Goal: Task Accomplishment & Management: Complete application form

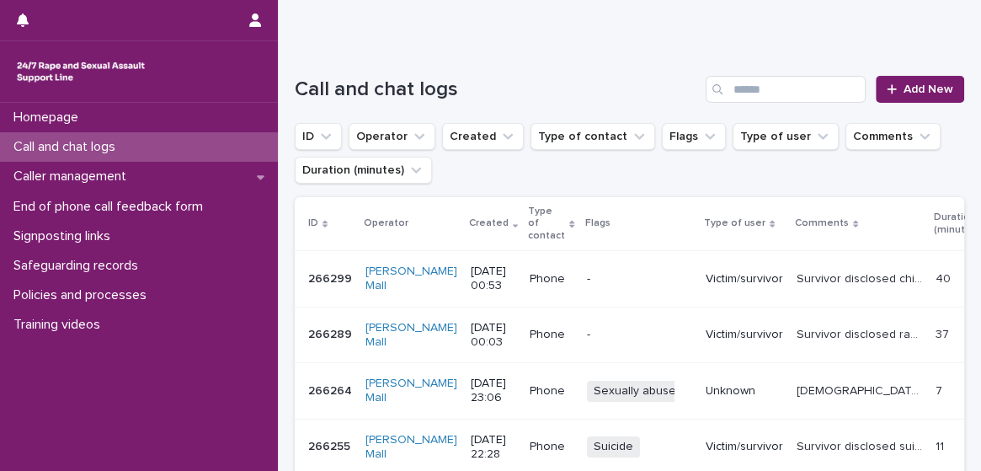
scroll to position [160, 0]
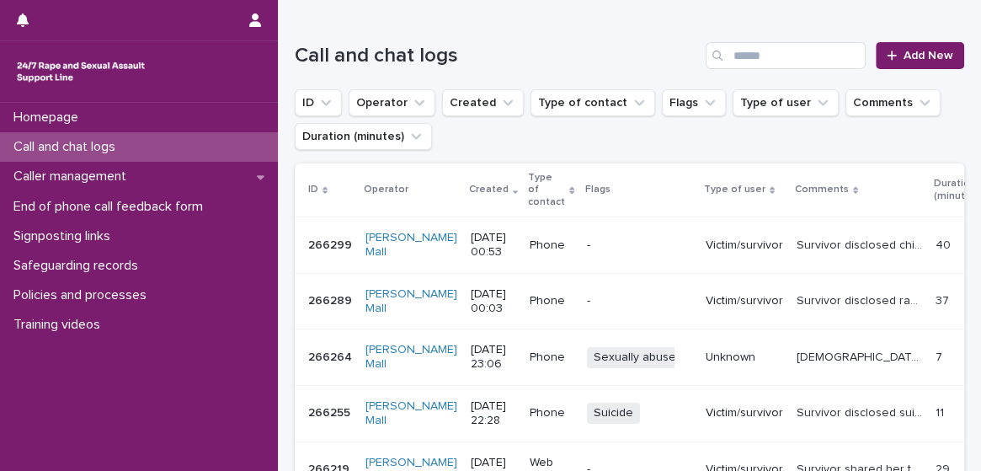
click at [733, 294] on p "Victim/survivor" at bounding box center [744, 301] width 77 height 14
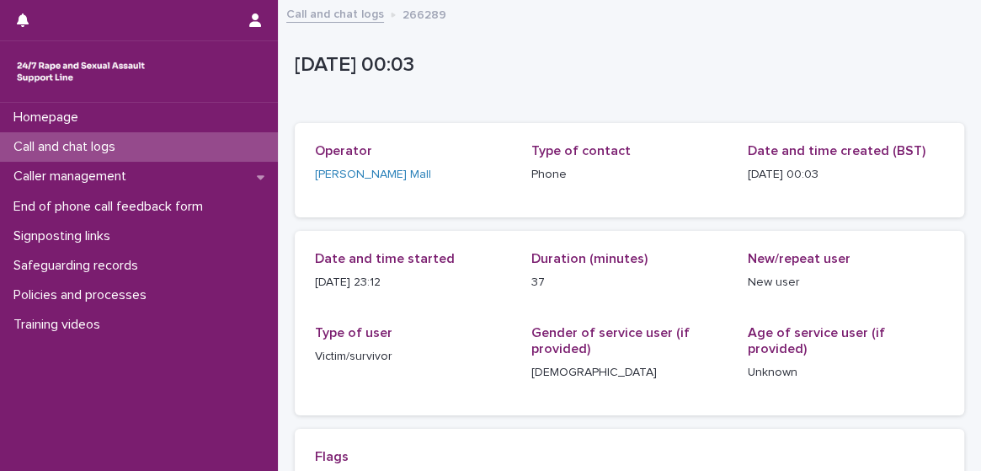
click at [225, 152] on div "Call and chat logs" at bounding box center [139, 146] width 278 height 29
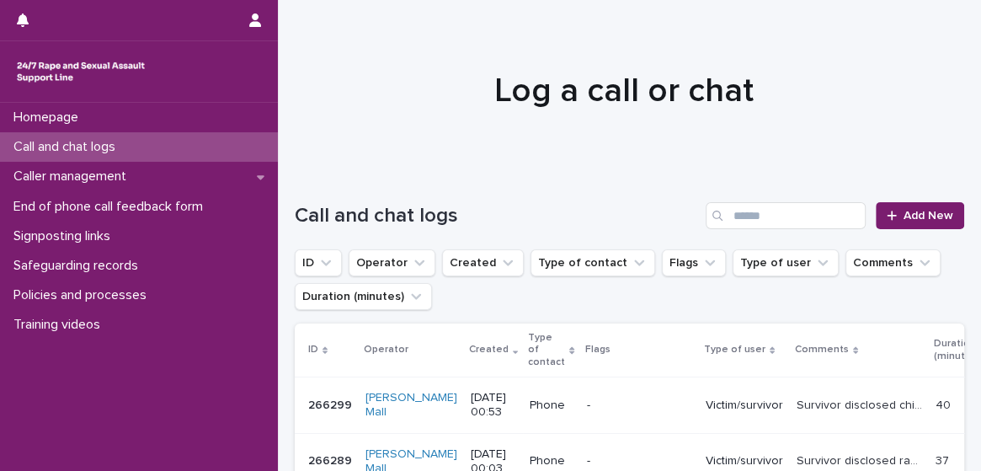
click at [530, 398] on p "Phone" at bounding box center [551, 405] width 43 height 14
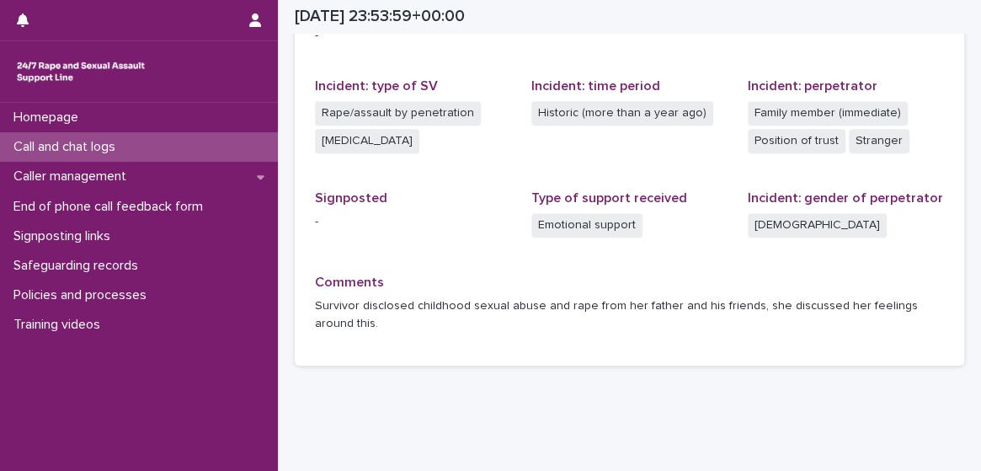
scroll to position [33, 0]
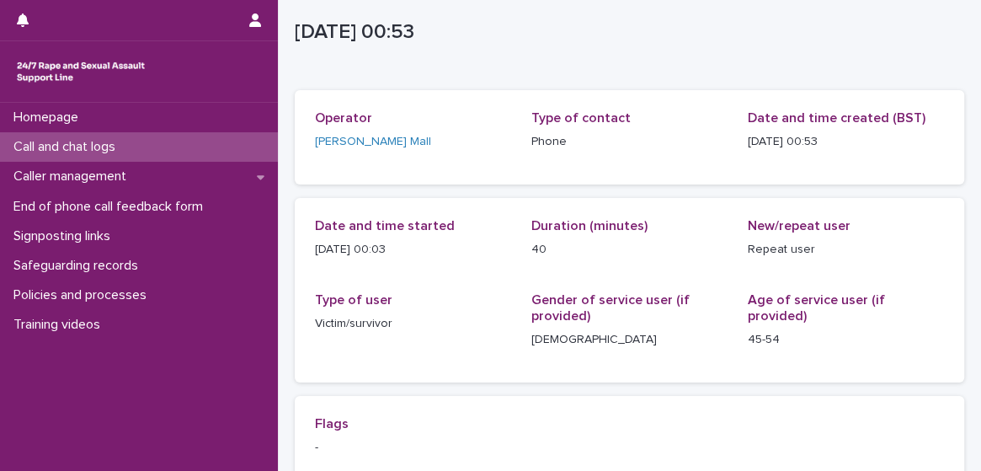
click at [175, 157] on div "Call and chat logs" at bounding box center [139, 146] width 278 height 29
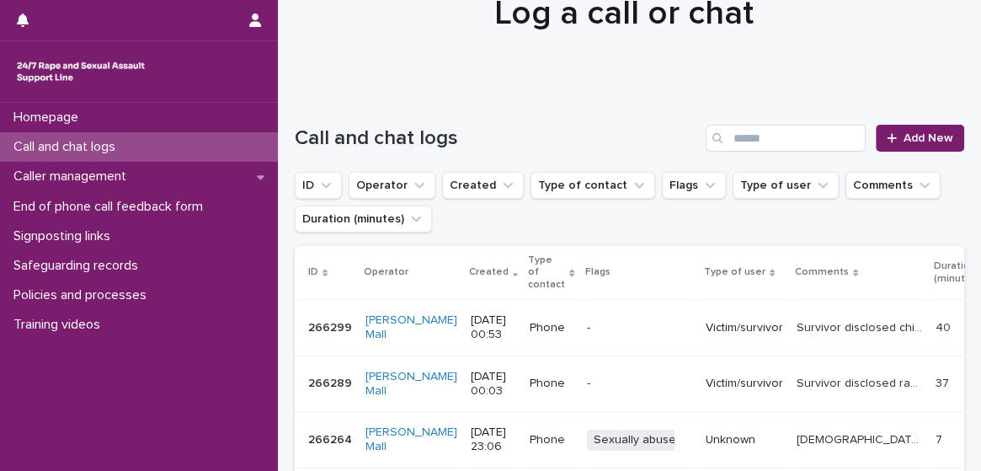
scroll to position [76, 0]
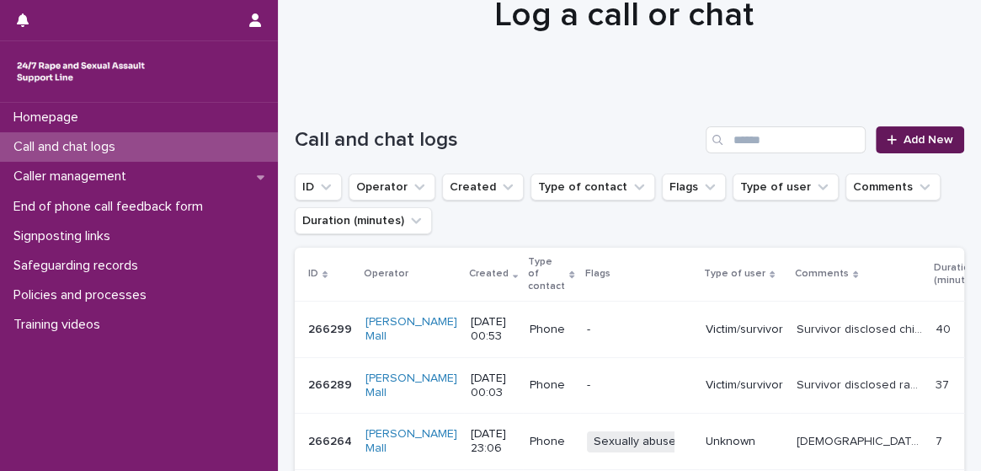
click at [916, 137] on span "Add New" at bounding box center [929, 140] width 50 height 12
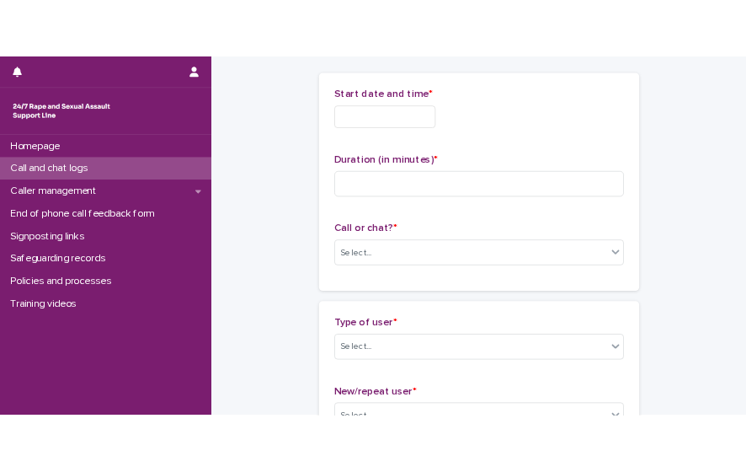
scroll to position [77, 0]
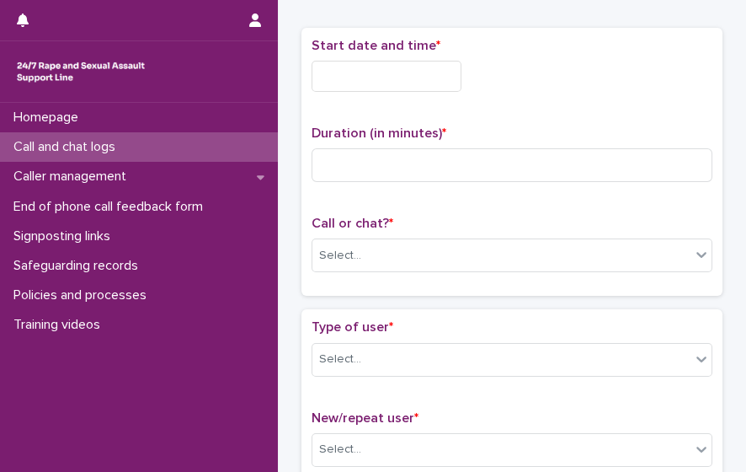
click at [79, 146] on p "Call and chat logs" at bounding box center [68, 147] width 122 height 16
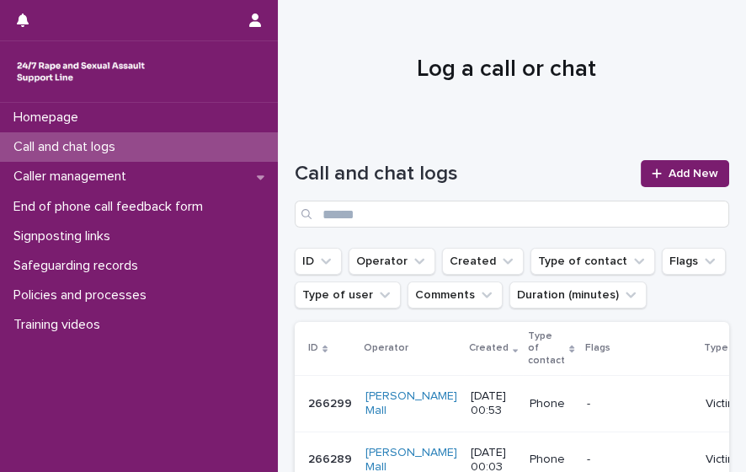
click at [530, 406] on p "Phone" at bounding box center [551, 404] width 43 height 14
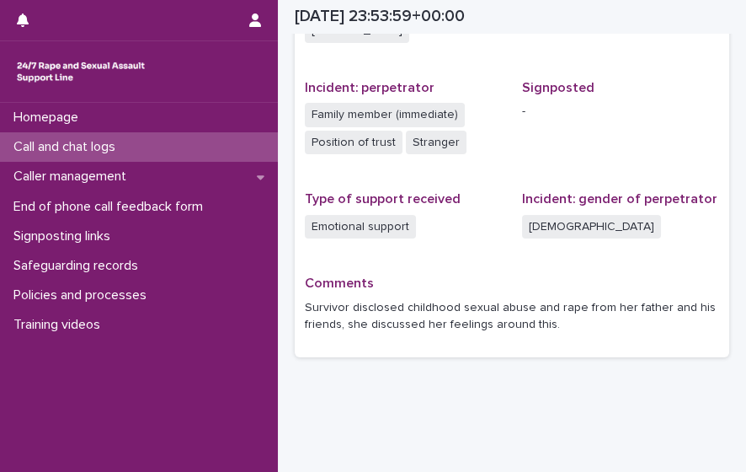
scroll to position [630, 0]
click at [91, 150] on p "Call and chat logs" at bounding box center [68, 147] width 122 height 16
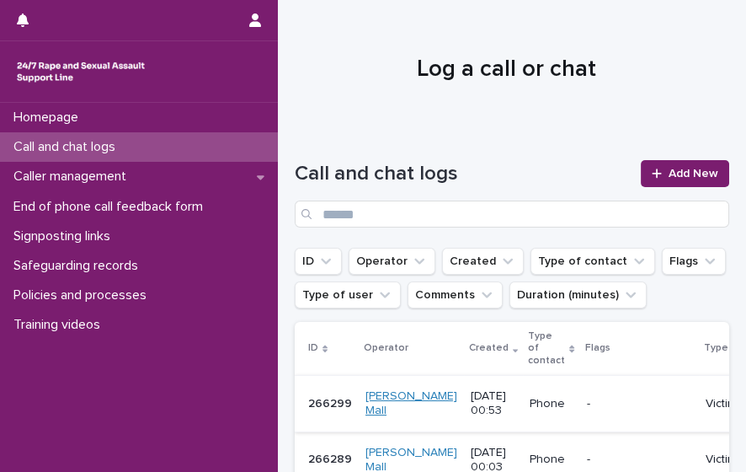
click at [401, 411] on link "[PERSON_NAME] Mall" at bounding box center [412, 403] width 92 height 29
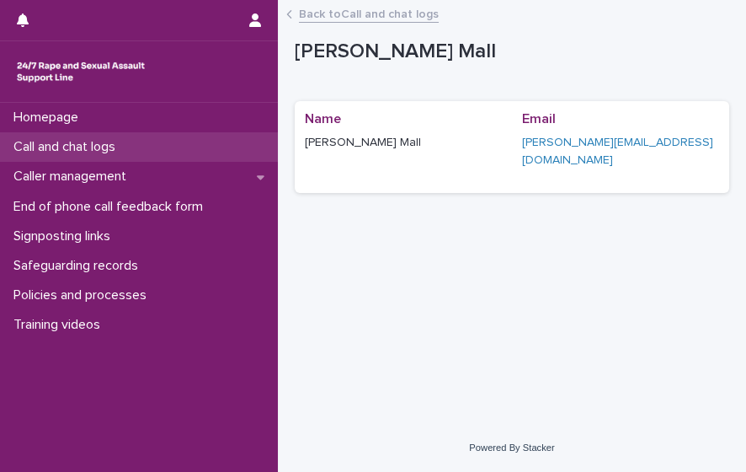
click at [165, 136] on div "Call and chat logs" at bounding box center [139, 146] width 278 height 29
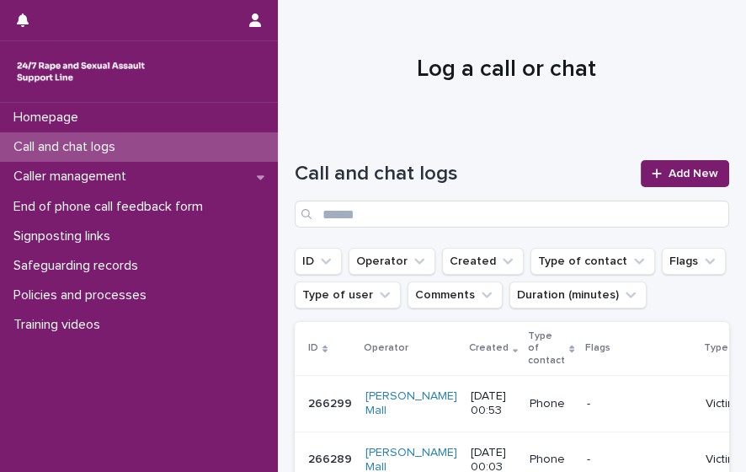
click at [471, 389] on p "[DATE] 00:53" at bounding box center [493, 403] width 45 height 29
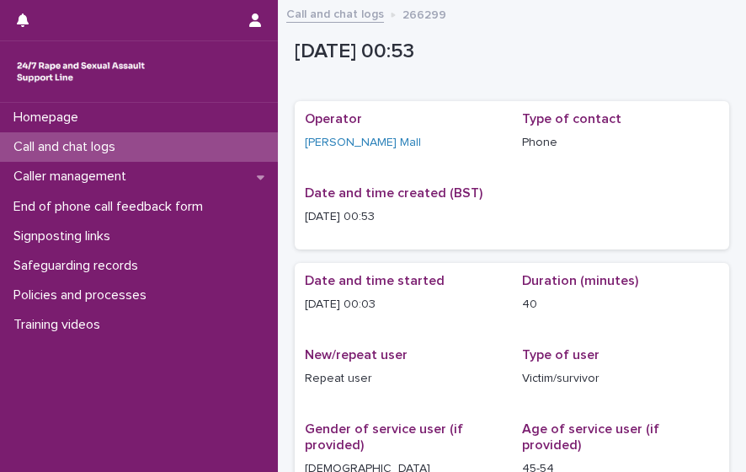
click at [230, 157] on div "Call and chat logs" at bounding box center [139, 146] width 278 height 29
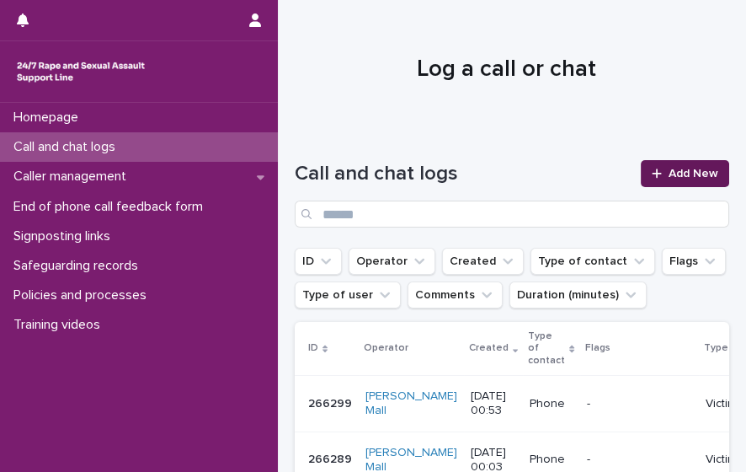
click at [684, 178] on span "Add New" at bounding box center [694, 174] width 50 height 12
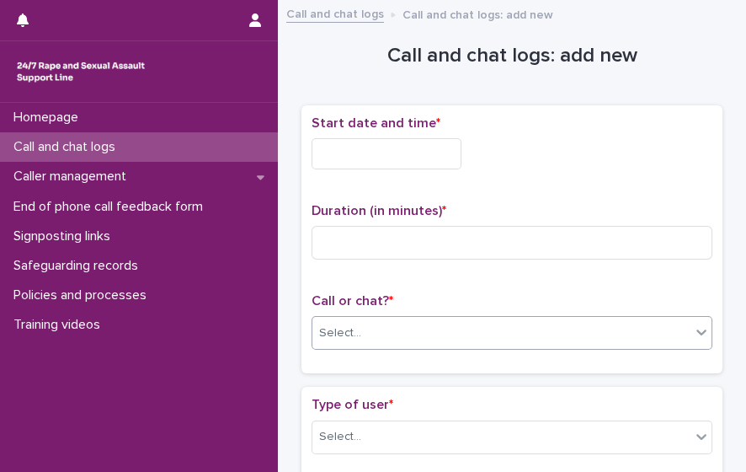
click at [432, 331] on div "Select..." at bounding box center [501, 333] width 378 height 28
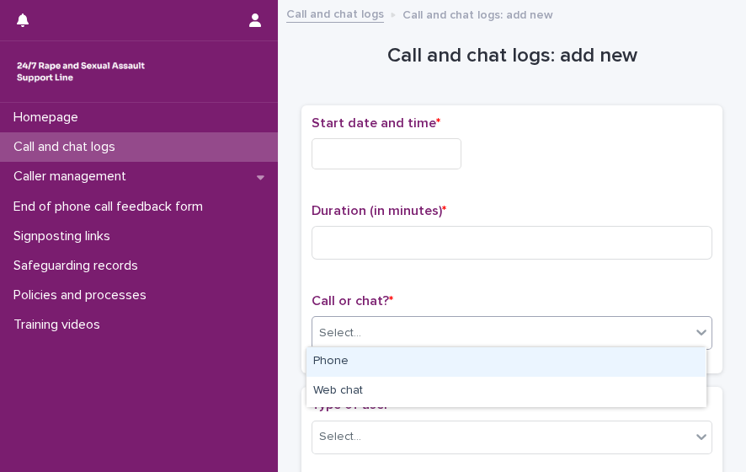
click at [419, 353] on div "Phone" at bounding box center [506, 361] width 399 height 29
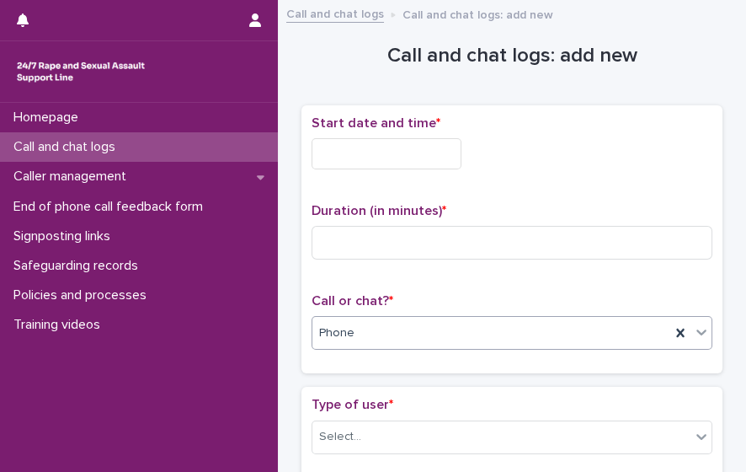
click at [393, 138] on input "text" at bounding box center [387, 153] width 150 height 31
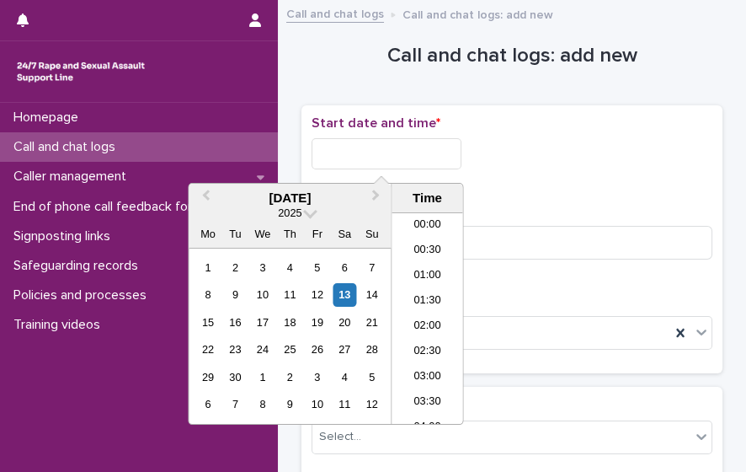
scroll to position [792, 0]
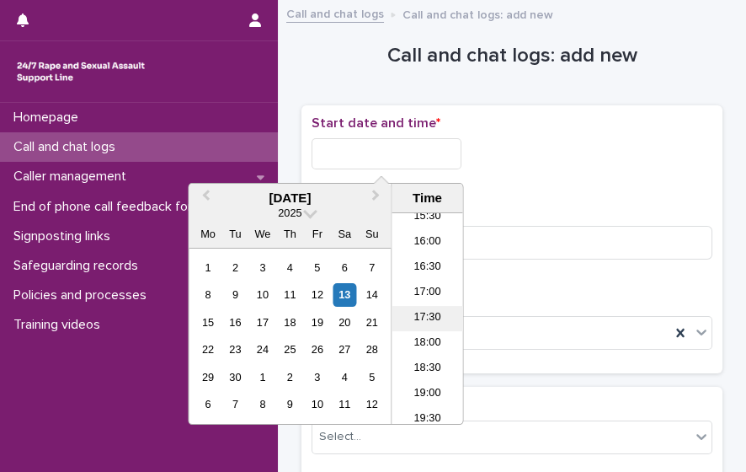
click at [439, 318] on li "17:30" at bounding box center [428, 318] width 72 height 25
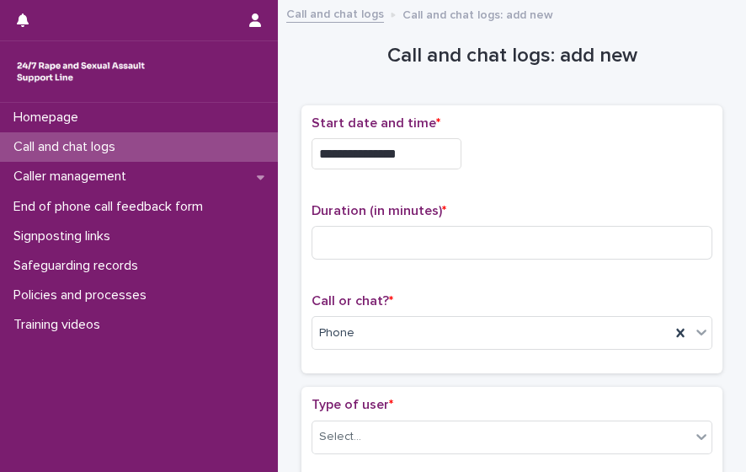
click at [421, 144] on input "**********" at bounding box center [387, 153] width 150 height 31
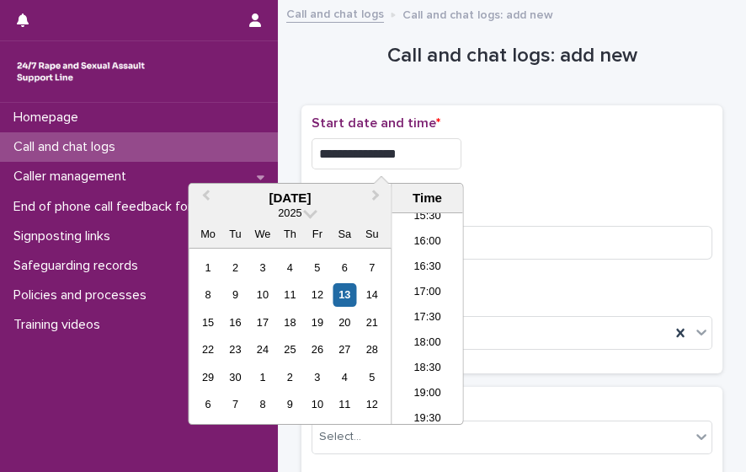
type input "**********"
click at [497, 111] on div "**********" at bounding box center [512, 239] width 421 height 269
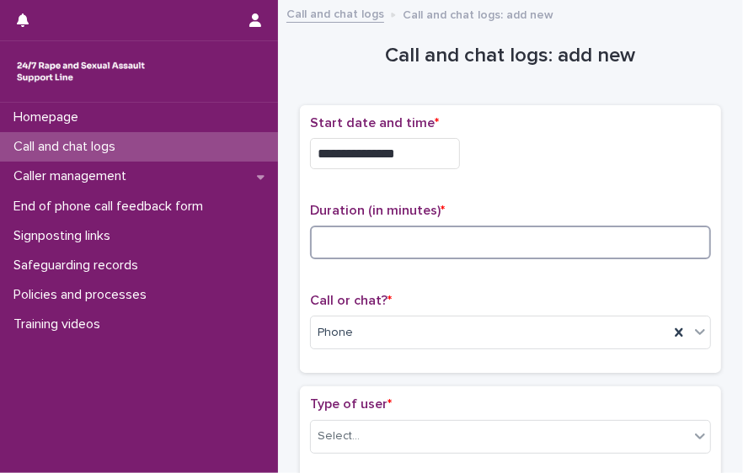
click at [330, 246] on input at bounding box center [510, 243] width 401 height 34
type input "*"
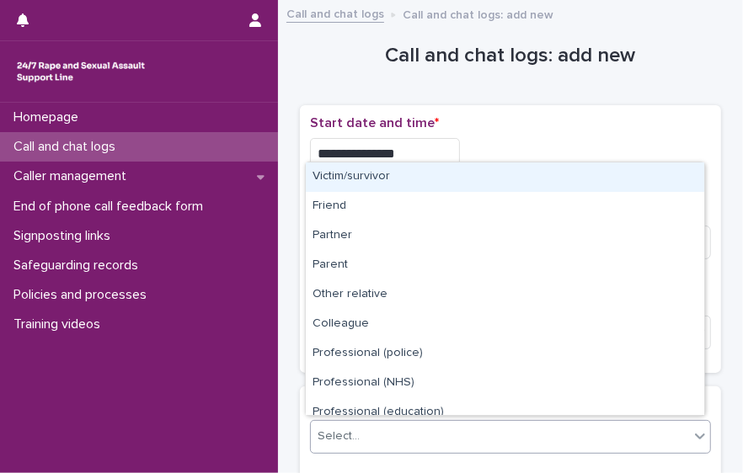
click at [381, 427] on div "Select..." at bounding box center [500, 437] width 378 height 28
click at [399, 182] on div "Victim/survivor" at bounding box center [505, 177] width 398 height 29
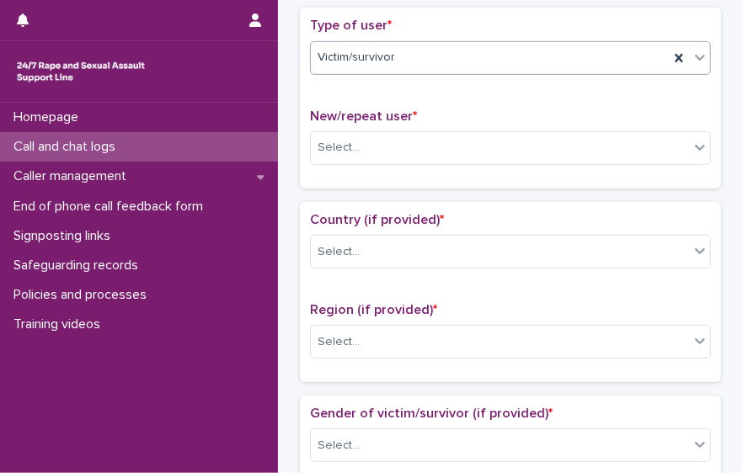
scroll to position [382, 0]
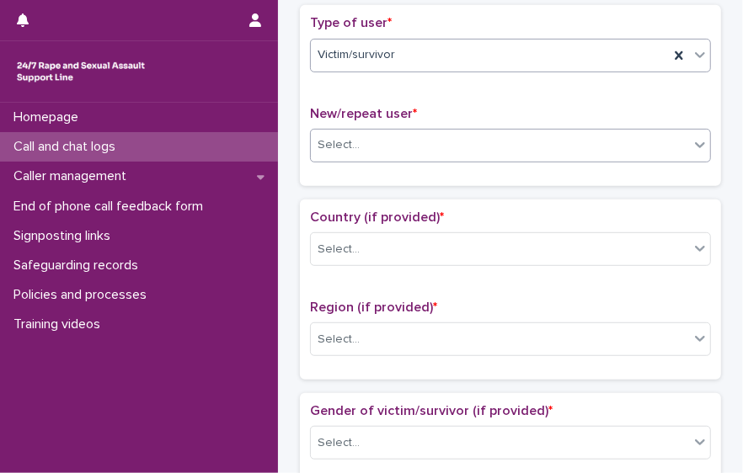
click at [516, 151] on div "Select..." at bounding box center [500, 145] width 378 height 28
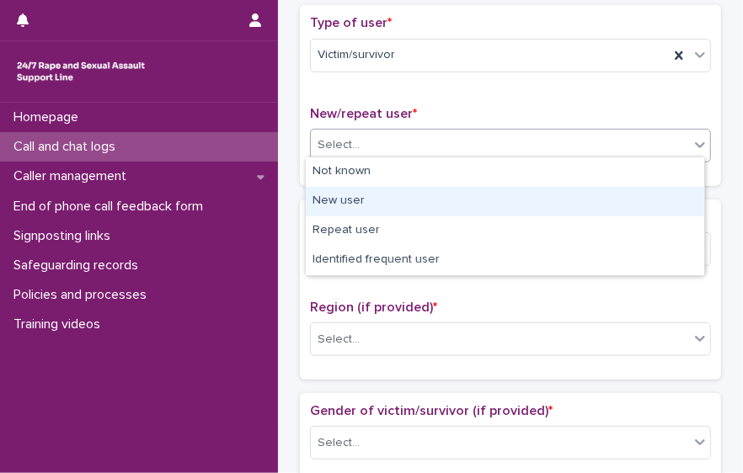
click at [478, 199] on div "New user" at bounding box center [505, 201] width 398 height 29
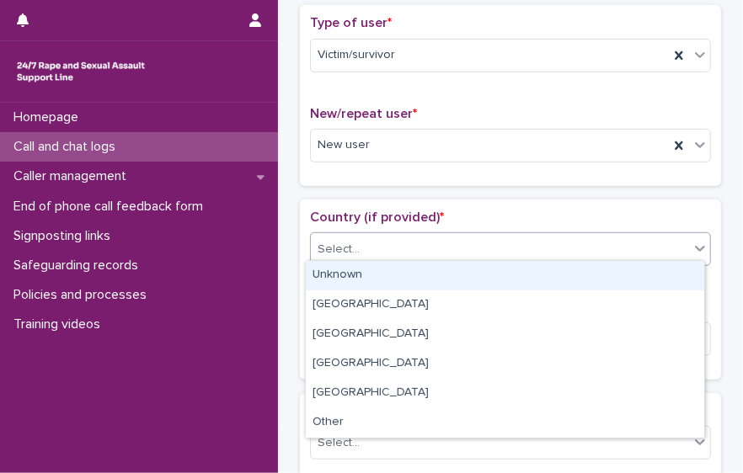
click at [462, 238] on div "Select..." at bounding box center [500, 250] width 378 height 28
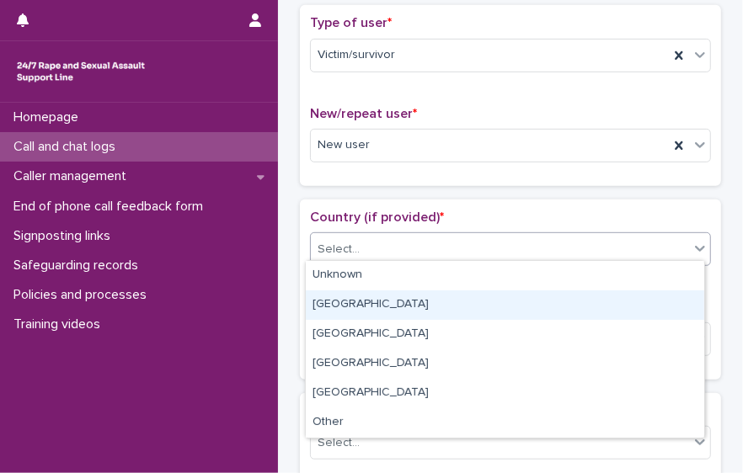
click at [419, 302] on div "[GEOGRAPHIC_DATA]" at bounding box center [505, 305] width 398 height 29
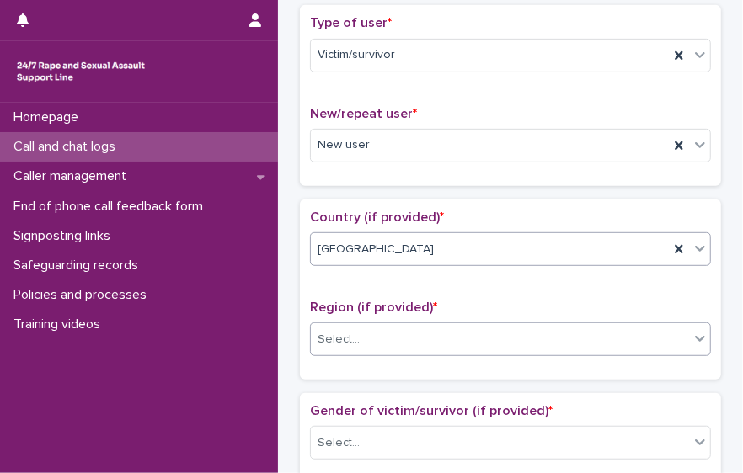
click at [420, 326] on div "Select..." at bounding box center [500, 340] width 378 height 28
click at [392, 331] on div "Select..." at bounding box center [500, 340] width 378 height 28
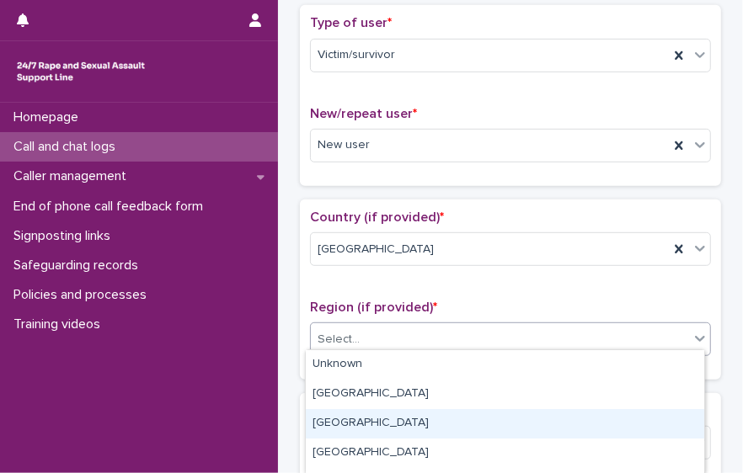
click at [398, 415] on div "[GEOGRAPHIC_DATA]" at bounding box center [505, 423] width 398 height 29
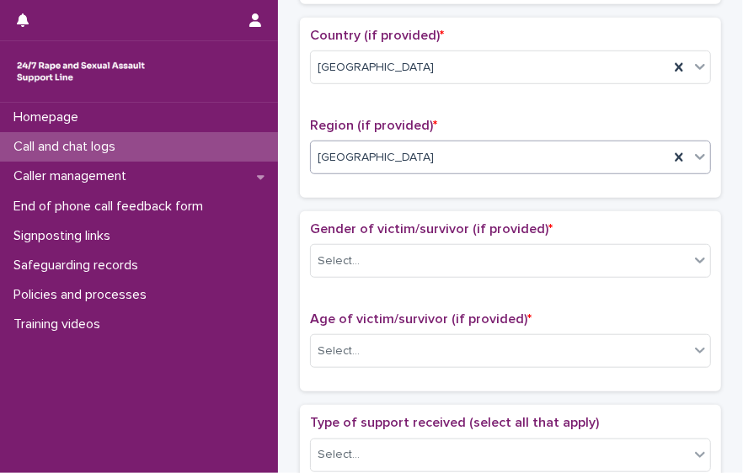
scroll to position [598, 0]
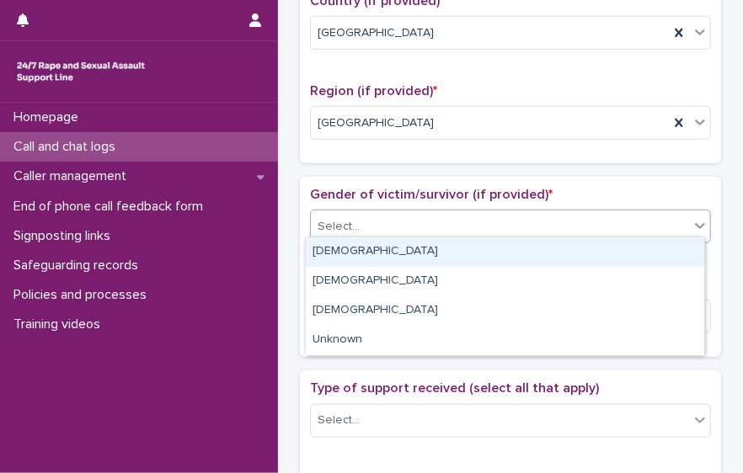
click at [586, 219] on div "Select..." at bounding box center [500, 227] width 378 height 28
click at [531, 262] on div "[DEMOGRAPHIC_DATA]" at bounding box center [505, 252] width 398 height 29
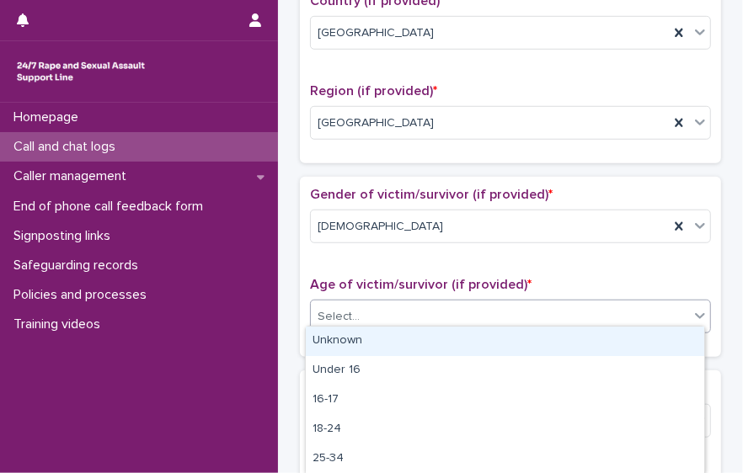
click at [515, 317] on div "Select..." at bounding box center [500, 317] width 378 height 28
click at [492, 339] on div "Unknown" at bounding box center [505, 341] width 398 height 29
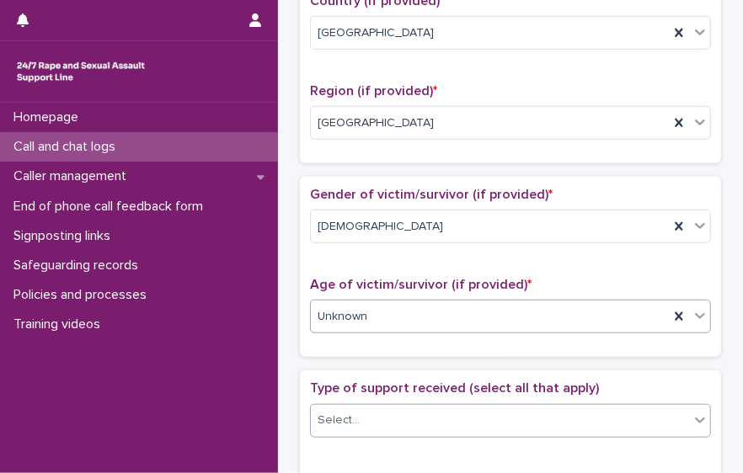
click at [488, 407] on div "Select..." at bounding box center [500, 421] width 378 height 28
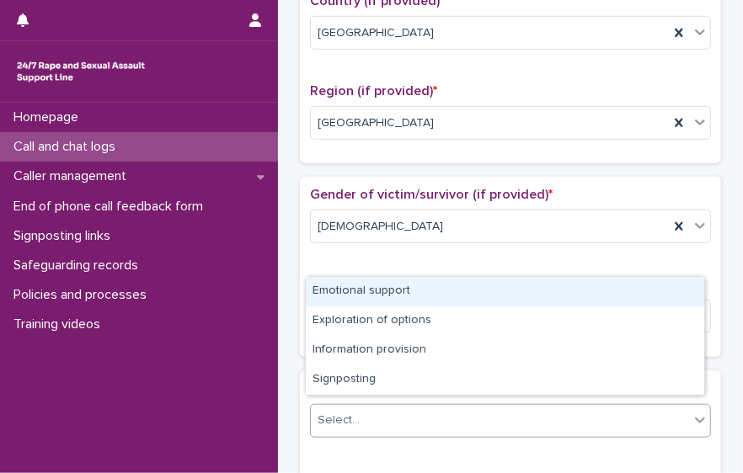
click at [456, 297] on div "Emotional support" at bounding box center [505, 291] width 398 height 29
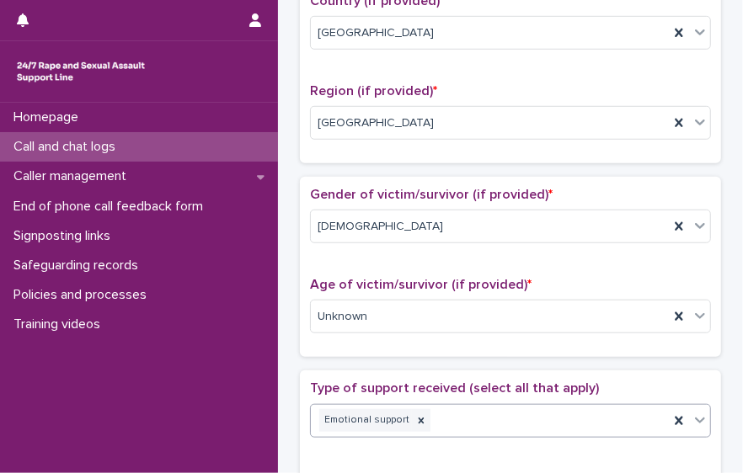
click at [502, 421] on div "Emotional support" at bounding box center [490, 420] width 358 height 29
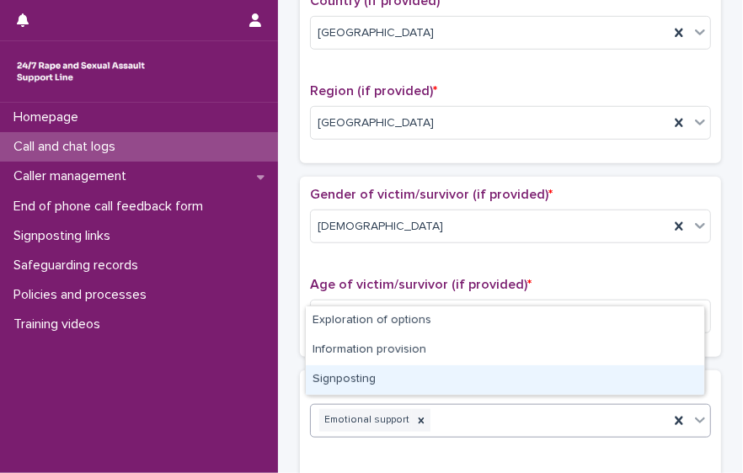
click at [488, 387] on div "Signposting" at bounding box center [505, 380] width 398 height 29
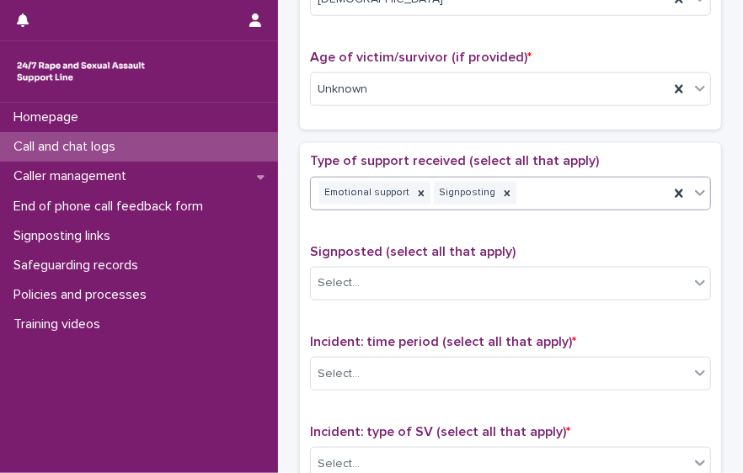
scroll to position [838, 0]
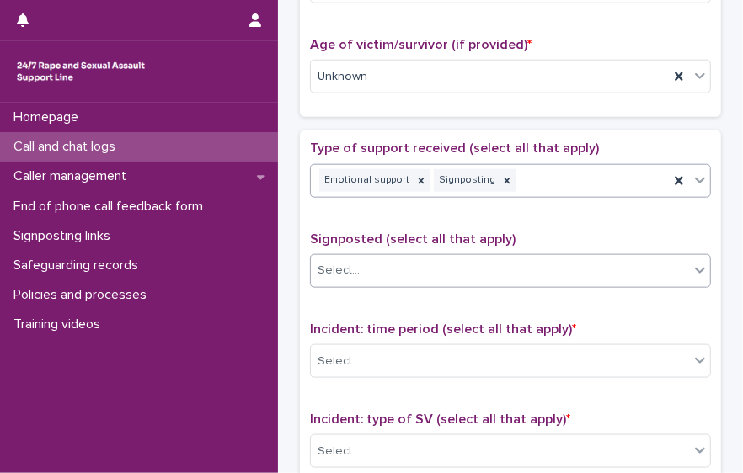
click at [535, 257] on div "Select..." at bounding box center [500, 271] width 378 height 28
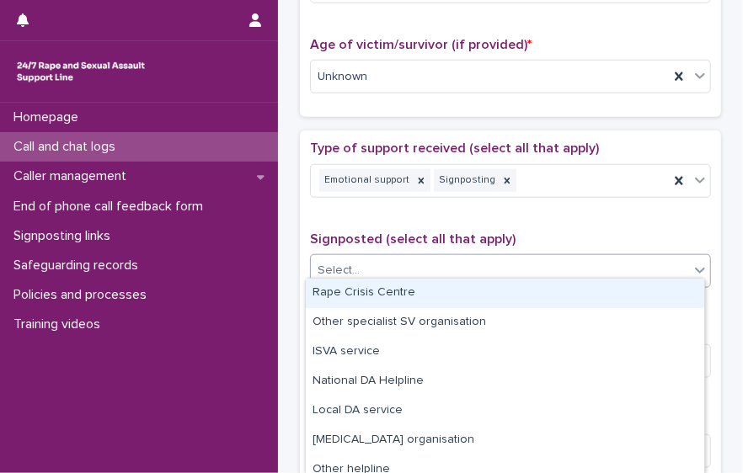
click at [483, 291] on div "Rape Crisis Centre" at bounding box center [505, 293] width 398 height 29
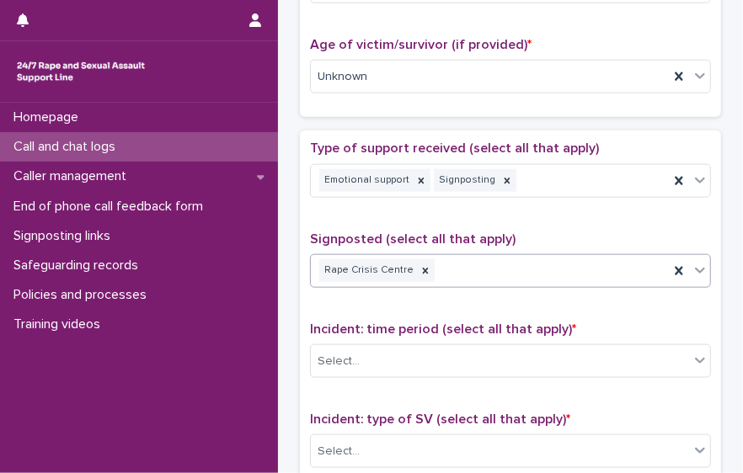
click at [503, 265] on div "Rape Crisis Centre" at bounding box center [490, 270] width 358 height 29
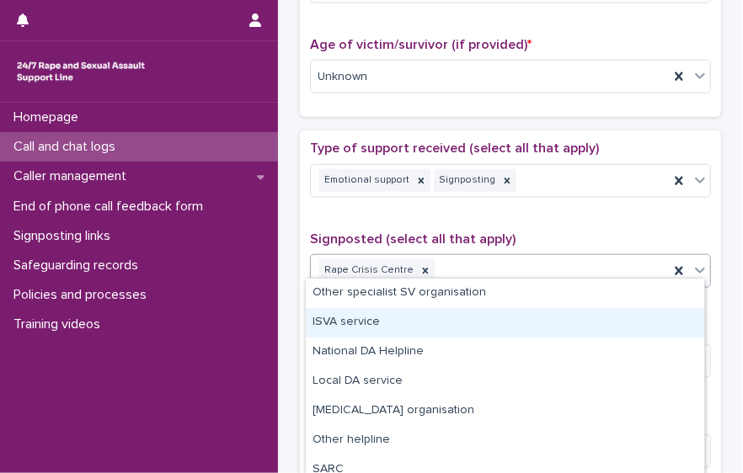
click at [458, 309] on div "ISVA service" at bounding box center [505, 322] width 398 height 29
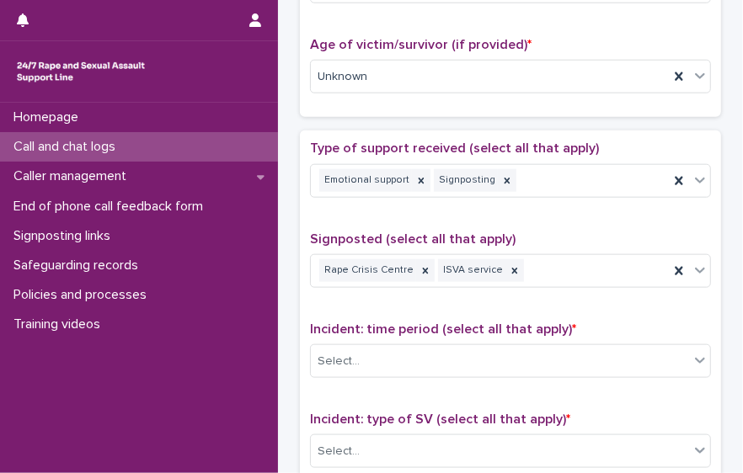
click at [457, 368] on div "Incident: time period (select all that apply) * Select..." at bounding box center [510, 357] width 401 height 70
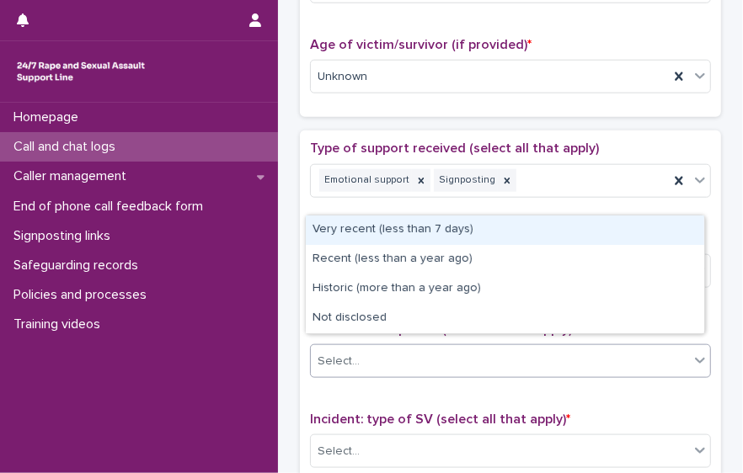
click at [449, 353] on div "Select..." at bounding box center [500, 362] width 378 height 28
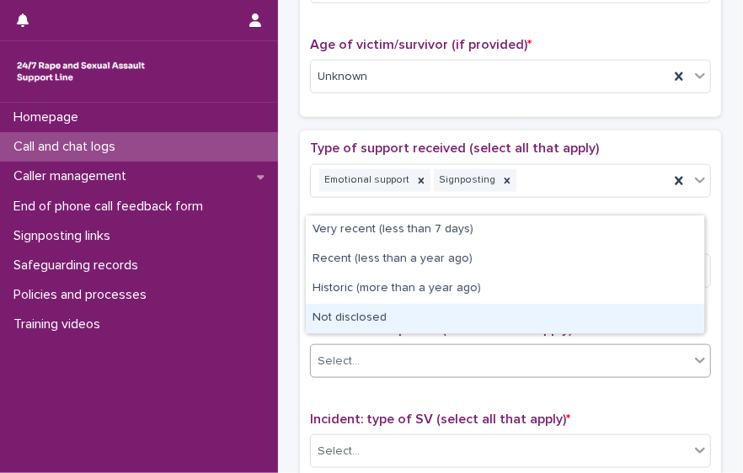
click at [451, 329] on div "Not disclosed" at bounding box center [505, 318] width 398 height 29
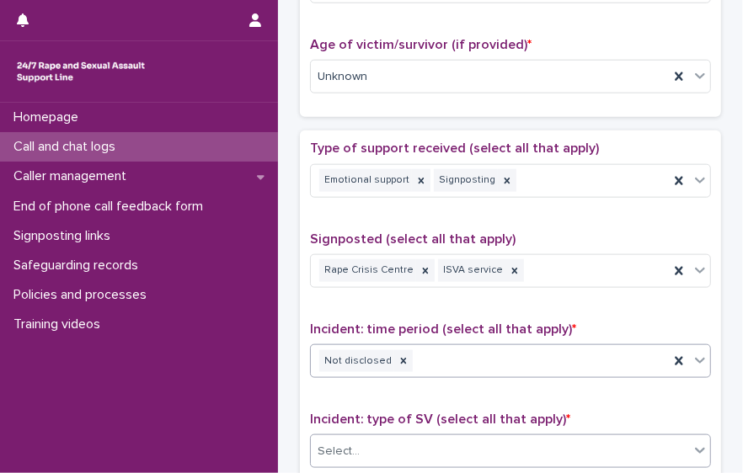
click at [462, 435] on div "Select..." at bounding box center [510, 452] width 401 height 34
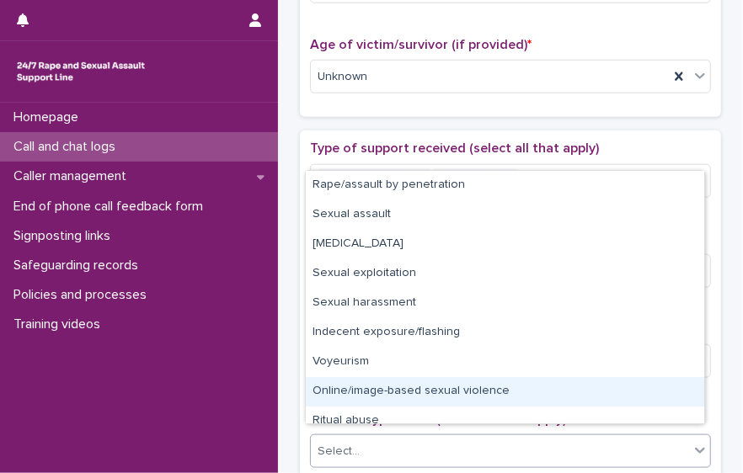
click at [691, 390] on div "Online/image-based sexual violence" at bounding box center [505, 391] width 398 height 29
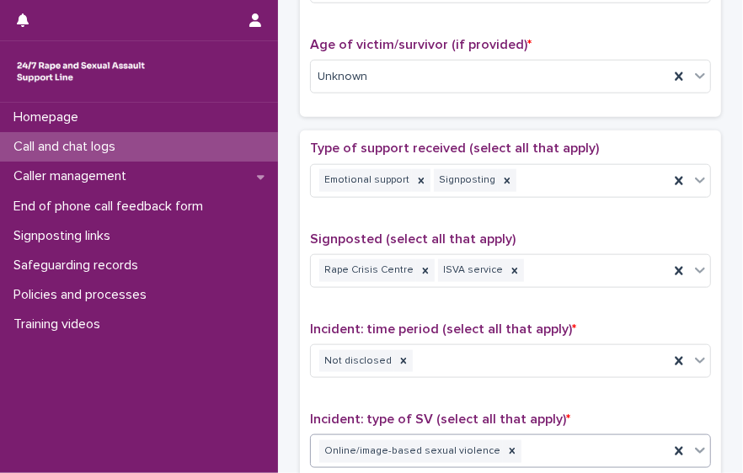
click at [697, 412] on p "Incident: type of SV (select all that apply) *" at bounding box center [510, 420] width 401 height 16
click at [506, 446] on icon at bounding box center [512, 452] width 12 height 12
click at [556, 416] on p "Incident: type of SV (select all that apply) *" at bounding box center [510, 420] width 401 height 16
click at [569, 439] on div "Select..." at bounding box center [500, 452] width 378 height 28
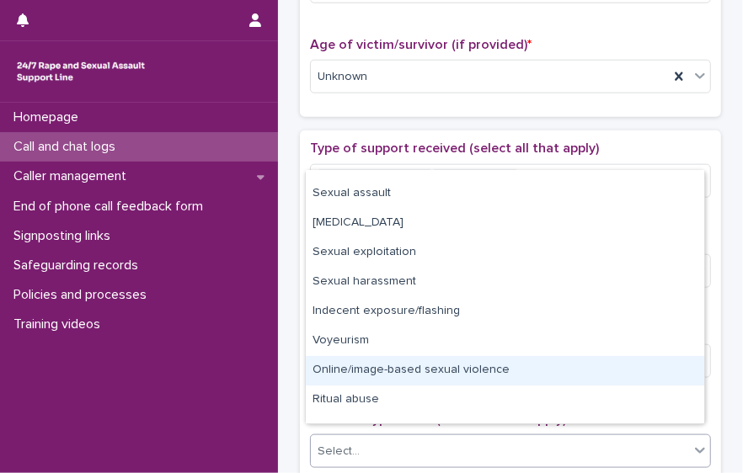
scroll to position [42, 0]
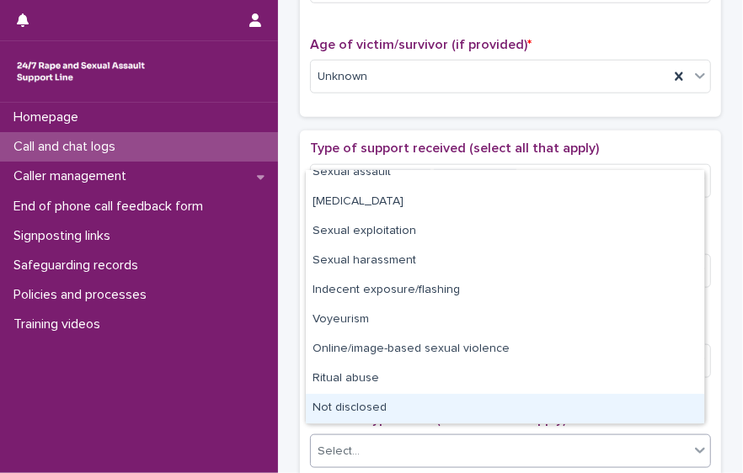
click at [628, 398] on div "Not disclosed" at bounding box center [505, 408] width 398 height 29
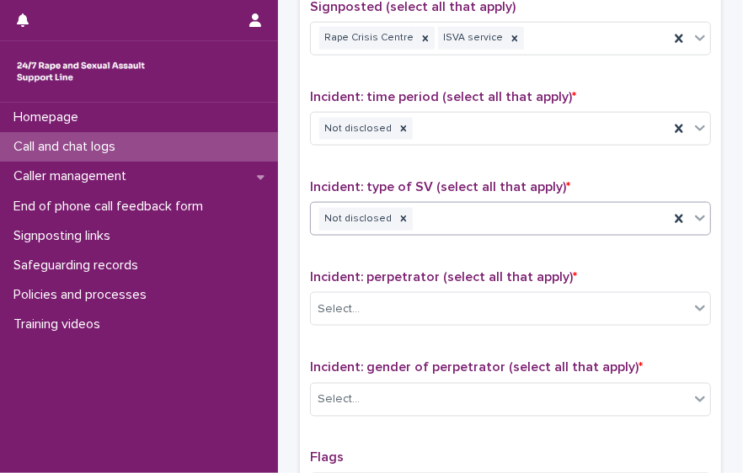
scroll to position [1075, 0]
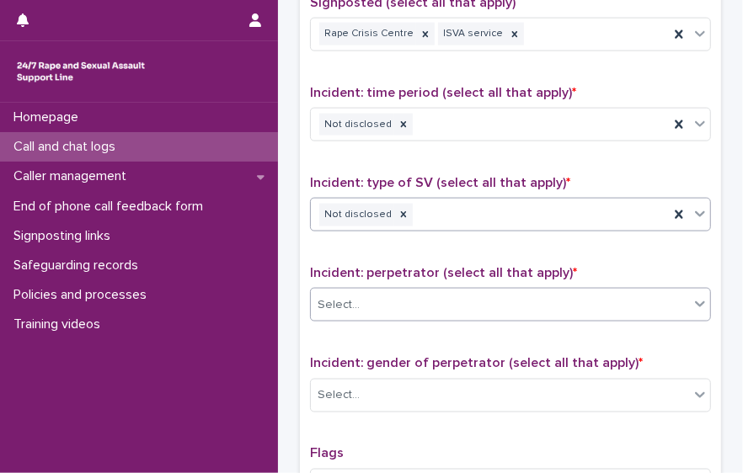
click at [608, 291] on div "Select..." at bounding box center [500, 305] width 378 height 28
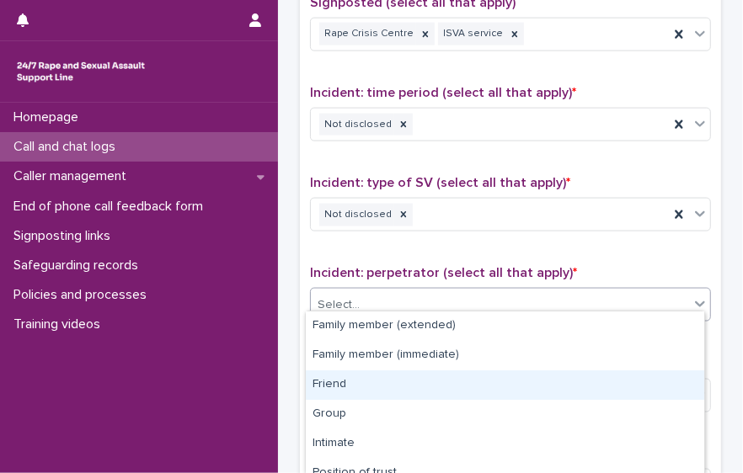
scroll to position [161, 0]
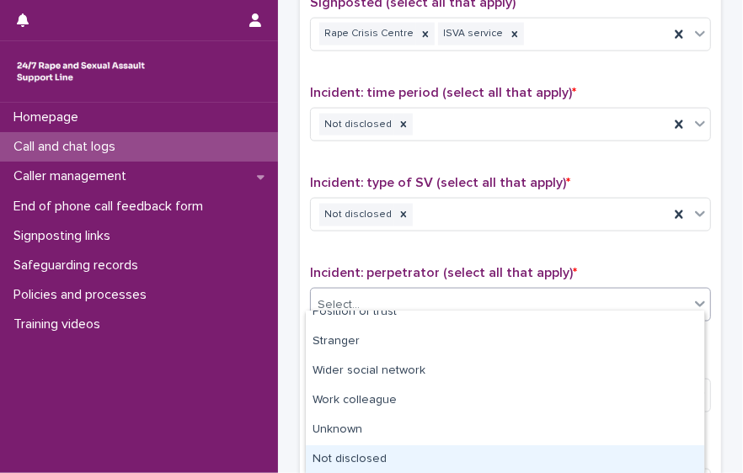
click at [633, 467] on div "Not disclosed" at bounding box center [505, 460] width 398 height 29
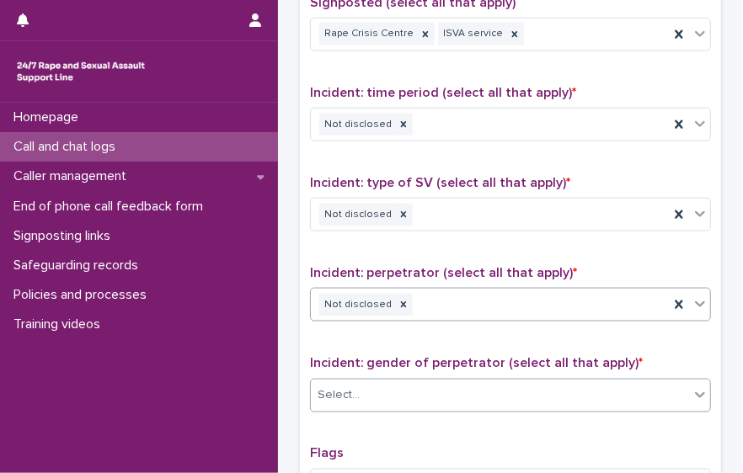
click at [690, 380] on div at bounding box center [700, 395] width 20 height 30
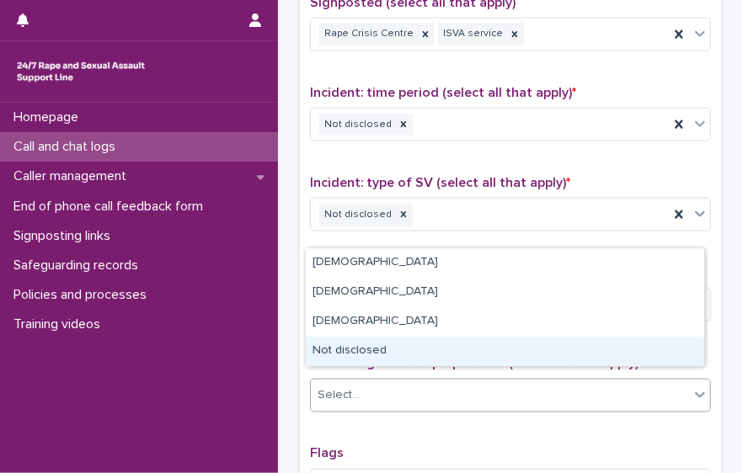
click at [636, 379] on div "Select..." at bounding box center [510, 396] width 401 height 34
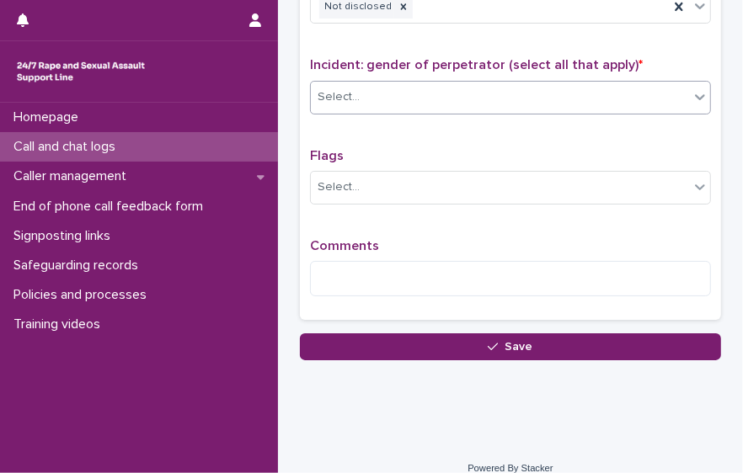
scroll to position [1380, 0]
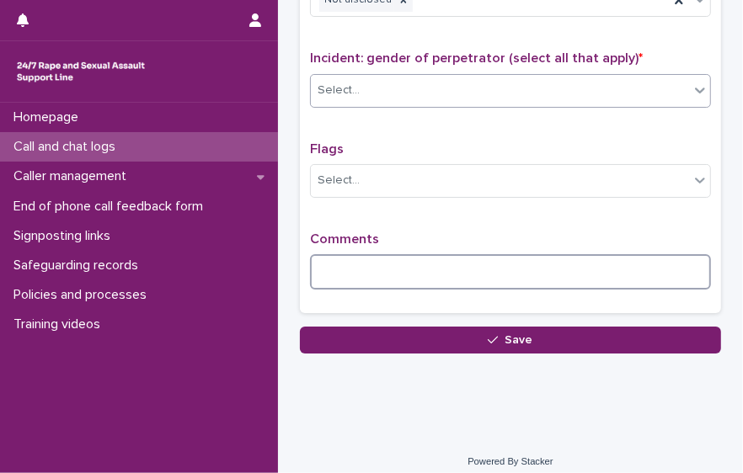
click at [415, 267] on textarea at bounding box center [510, 271] width 401 height 35
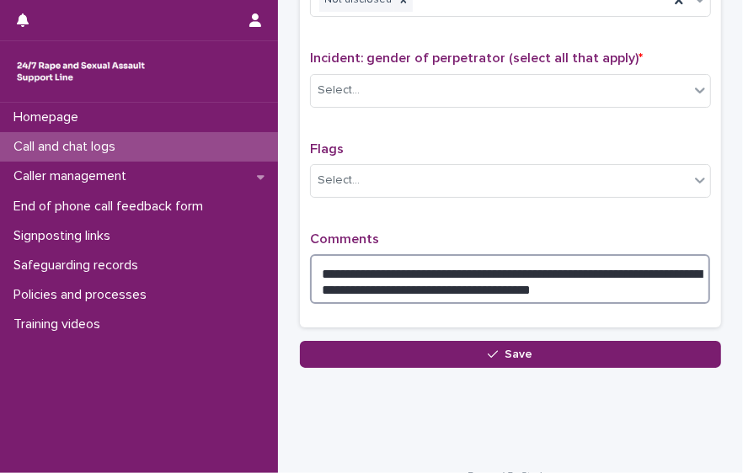
type textarea "**********"
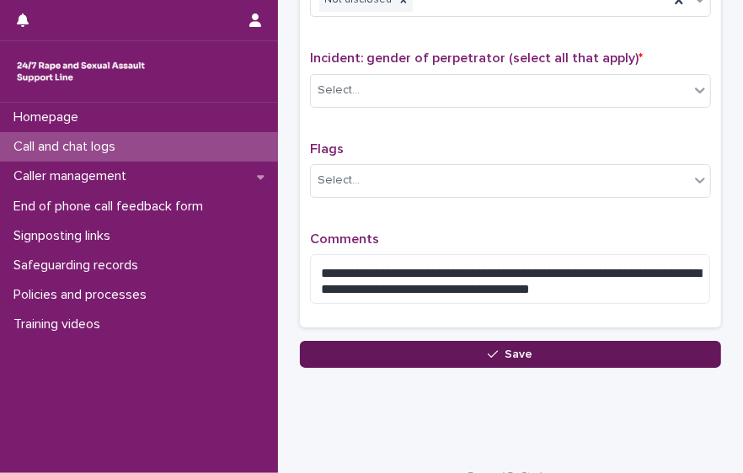
click at [470, 341] on button "Save" at bounding box center [510, 354] width 421 height 27
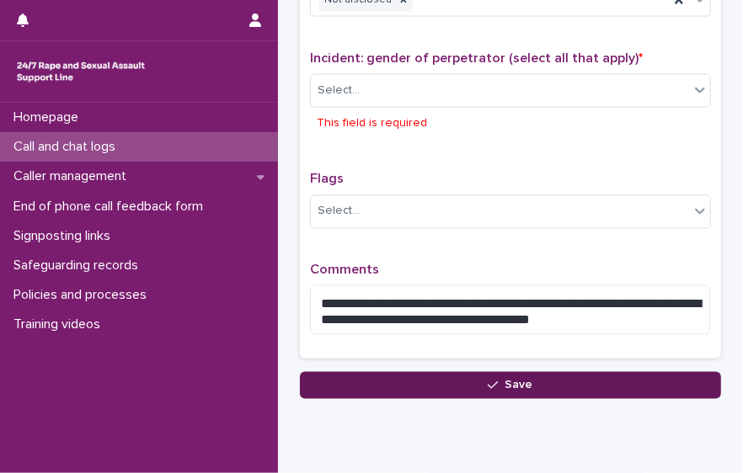
scroll to position [1419, 0]
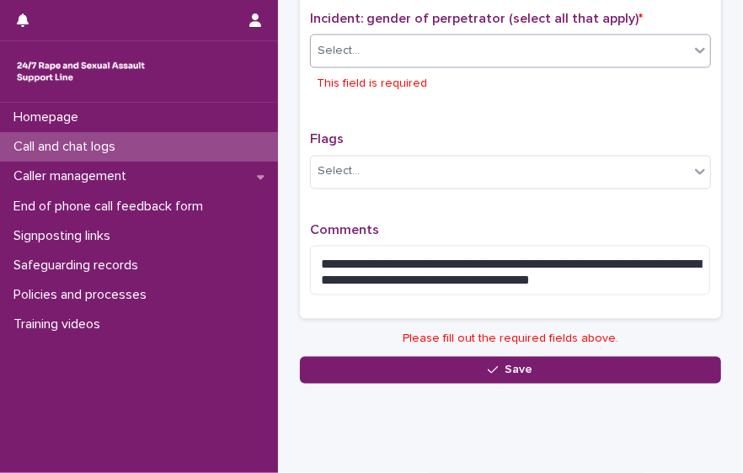
click at [384, 46] on div "Select..." at bounding box center [500, 51] width 378 height 28
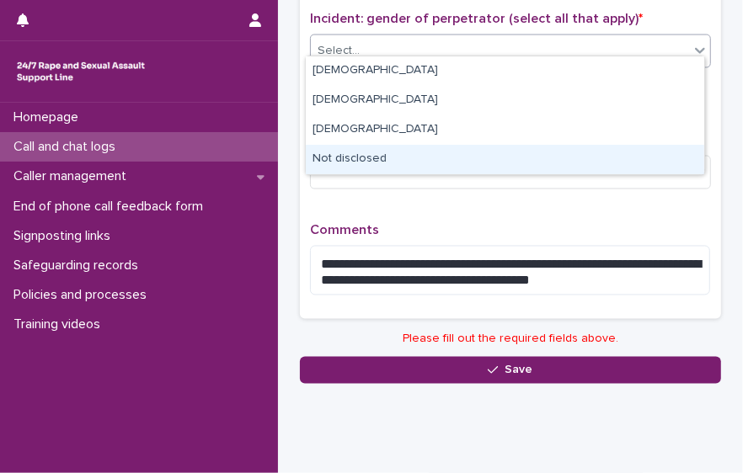
click at [370, 156] on div "Not disclosed" at bounding box center [505, 159] width 398 height 29
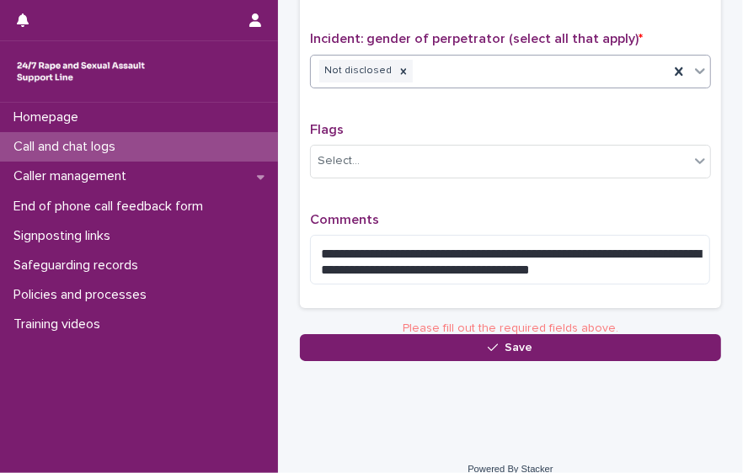
scroll to position [1394, 0]
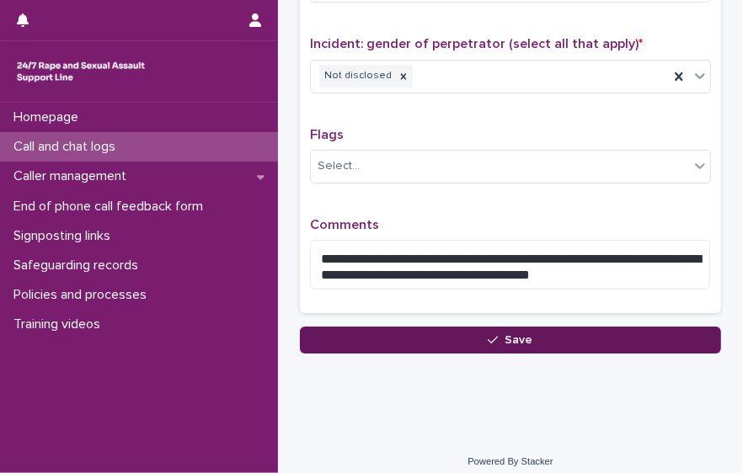
click at [449, 331] on button "Save" at bounding box center [510, 340] width 421 height 27
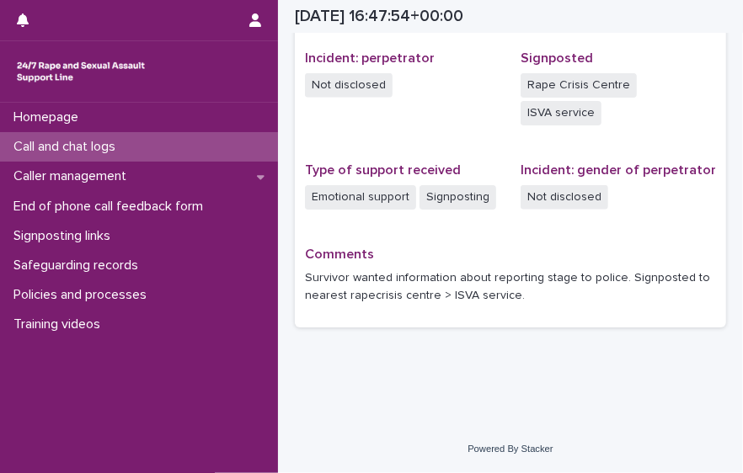
scroll to position [632, 0]
click at [89, 139] on p "Call and chat logs" at bounding box center [68, 147] width 122 height 16
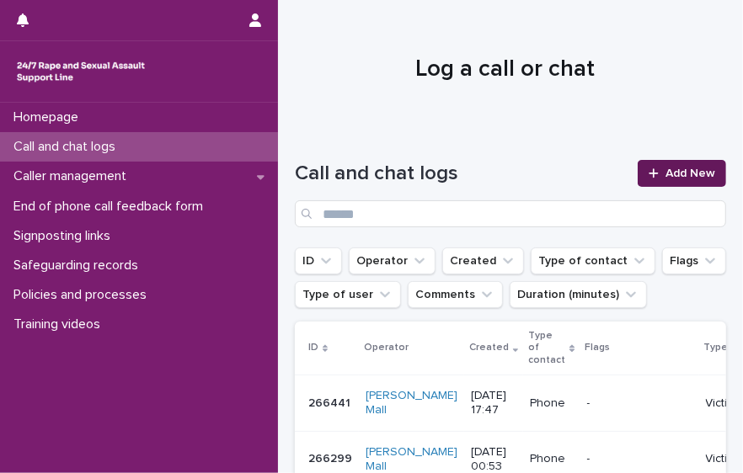
click at [665, 172] on span "Add New" at bounding box center [690, 174] width 50 height 12
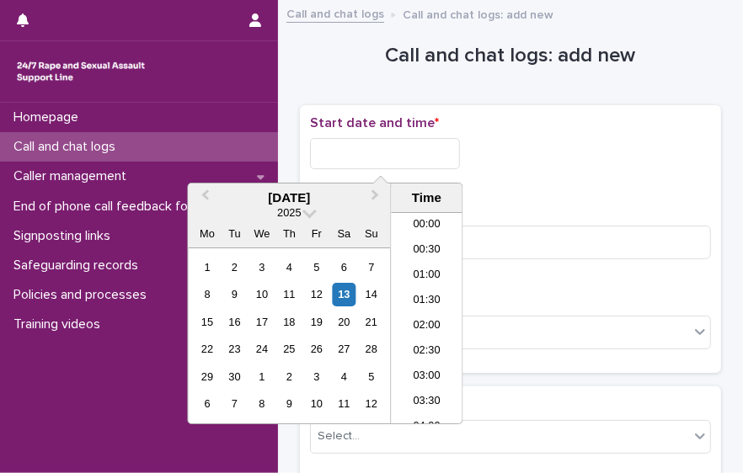
click at [337, 160] on input "text" at bounding box center [385, 153] width 150 height 31
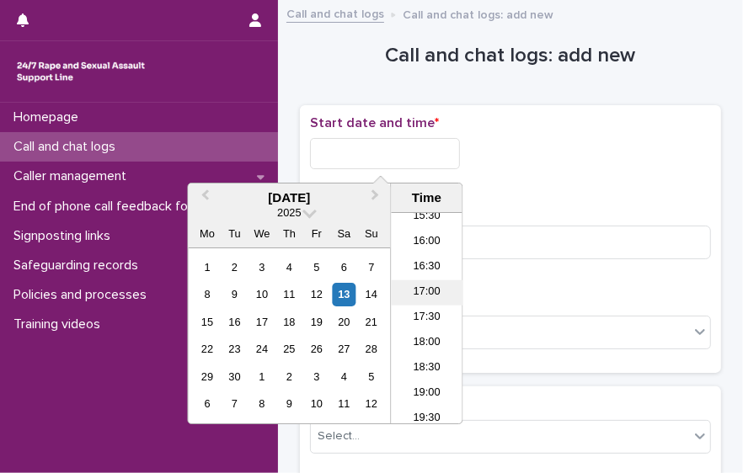
click at [435, 299] on li "17:00" at bounding box center [427, 292] width 72 height 25
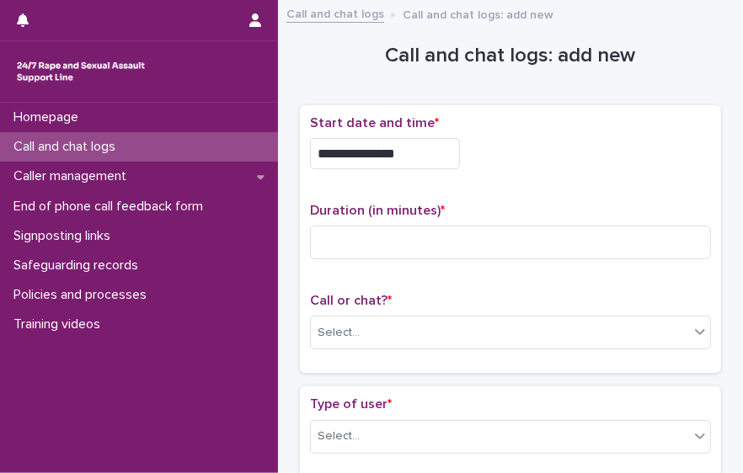
click at [410, 151] on input "**********" at bounding box center [385, 153] width 150 height 31
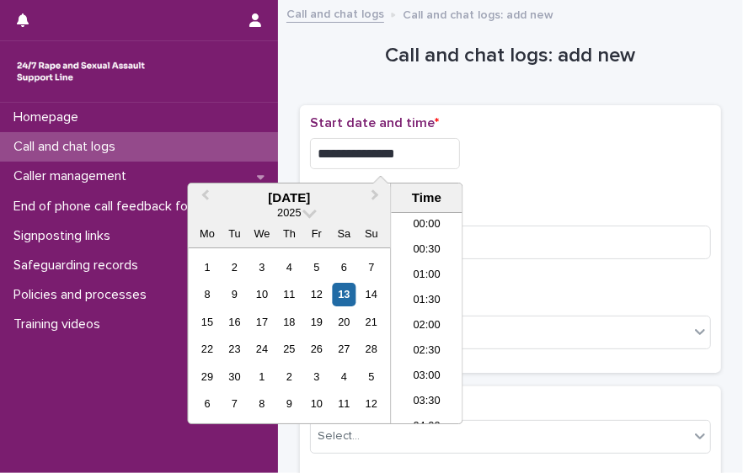
scroll to position [766, 0]
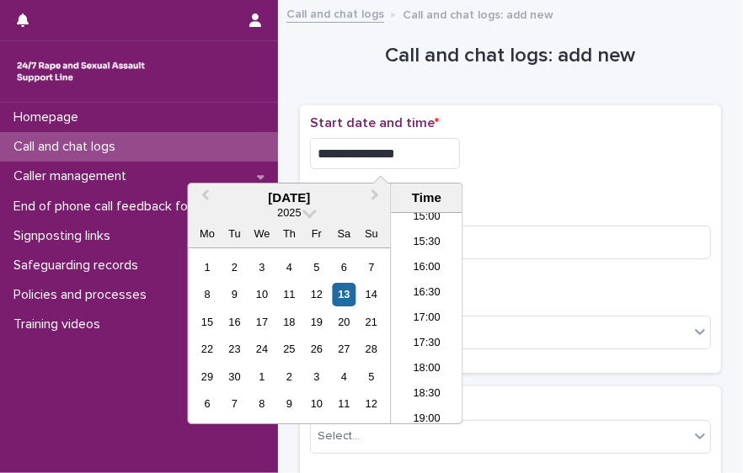
type input "**********"
click at [533, 245] on input at bounding box center [510, 243] width 401 height 34
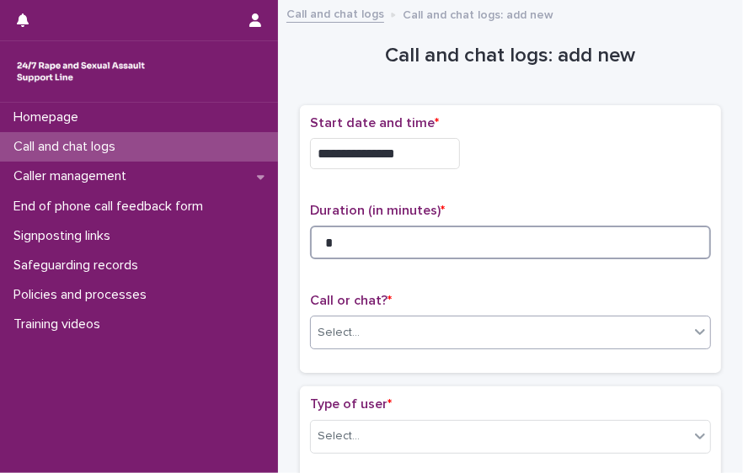
type input "*"
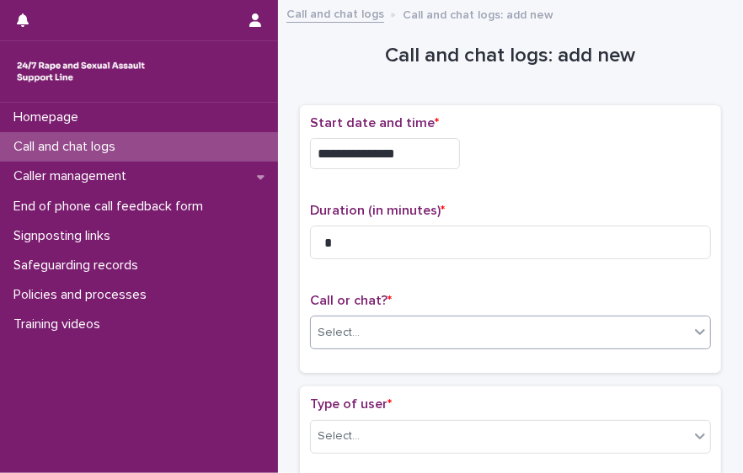
click at [467, 336] on div "Select..." at bounding box center [500, 333] width 378 height 28
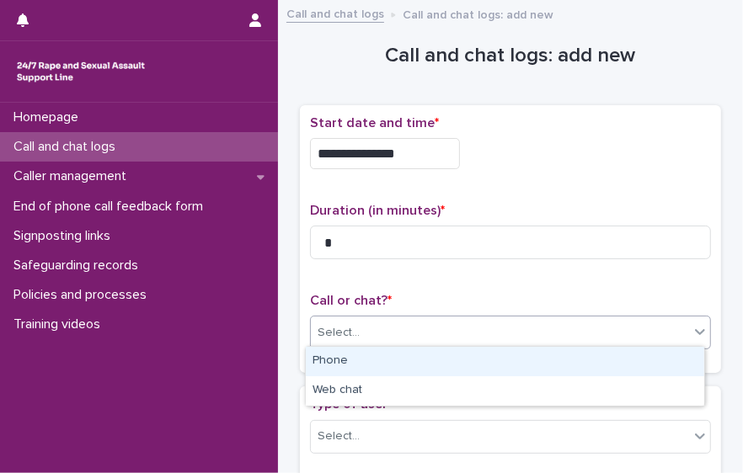
click at [446, 359] on div "Phone" at bounding box center [505, 361] width 398 height 29
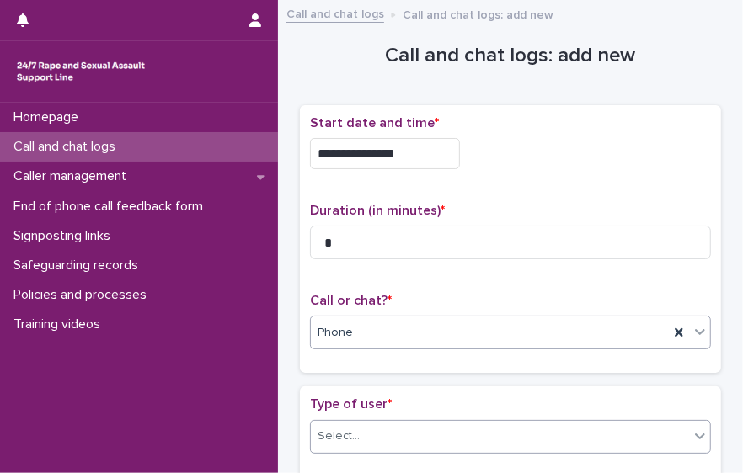
click at [458, 441] on div "Select..." at bounding box center [500, 437] width 378 height 28
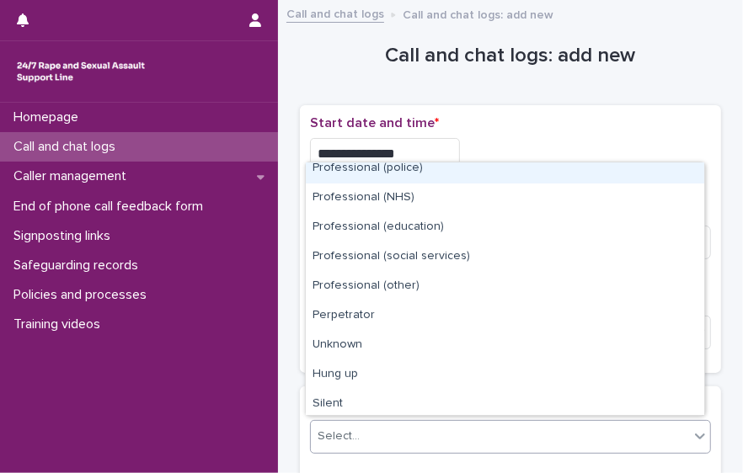
scroll to position [189, 0]
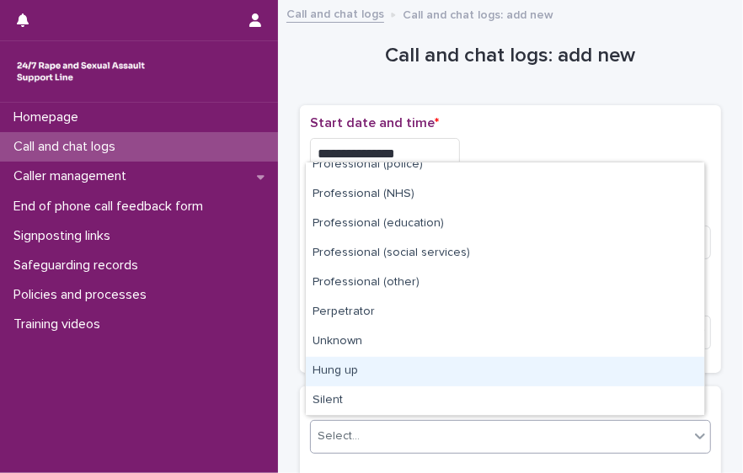
click at [654, 371] on div "Hung up" at bounding box center [505, 371] width 398 height 29
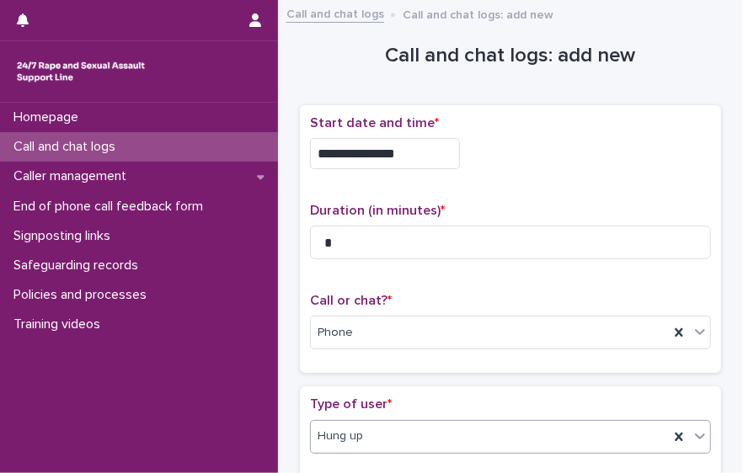
scroll to position [366, 0]
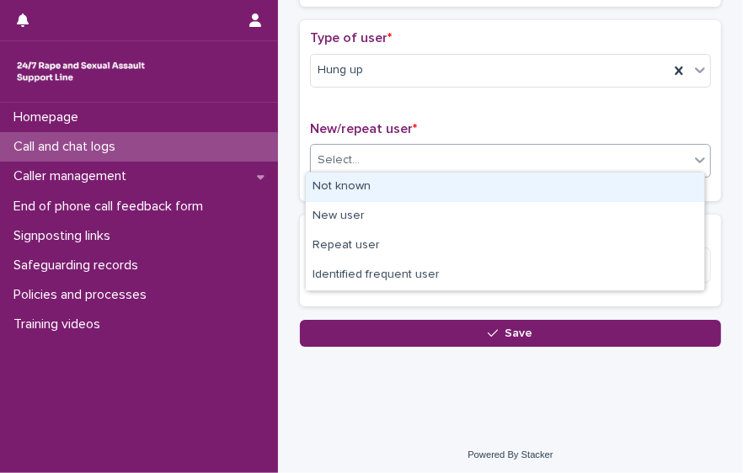
click at [635, 165] on div "Select..." at bounding box center [500, 161] width 378 height 28
click at [627, 177] on div "Not known" at bounding box center [505, 187] width 398 height 29
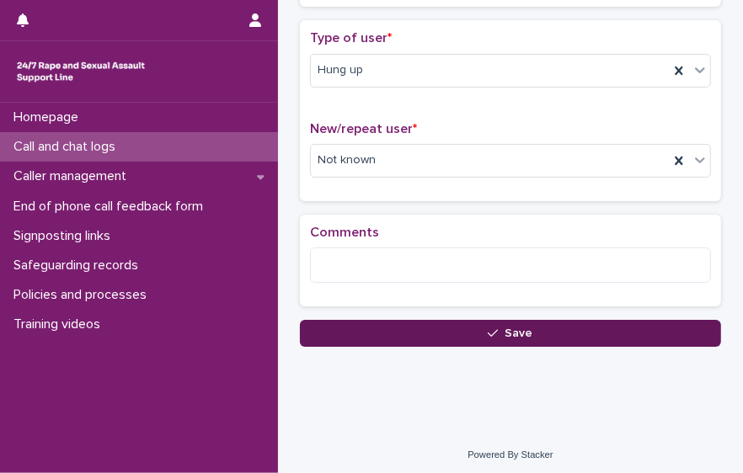
click at [505, 331] on span "Save" at bounding box center [519, 334] width 28 height 12
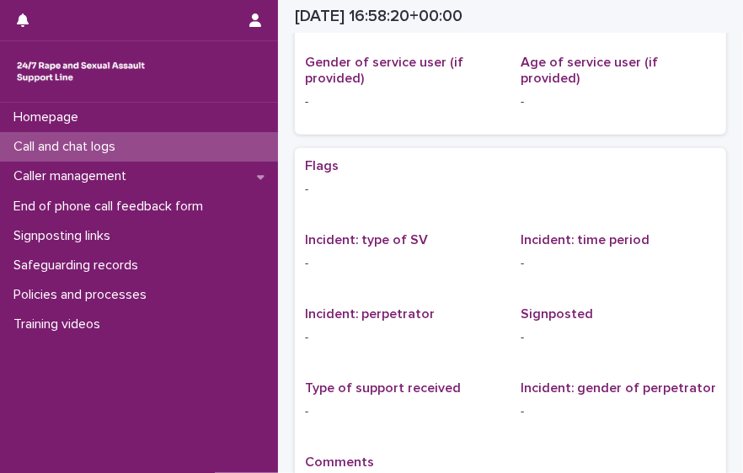
scroll to position [134, 0]
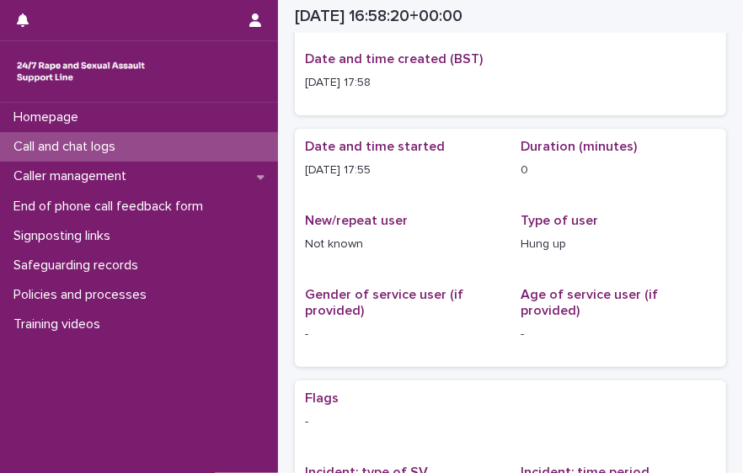
drag, startPoint x: 135, startPoint y: 184, endPoint x: 143, endPoint y: 156, distance: 29.8
click at [143, 156] on div "Call and chat logs" at bounding box center [139, 146] width 278 height 29
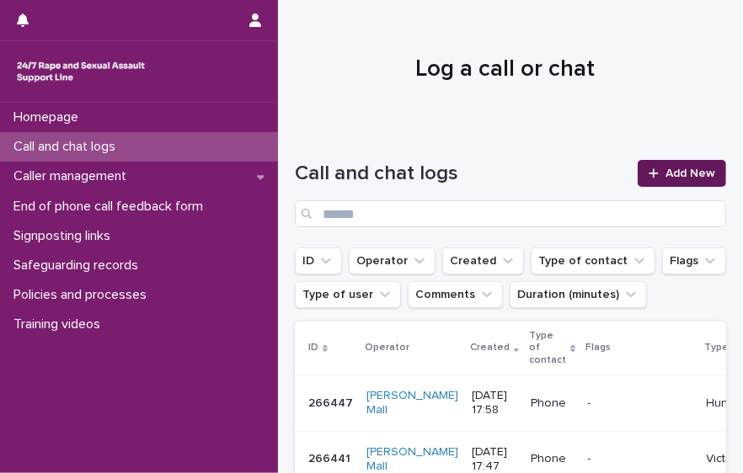
click at [692, 164] on link "Add New" at bounding box center [682, 173] width 88 height 27
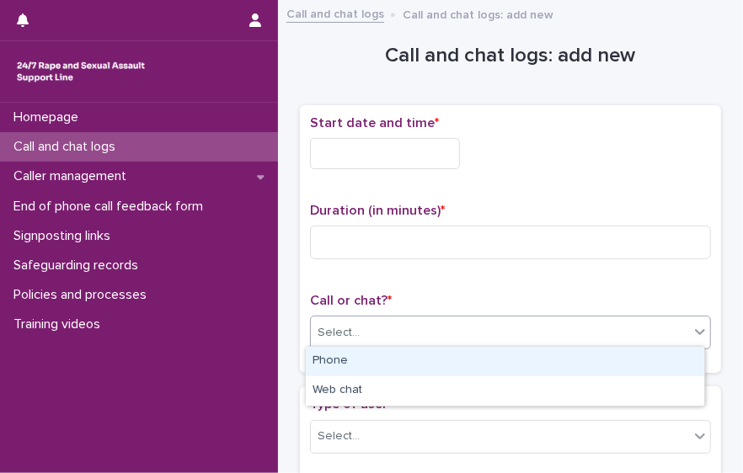
click at [640, 340] on div "Select..." at bounding box center [500, 333] width 378 height 28
click at [623, 369] on div "Phone" at bounding box center [505, 361] width 398 height 29
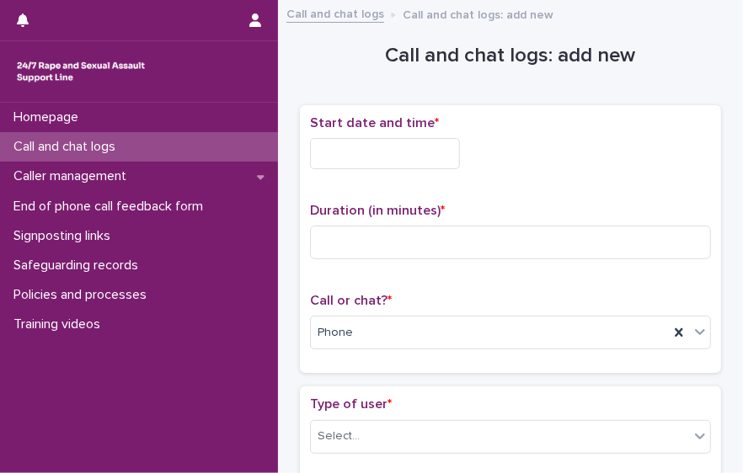
click at [344, 158] on input "text" at bounding box center [385, 153] width 150 height 31
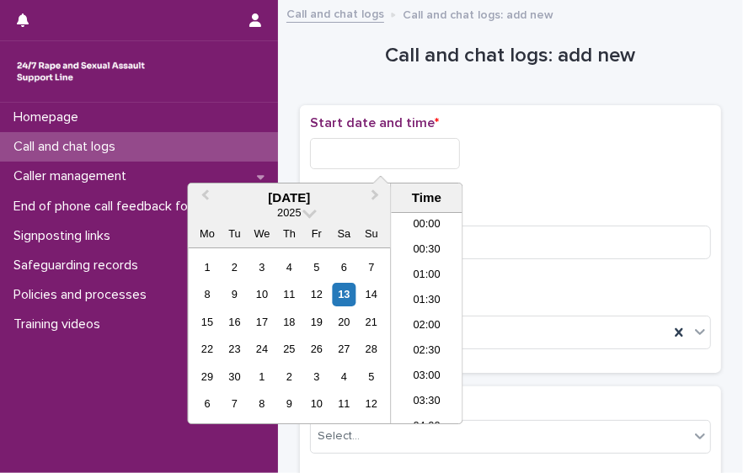
scroll to position [792, 0]
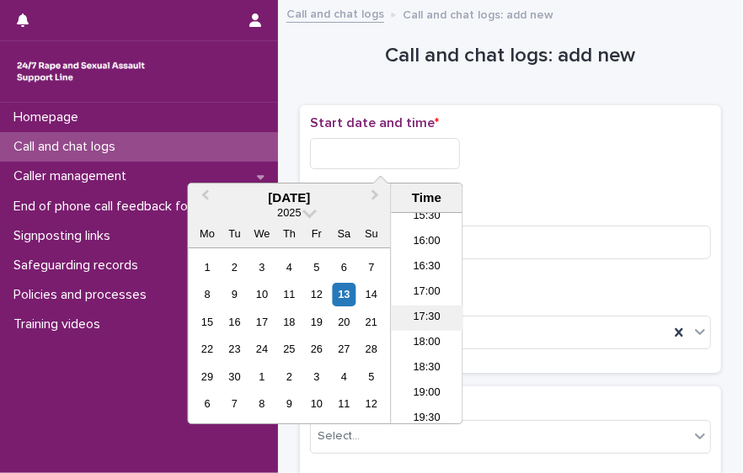
click at [431, 306] on li "17:30" at bounding box center [427, 318] width 72 height 25
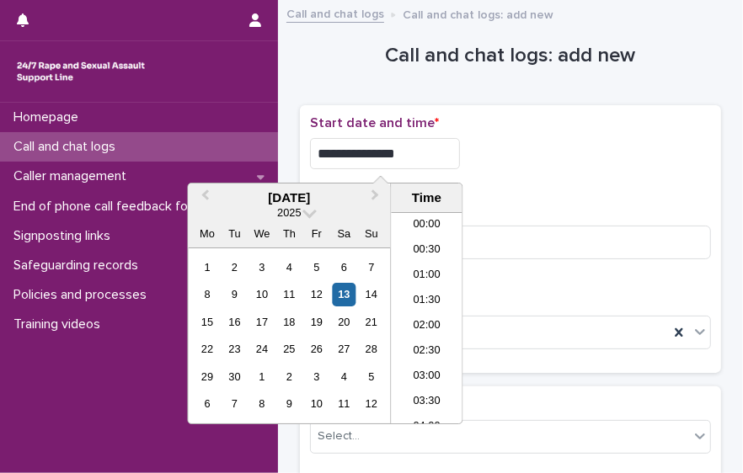
click at [415, 158] on input "**********" at bounding box center [385, 153] width 150 height 31
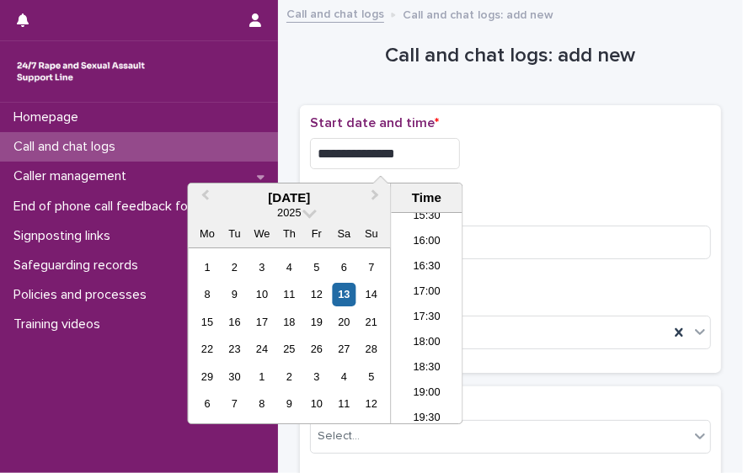
type input "**********"
click at [582, 234] on input at bounding box center [510, 243] width 401 height 34
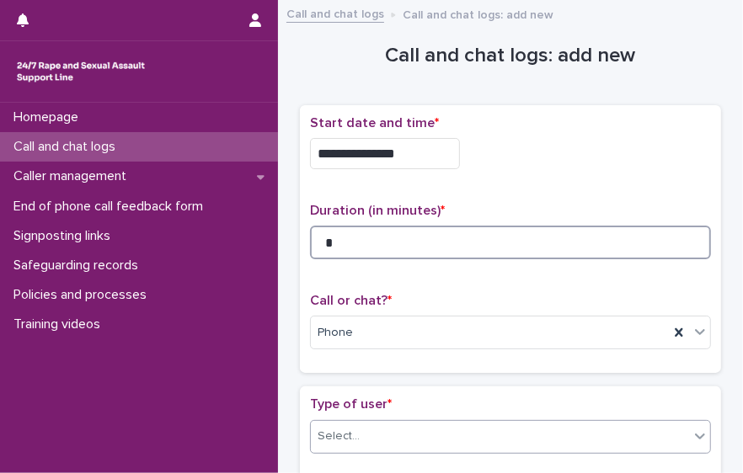
type input "*"
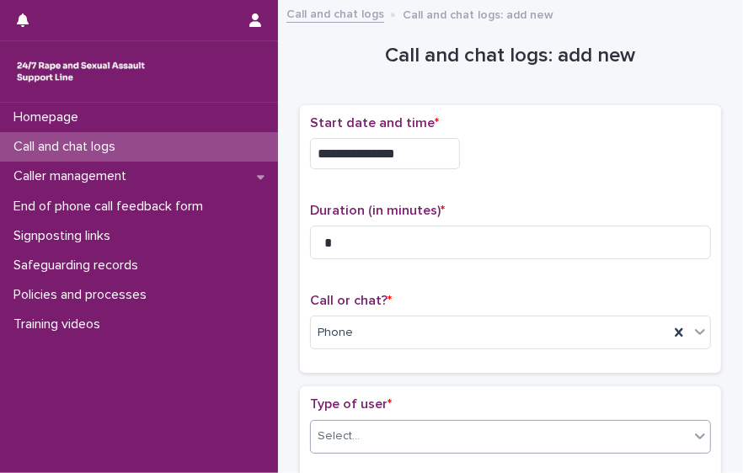
click at [629, 425] on div "Select..." at bounding box center [500, 437] width 378 height 28
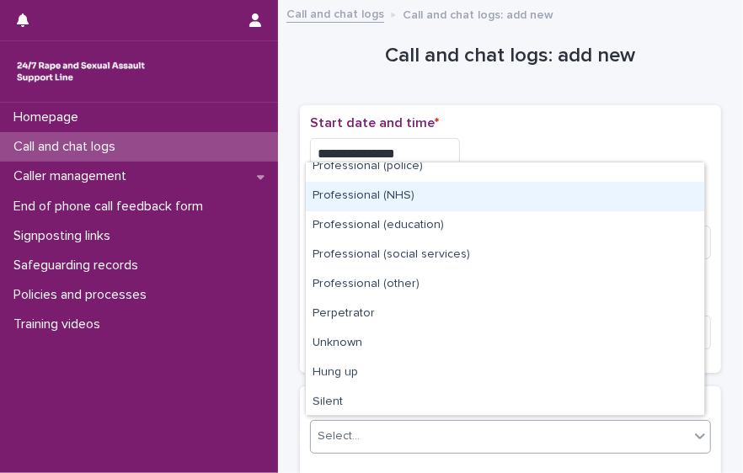
scroll to position [189, 0]
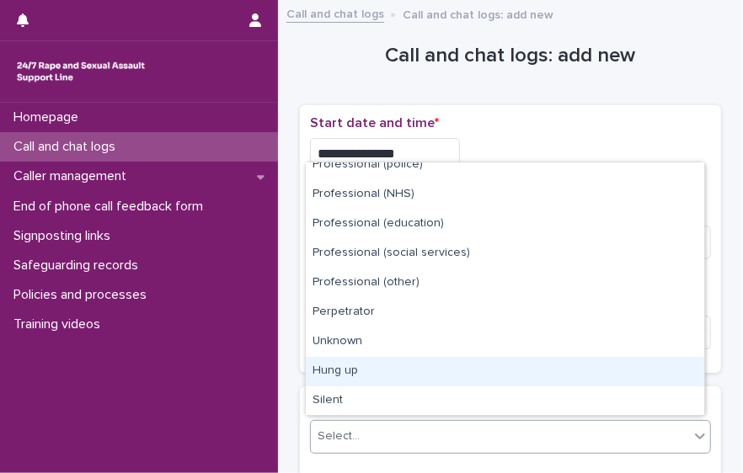
click at [656, 365] on div "Hung up" at bounding box center [505, 371] width 398 height 29
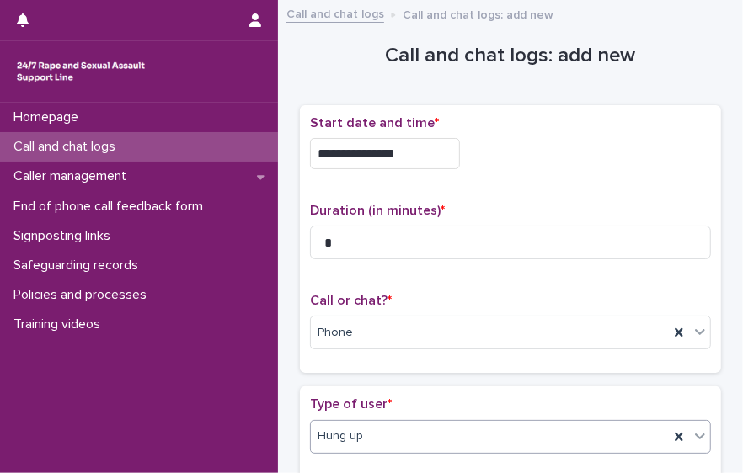
scroll to position [360, 0]
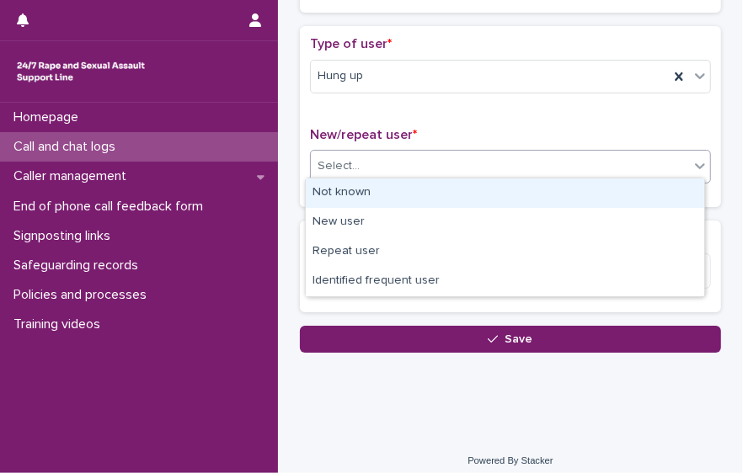
click at [649, 171] on div "Select..." at bounding box center [500, 166] width 378 height 28
click at [615, 191] on div "Not known" at bounding box center [505, 193] width 398 height 29
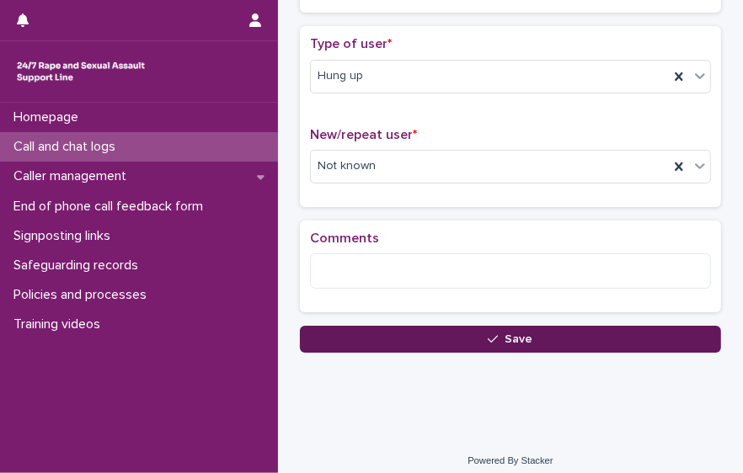
click at [419, 332] on button "Save" at bounding box center [510, 339] width 421 height 27
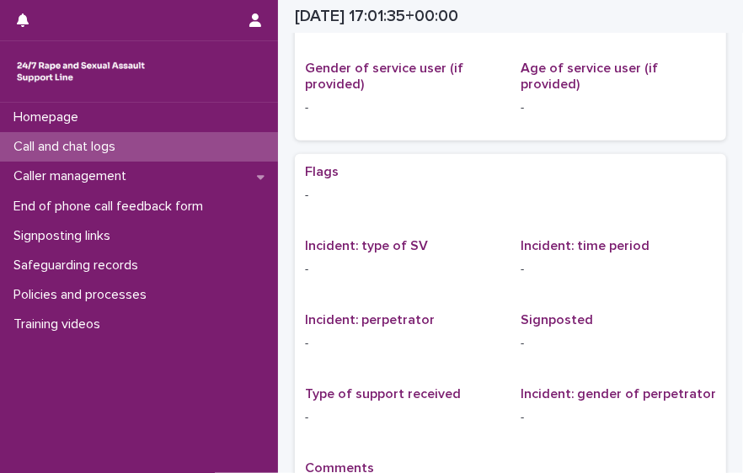
scroll to position [120, 0]
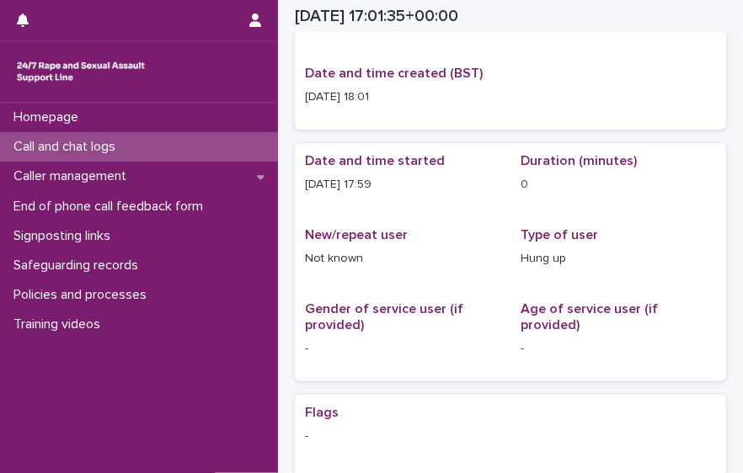
click at [198, 152] on div "Call and chat logs" at bounding box center [139, 146] width 278 height 29
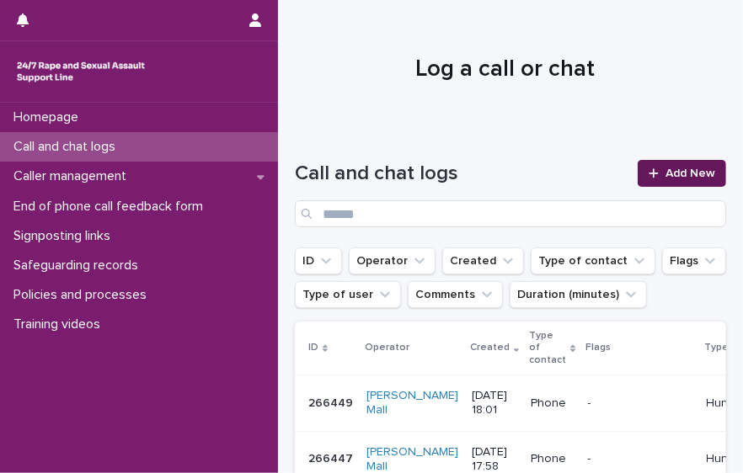
click at [665, 168] on span "Add New" at bounding box center [690, 174] width 50 height 12
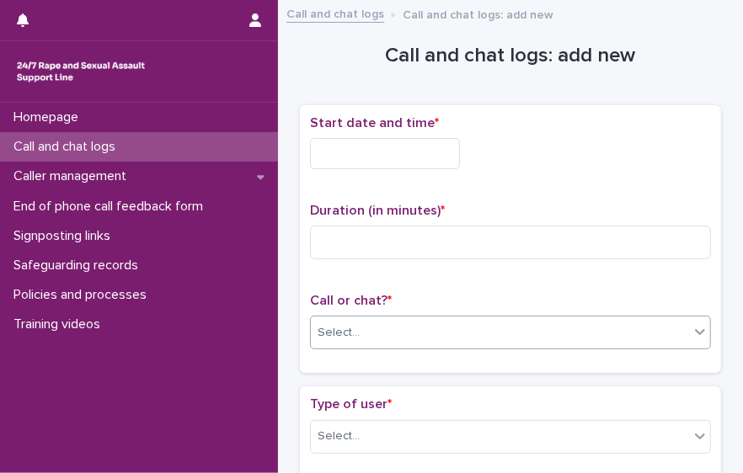
click at [462, 335] on div "Select..." at bounding box center [500, 333] width 378 height 28
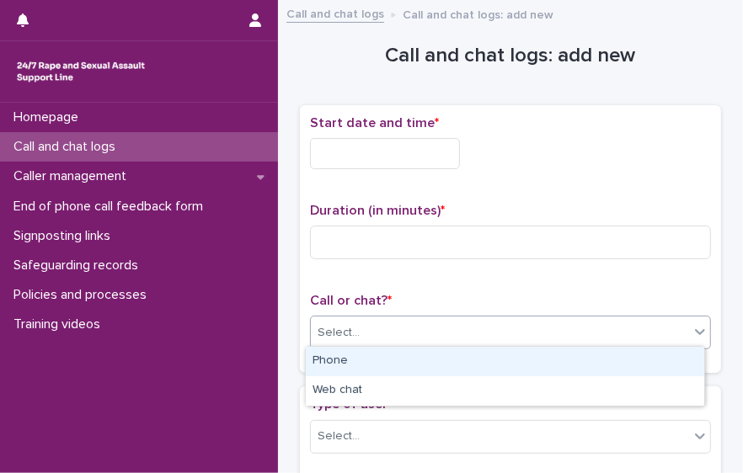
click at [441, 359] on div "Phone" at bounding box center [505, 361] width 398 height 29
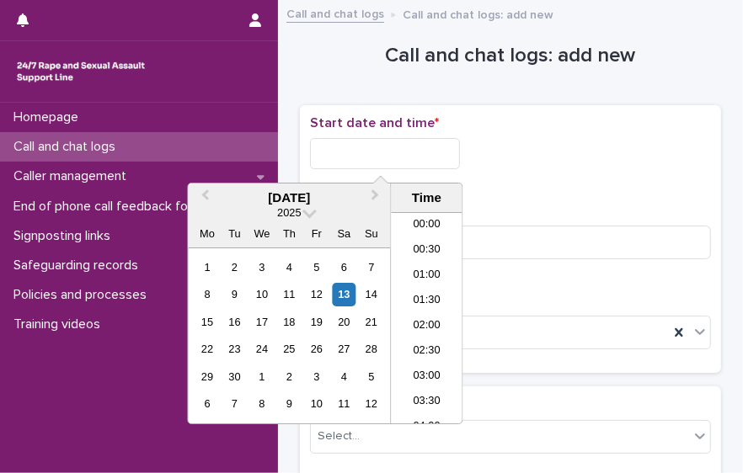
click at [385, 152] on input "text" at bounding box center [385, 153] width 150 height 31
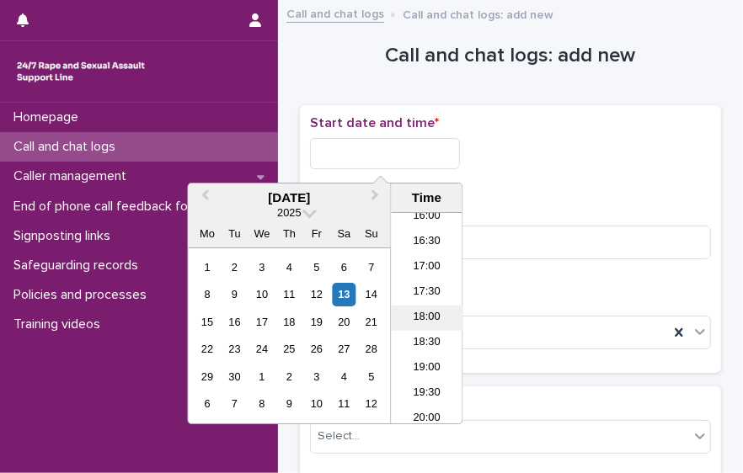
click at [439, 319] on li "18:00" at bounding box center [427, 318] width 72 height 25
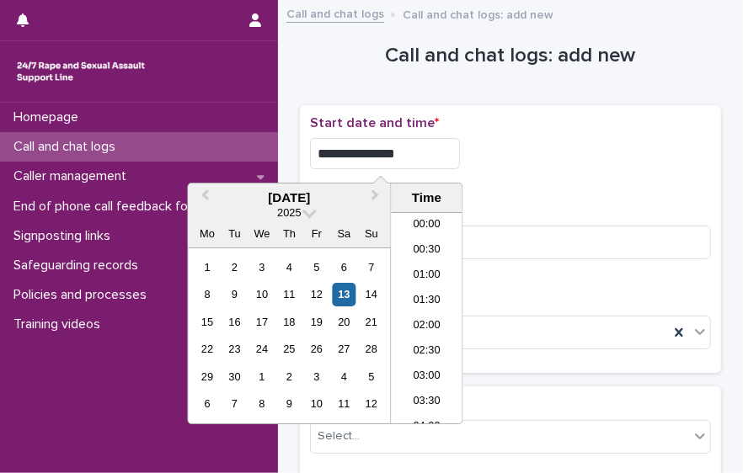
click at [408, 140] on input "**********" at bounding box center [385, 153] width 150 height 31
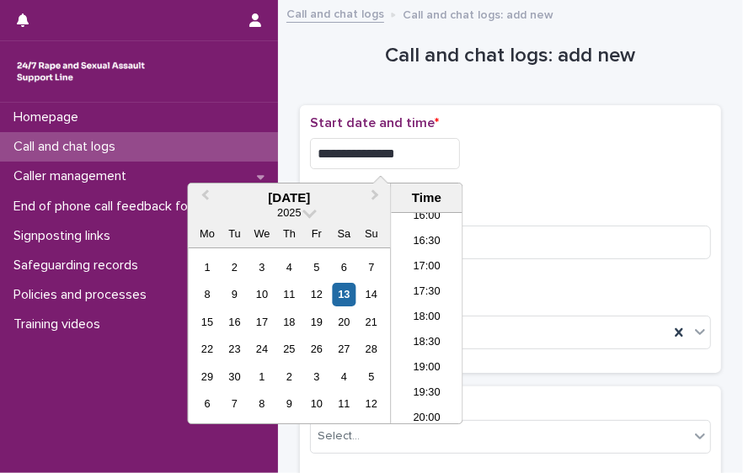
type input "**********"
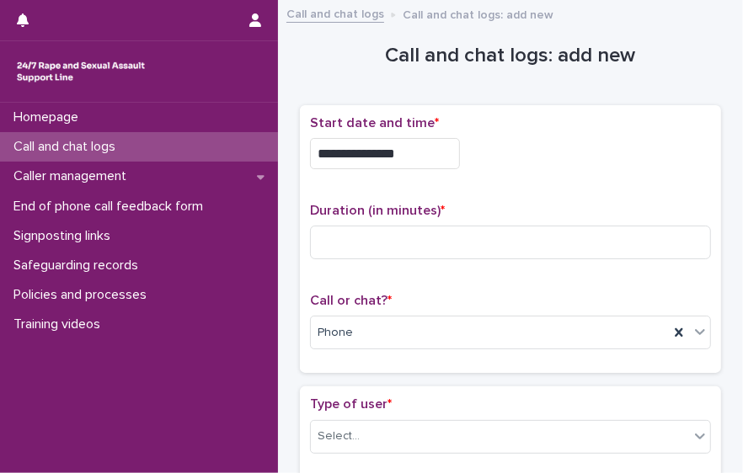
click at [598, 125] on p "Start date and time *" at bounding box center [510, 123] width 401 height 16
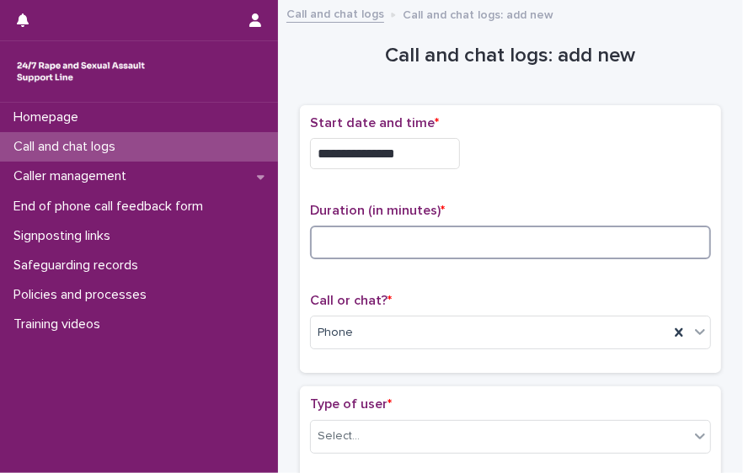
click at [428, 238] on input at bounding box center [510, 243] width 401 height 34
type input "*"
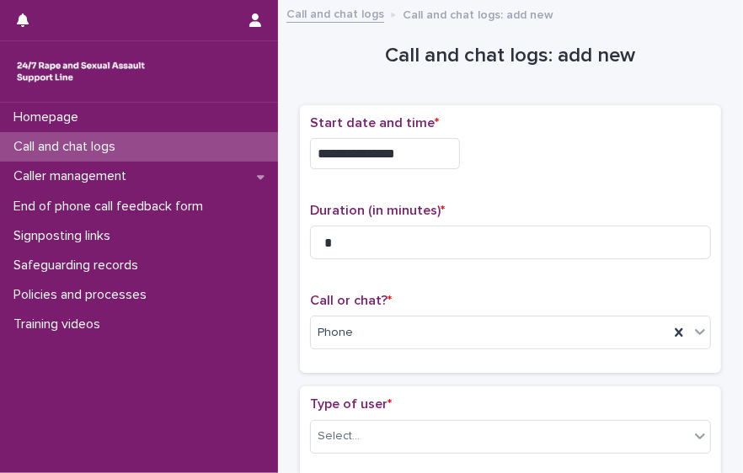
click at [417, 414] on div "Type of user * Select..." at bounding box center [510, 432] width 401 height 70
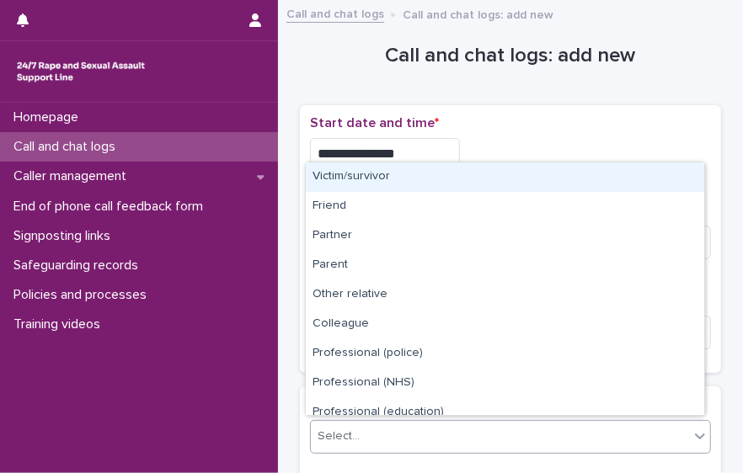
click at [422, 423] on div "Select..." at bounding box center [500, 437] width 378 height 28
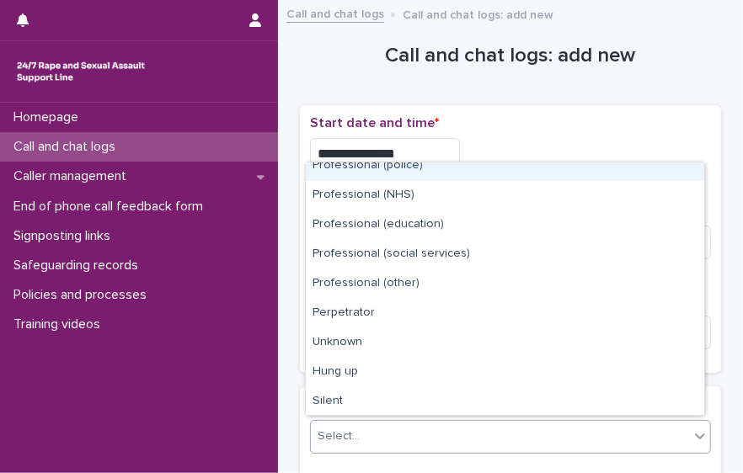
scroll to position [189, 0]
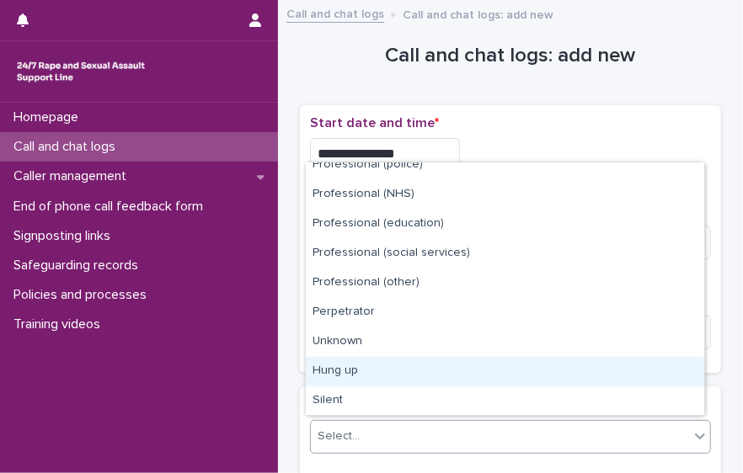
click at [655, 383] on div "Hung up" at bounding box center [505, 371] width 398 height 29
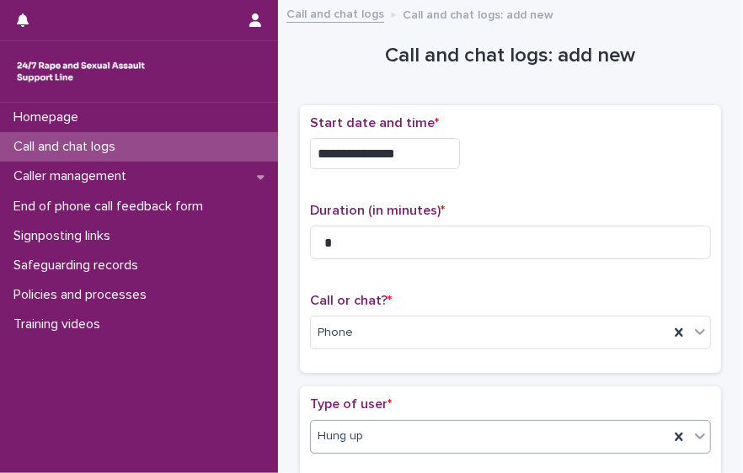
scroll to position [353, 0]
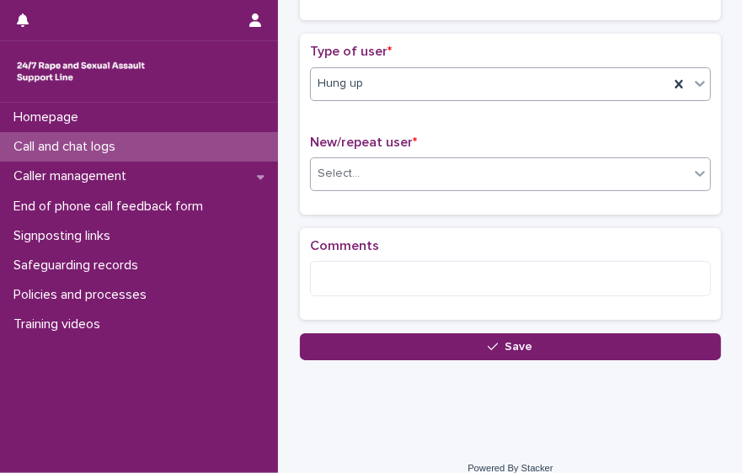
click at [670, 167] on div "Select..." at bounding box center [500, 174] width 378 height 28
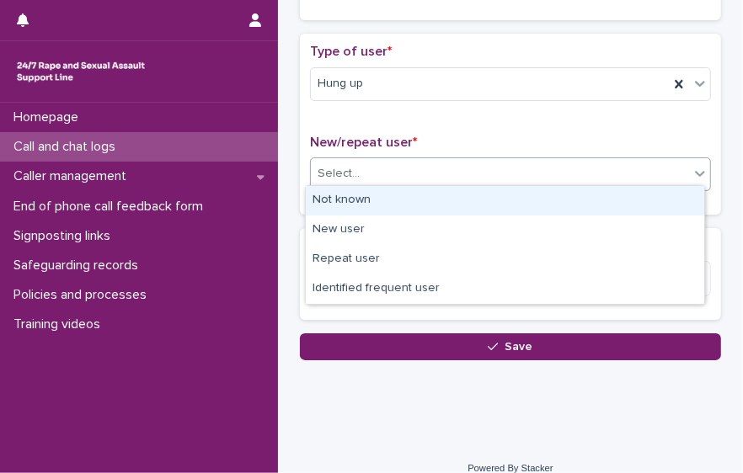
click at [640, 190] on div "Not known" at bounding box center [505, 200] width 398 height 29
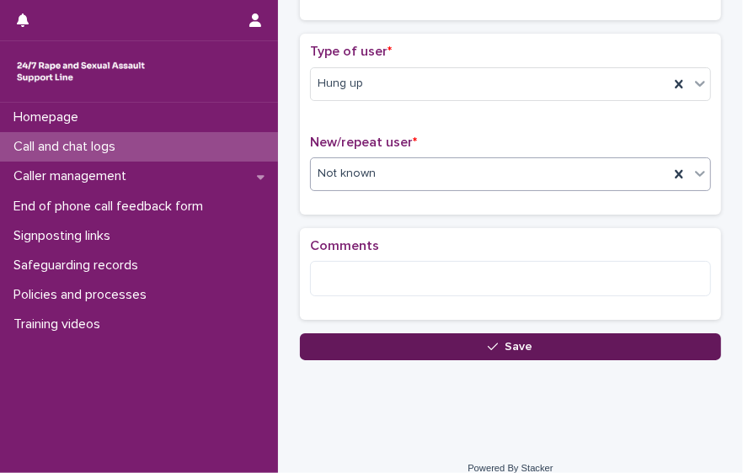
click at [540, 340] on button "Save" at bounding box center [510, 347] width 421 height 27
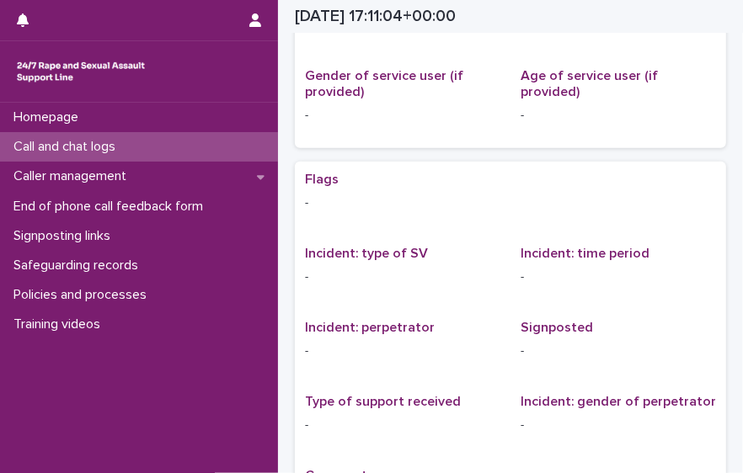
scroll to position [120, 0]
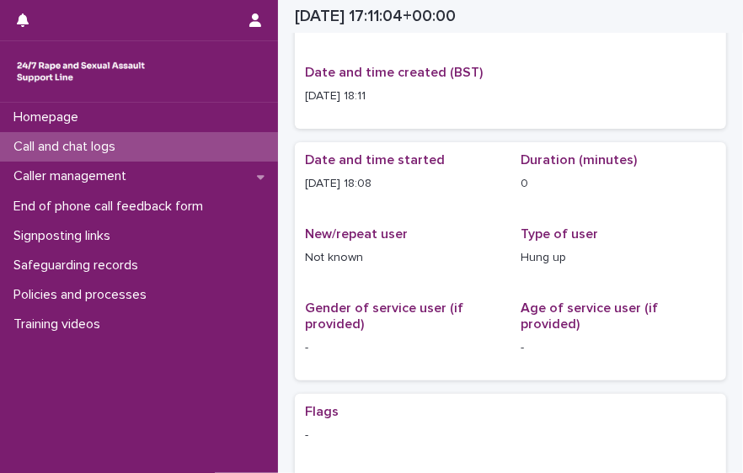
click at [104, 141] on p "Call and chat logs" at bounding box center [68, 147] width 122 height 16
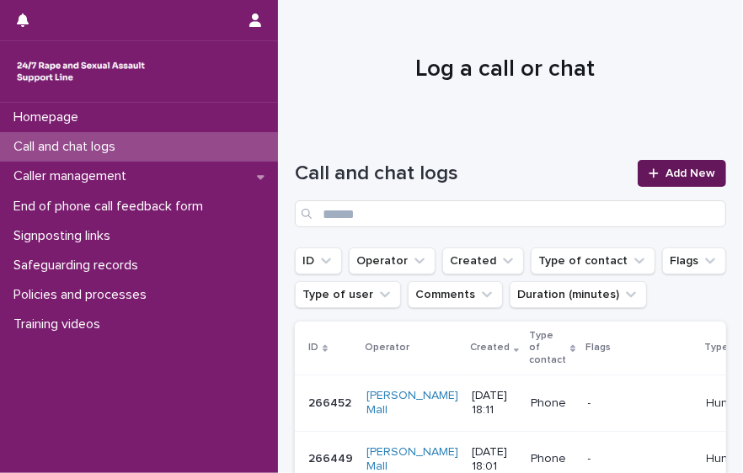
click at [678, 178] on span "Add New" at bounding box center [690, 174] width 50 height 12
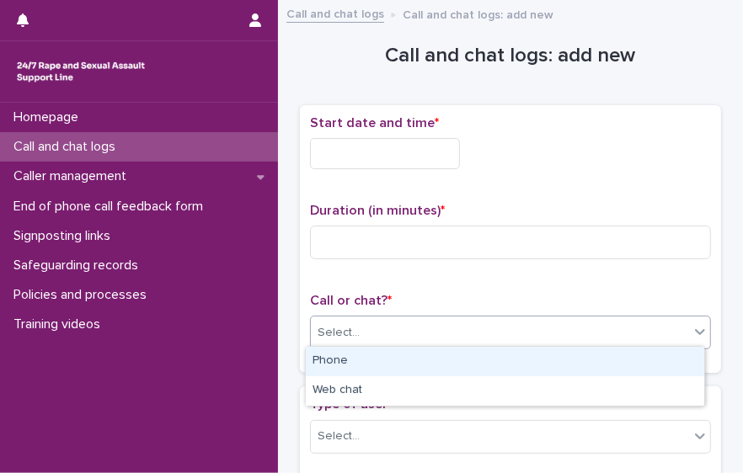
click at [470, 334] on div "Select..." at bounding box center [500, 333] width 378 height 28
click at [457, 350] on div "Phone" at bounding box center [505, 361] width 398 height 29
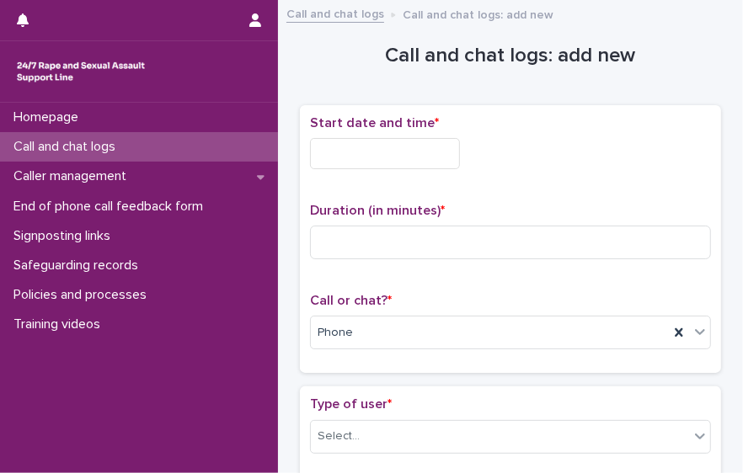
click at [380, 153] on input "text" at bounding box center [385, 153] width 150 height 31
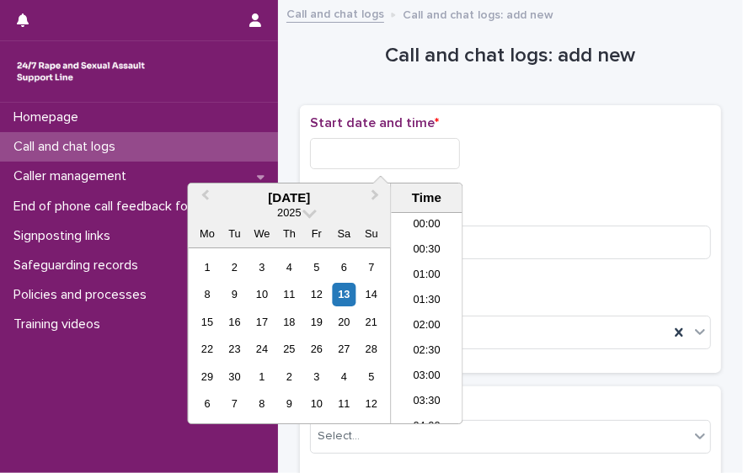
scroll to position [817, 0]
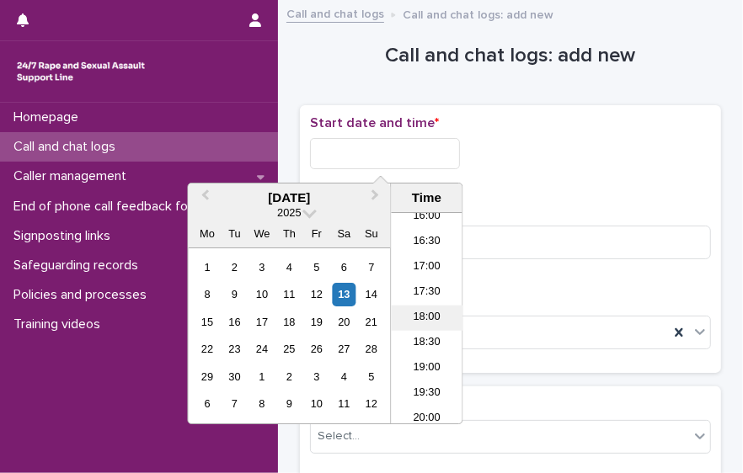
click at [429, 315] on li "18:00" at bounding box center [427, 318] width 72 height 25
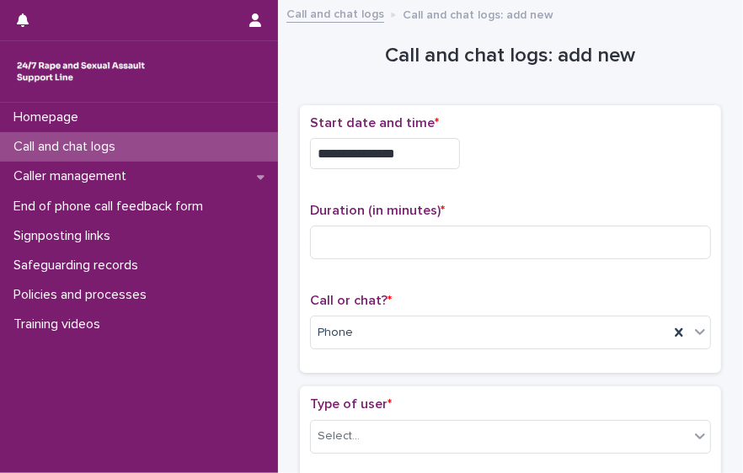
click at [406, 147] on input "**********" at bounding box center [385, 153] width 150 height 31
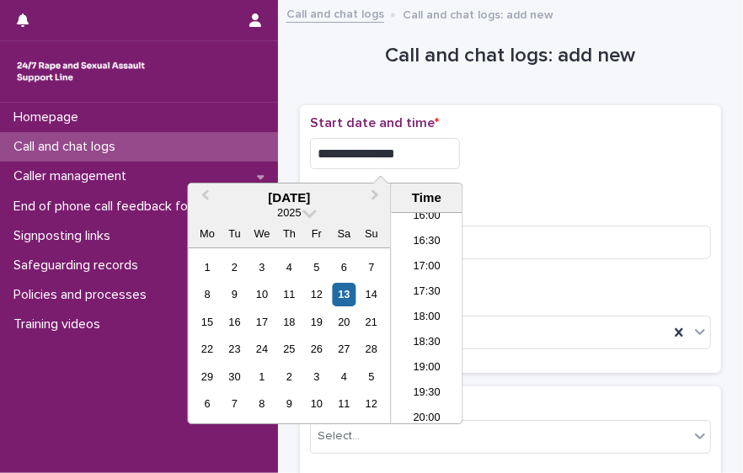
type input "**********"
click at [595, 239] on input at bounding box center [510, 243] width 401 height 34
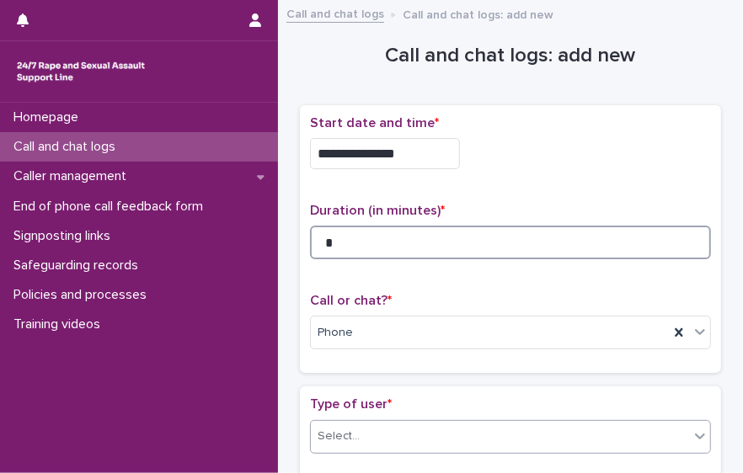
type input "*"
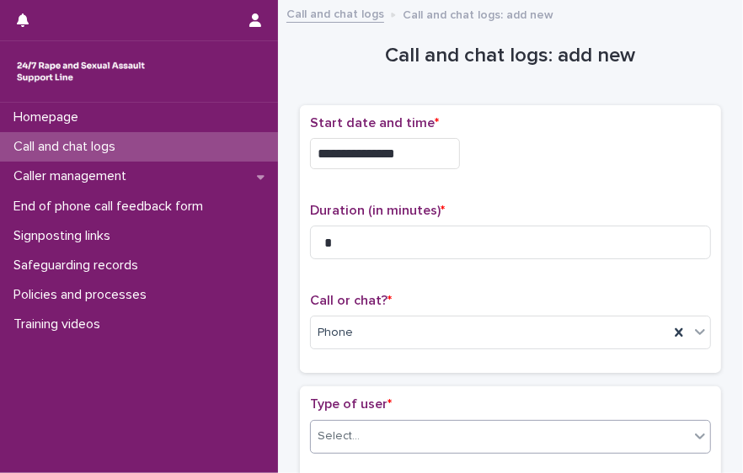
click at [655, 431] on div "Select..." at bounding box center [500, 437] width 378 height 28
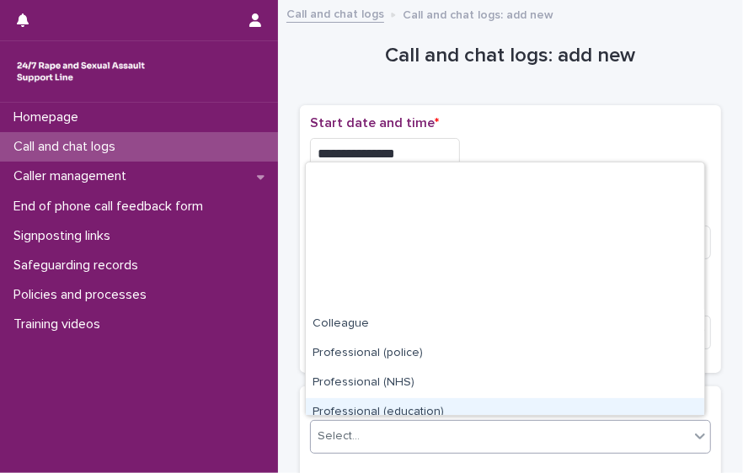
scroll to position [189, 0]
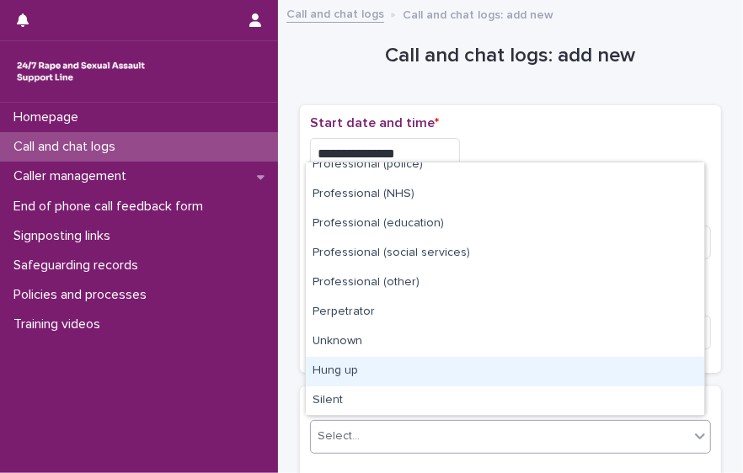
click at [663, 372] on div "Hung up" at bounding box center [505, 371] width 398 height 29
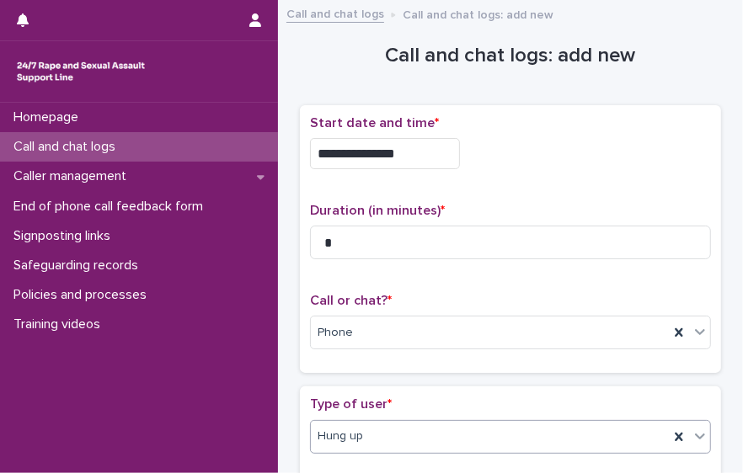
scroll to position [360, 0]
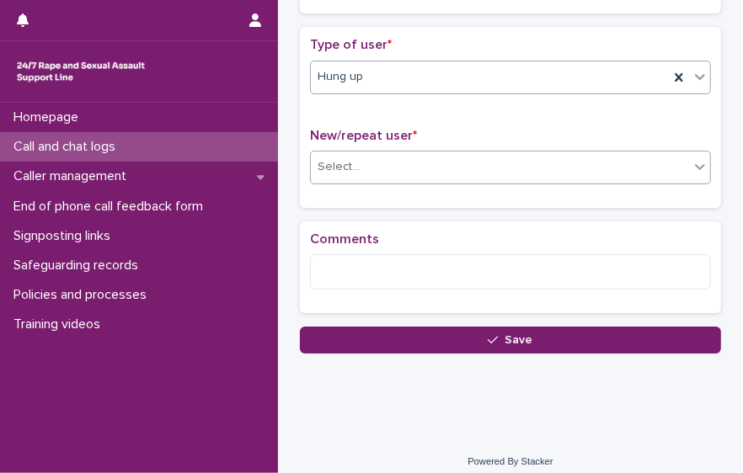
click at [644, 172] on div "Select..." at bounding box center [500, 167] width 378 height 28
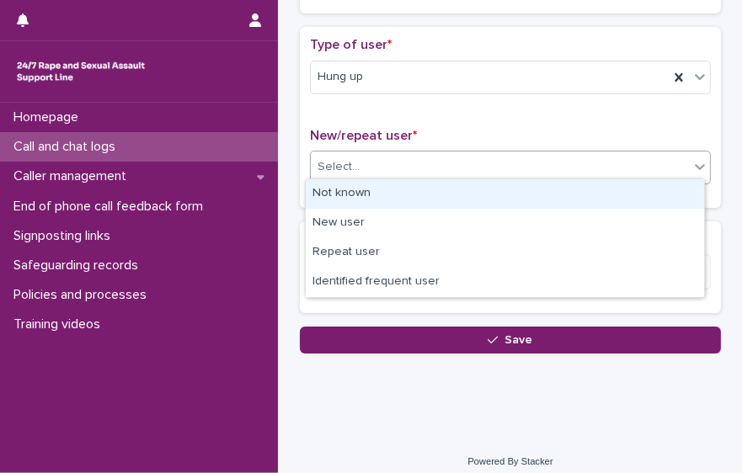
click at [593, 190] on div "Not known" at bounding box center [505, 193] width 398 height 29
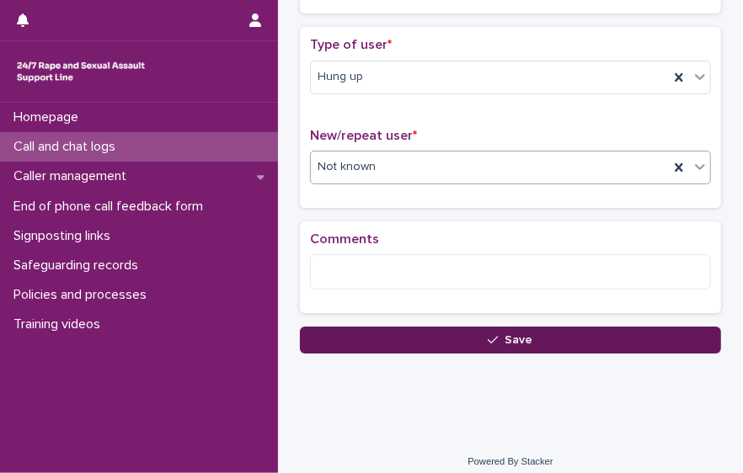
click at [451, 328] on button "Save" at bounding box center [510, 340] width 421 height 27
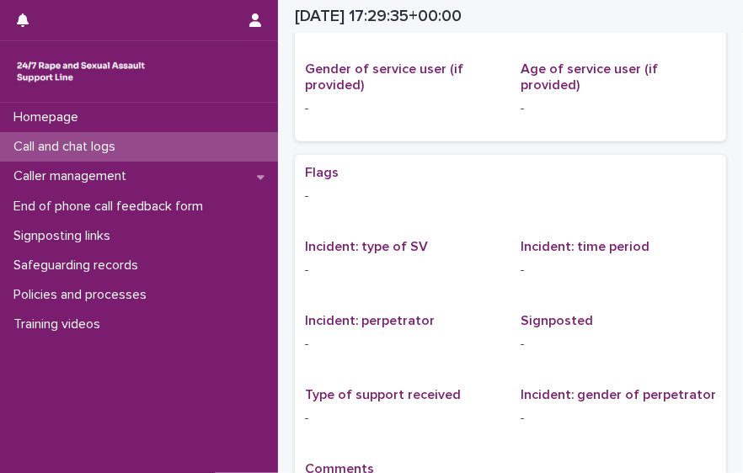
scroll to position [127, 0]
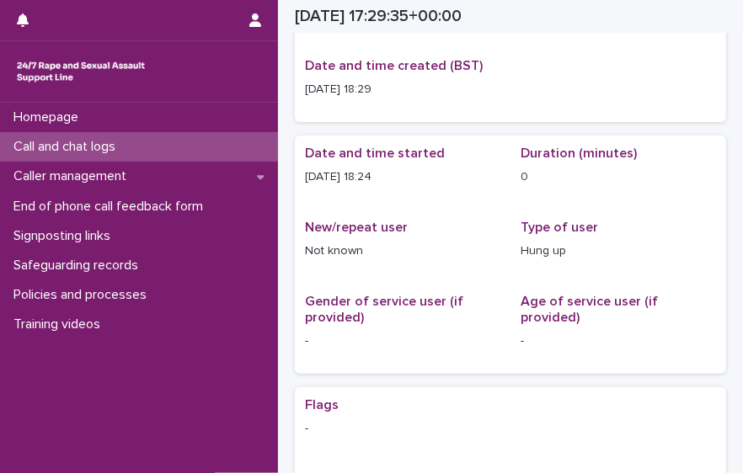
click at [108, 147] on p "Call and chat logs" at bounding box center [68, 147] width 122 height 16
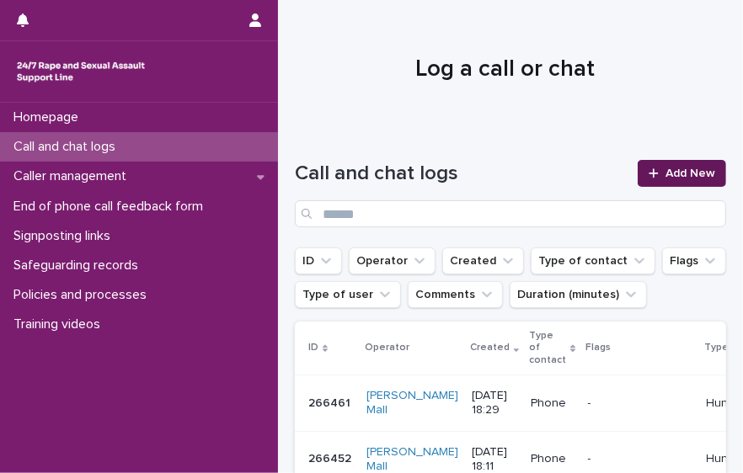
click at [661, 180] on link "Add New" at bounding box center [682, 173] width 88 height 27
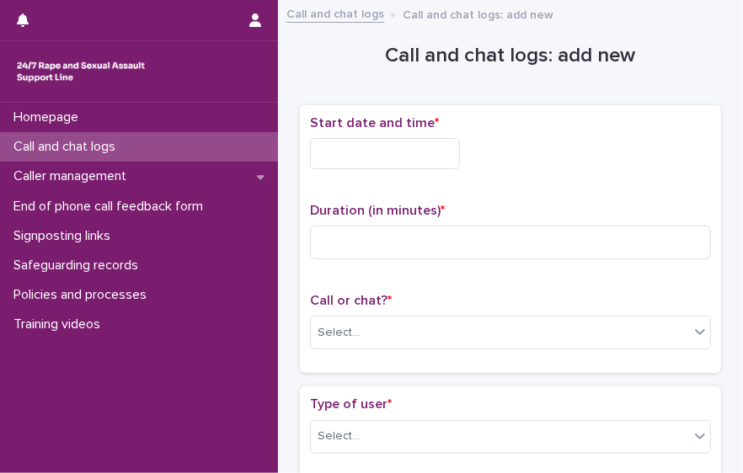
click at [425, 351] on div "Call or chat? * Select..." at bounding box center [510, 328] width 401 height 70
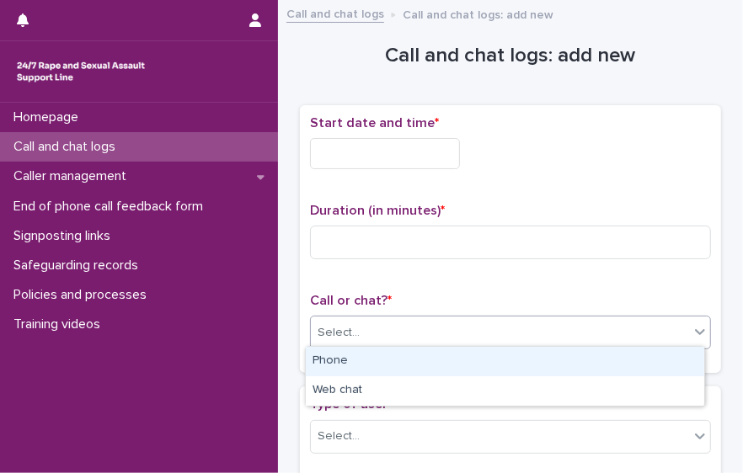
click at [416, 336] on div "Select..." at bounding box center [500, 333] width 378 height 28
click at [410, 362] on div "Phone" at bounding box center [505, 361] width 398 height 29
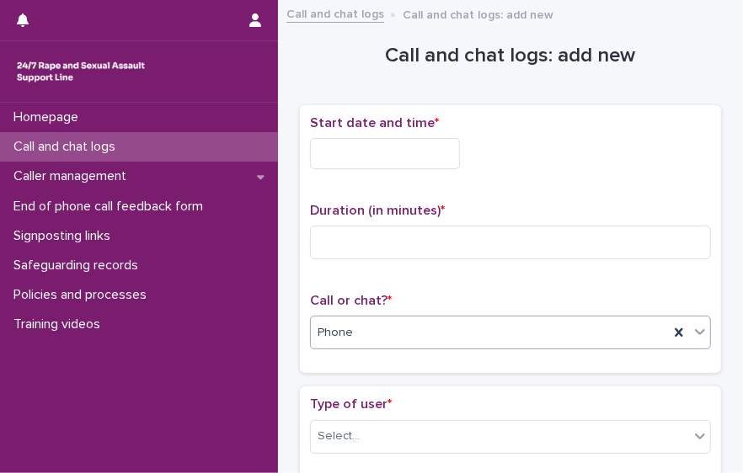
click at [407, 162] on input "text" at bounding box center [385, 153] width 150 height 31
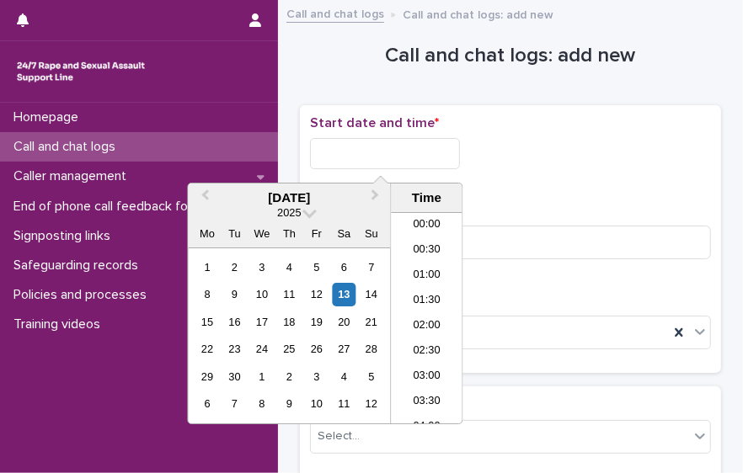
scroll to position [841, 0]
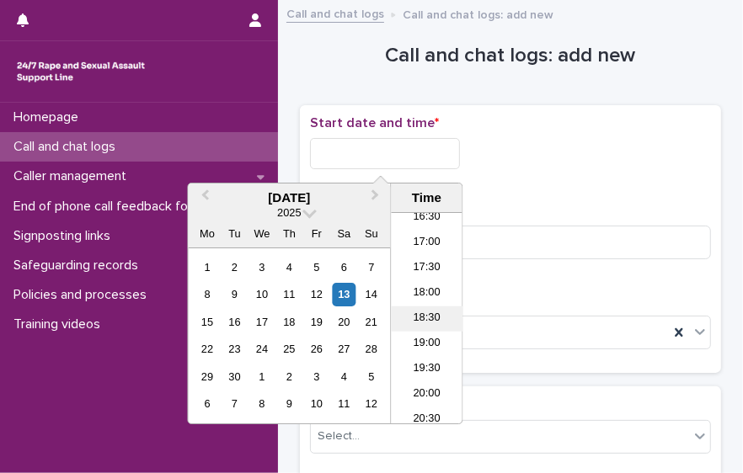
click at [441, 326] on li "18:30" at bounding box center [427, 319] width 72 height 25
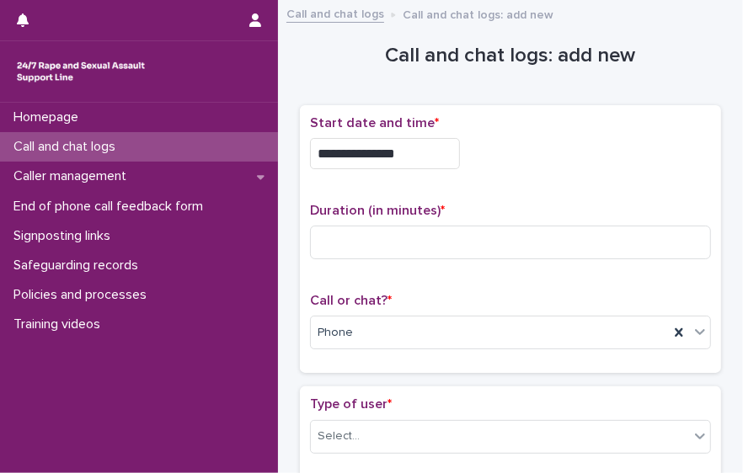
click at [410, 147] on input "**********" at bounding box center [385, 153] width 150 height 31
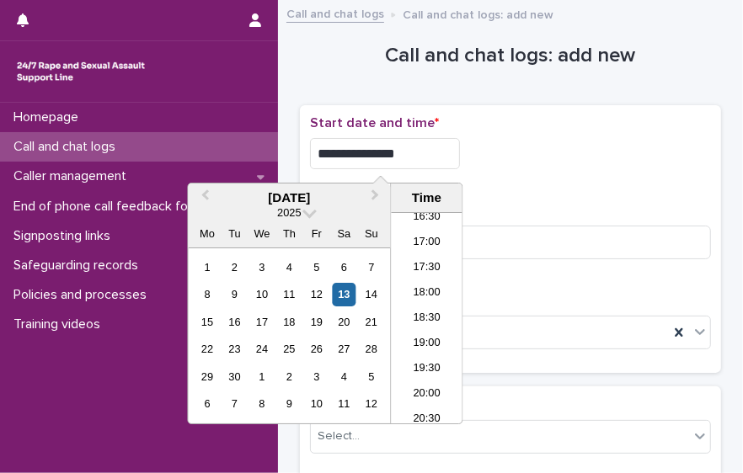
type input "**********"
click at [491, 147] on div "**********" at bounding box center [510, 153] width 401 height 31
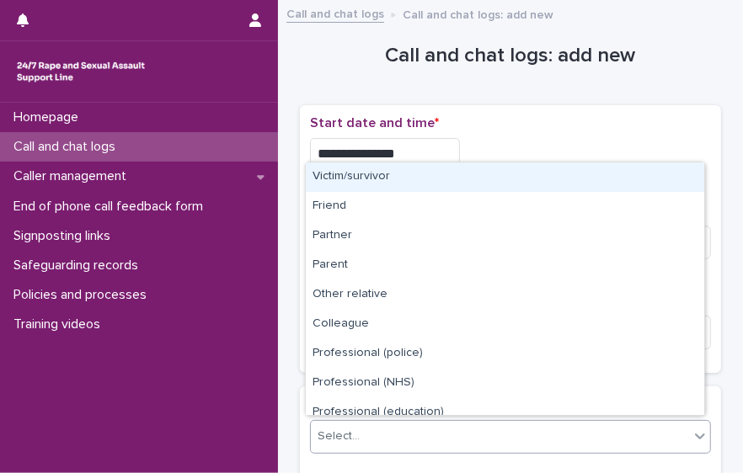
click at [475, 439] on div "Select..." at bounding box center [500, 437] width 378 height 28
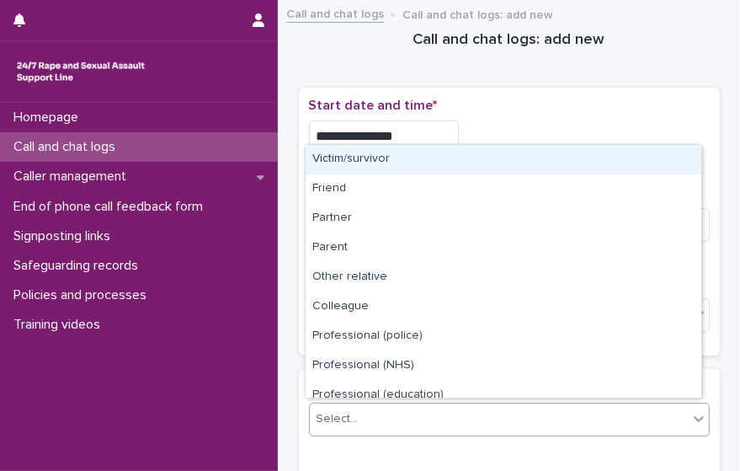
click at [399, 408] on div "Select..." at bounding box center [499, 419] width 378 height 28
click at [398, 169] on div "Victim/survivor" at bounding box center [504, 159] width 396 height 29
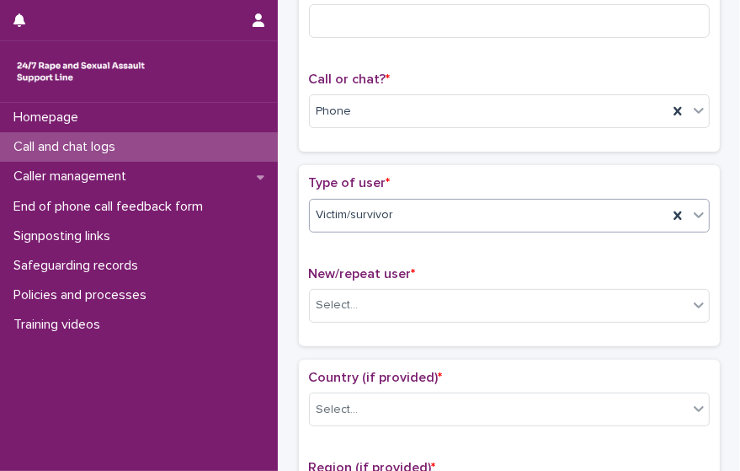
scroll to position [209, 0]
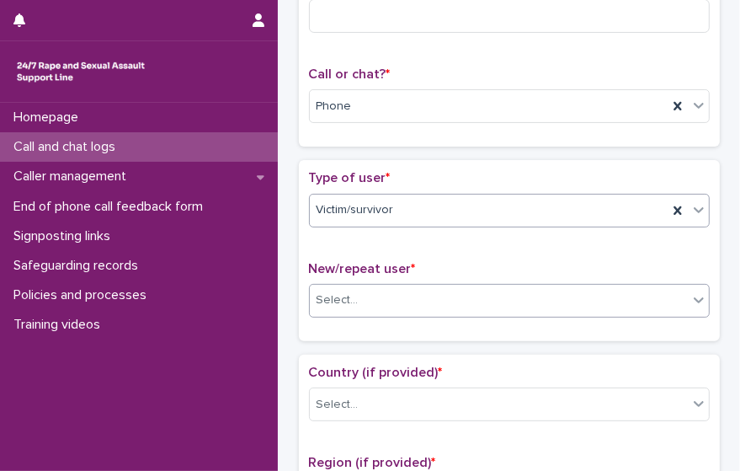
click at [595, 305] on div "Select..." at bounding box center [499, 300] width 378 height 28
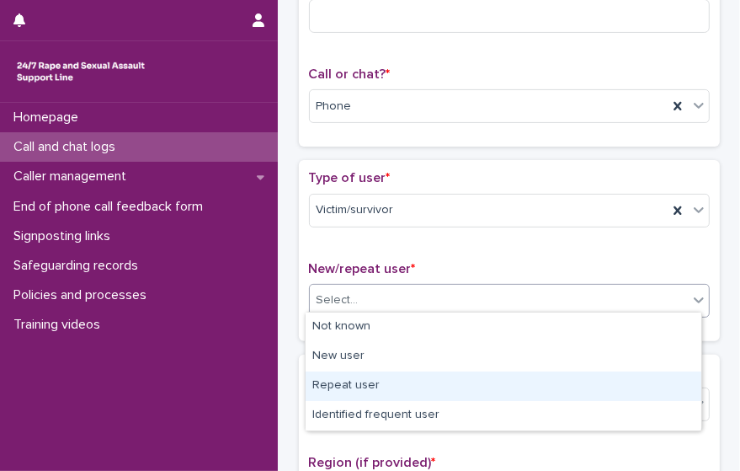
drag, startPoint x: 542, startPoint y: 369, endPoint x: 541, endPoint y: 380, distance: 11.1
click at [541, 380] on div "Repeat user" at bounding box center [504, 385] width 396 height 29
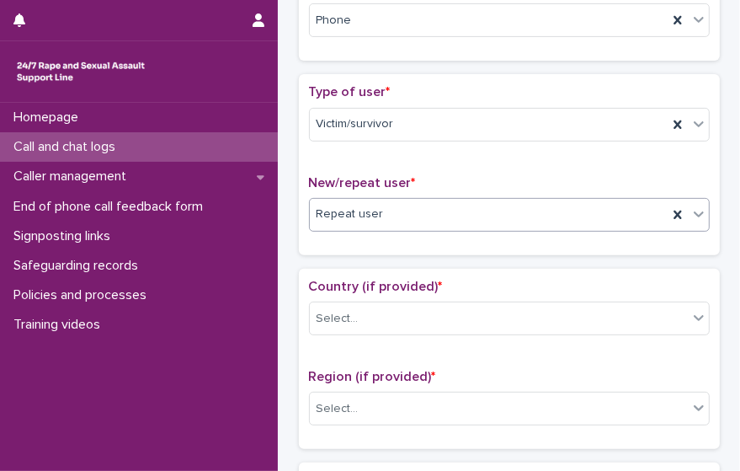
scroll to position [303, 0]
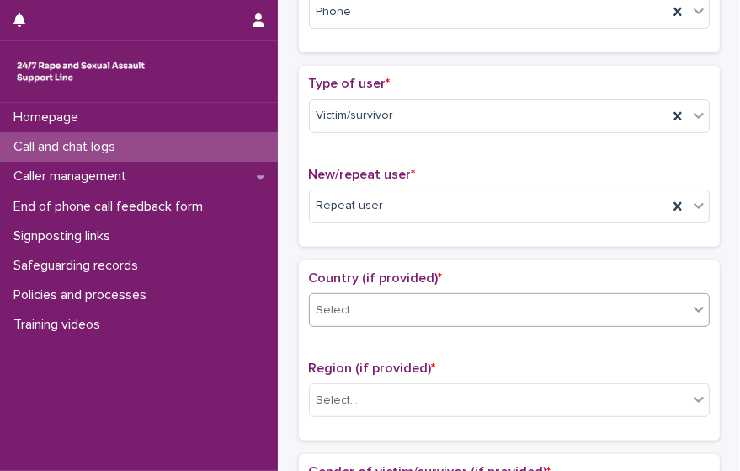
click at [423, 302] on div "Select..." at bounding box center [499, 310] width 378 height 28
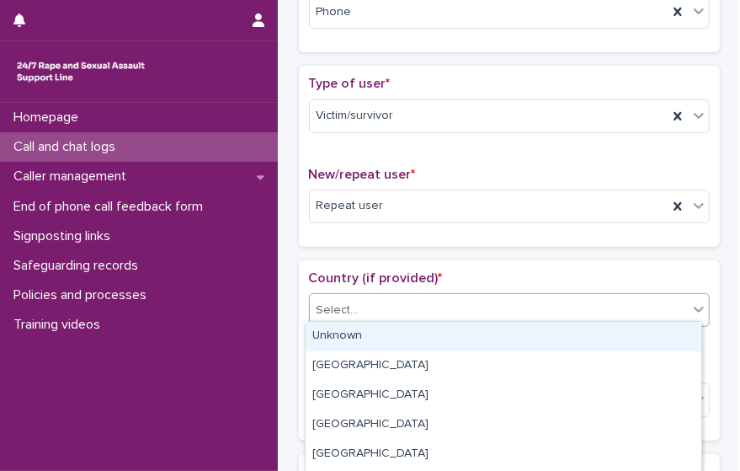
click at [427, 338] on div "Unknown" at bounding box center [504, 336] width 396 height 29
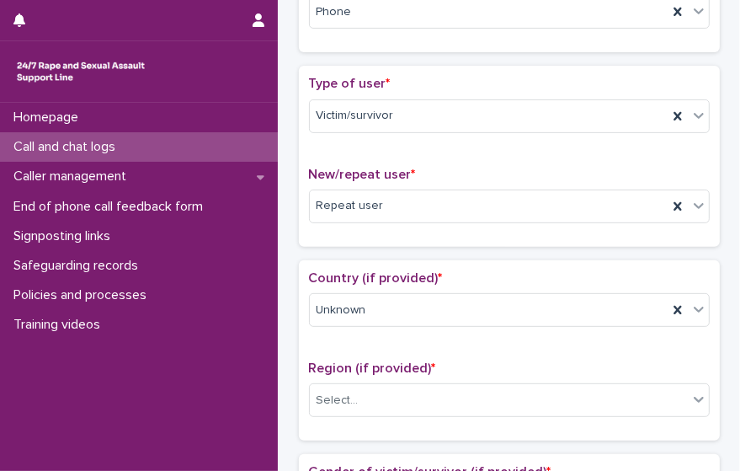
click at [421, 413] on div "Region (if provided) * Select..." at bounding box center [509, 395] width 401 height 70
click at [424, 387] on div "Select..." at bounding box center [499, 401] width 378 height 28
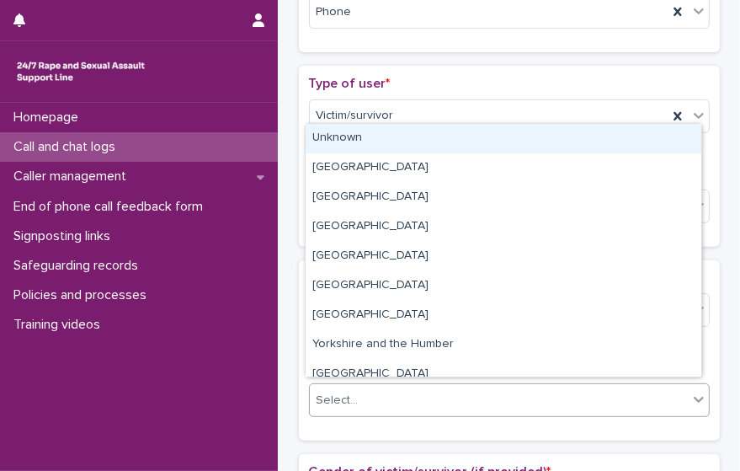
click at [403, 146] on div "Unknown" at bounding box center [504, 138] width 396 height 29
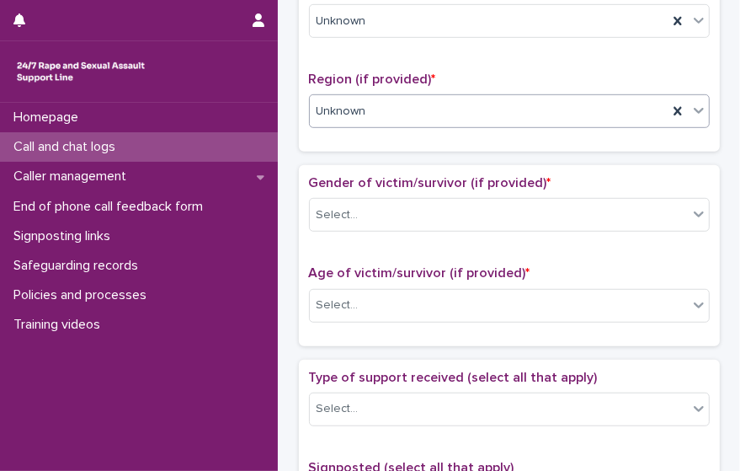
scroll to position [594, 0]
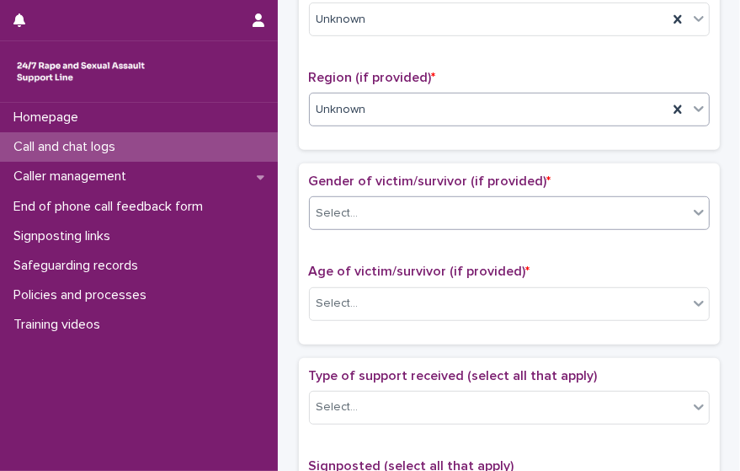
click at [577, 214] on div "Select..." at bounding box center [499, 214] width 378 height 28
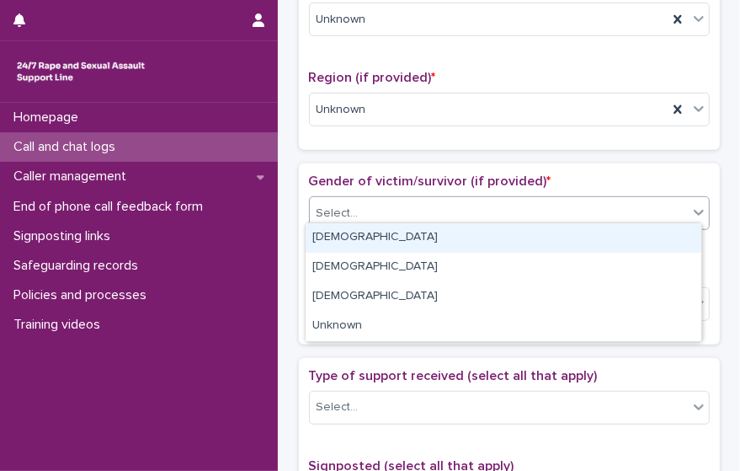
click at [551, 243] on div "[DEMOGRAPHIC_DATA]" at bounding box center [504, 237] width 396 height 29
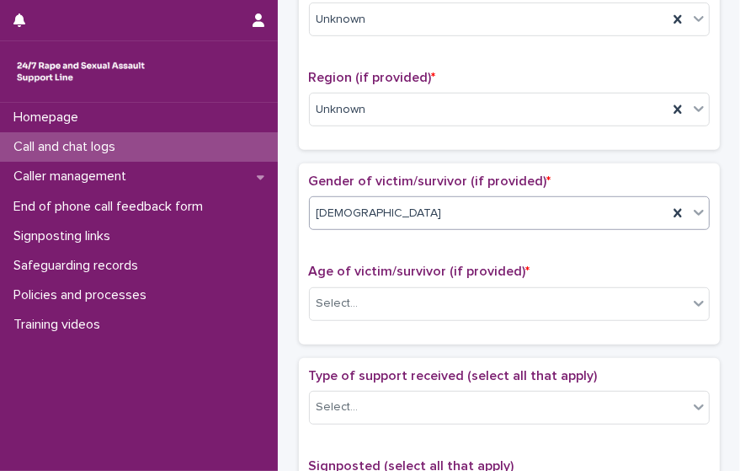
click at [521, 323] on div "Age of victim/survivor (if provided) * Select..." at bounding box center [509, 299] width 401 height 70
click at [512, 312] on div "Age of victim/survivor (if provided) * Select..." at bounding box center [509, 299] width 401 height 70
click at [509, 298] on div "Select..." at bounding box center [499, 304] width 378 height 28
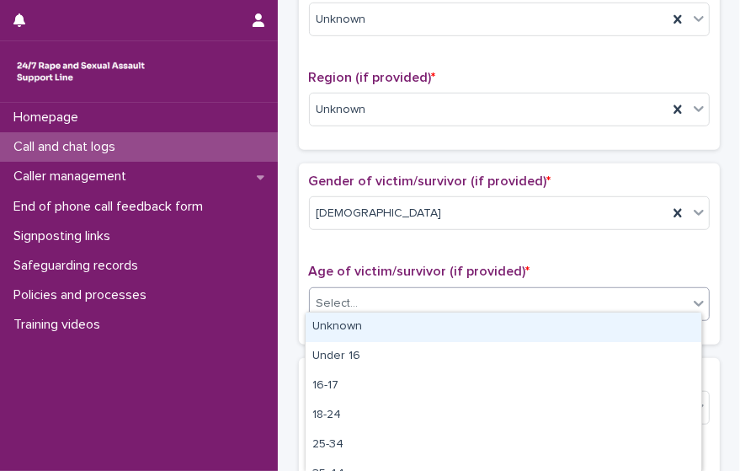
click at [494, 321] on div "Unknown" at bounding box center [504, 326] width 396 height 29
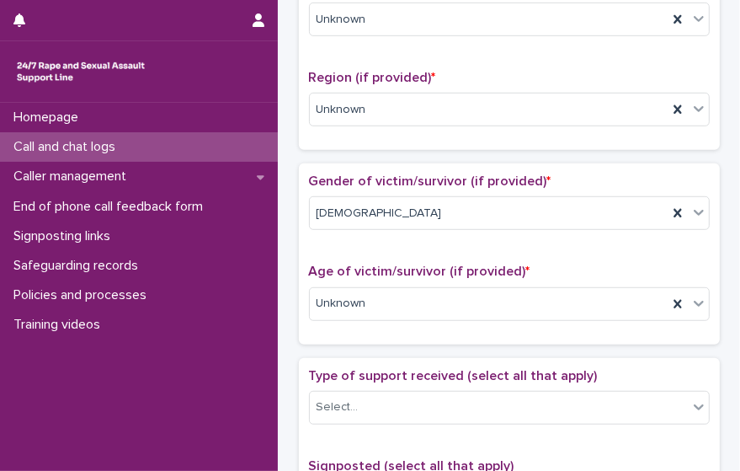
click at [488, 416] on div "Type of support received (select all that apply) Select..." at bounding box center [509, 403] width 401 height 70
click at [483, 407] on div "Select..." at bounding box center [499, 407] width 378 height 28
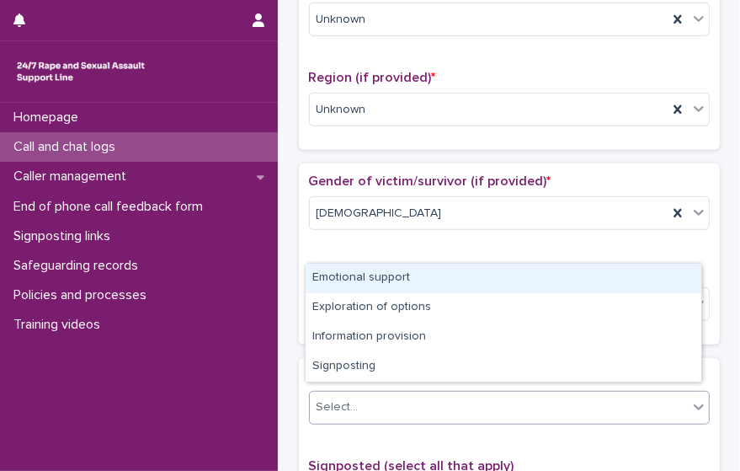
click at [463, 272] on div "Emotional support" at bounding box center [504, 278] width 396 height 29
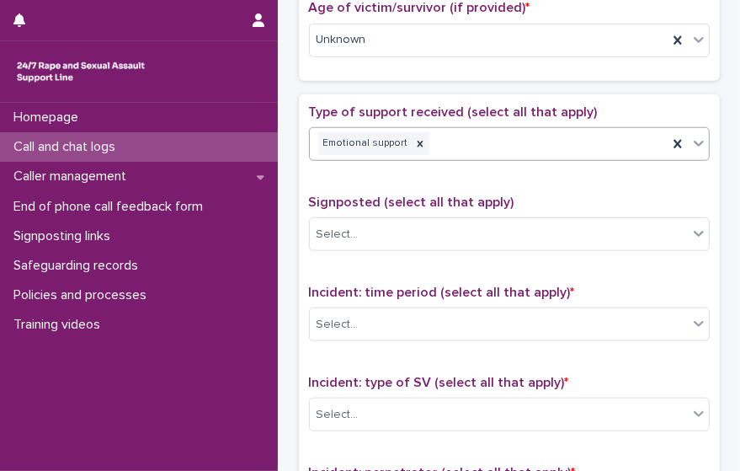
scroll to position [871, 0]
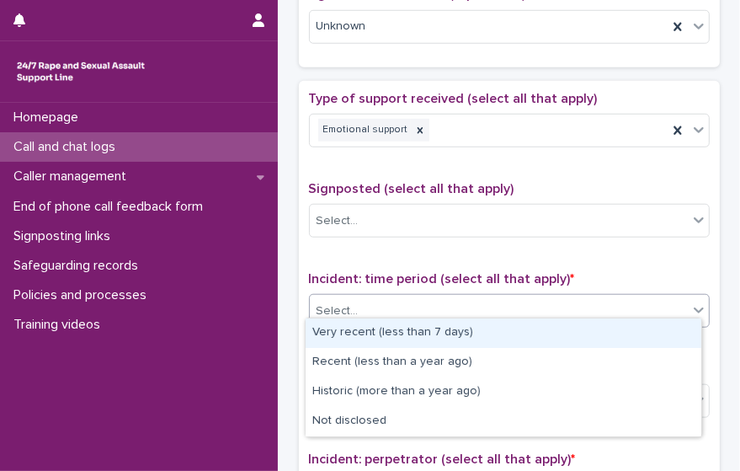
click at [595, 303] on div "Select..." at bounding box center [499, 311] width 378 height 28
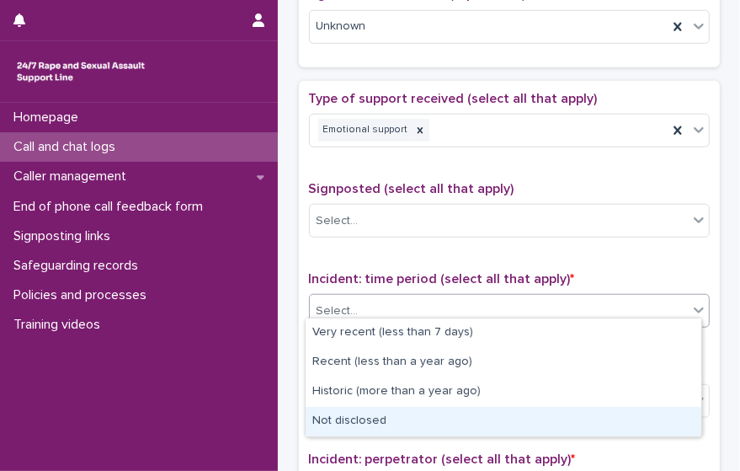
click at [557, 419] on div "Not disclosed" at bounding box center [504, 421] width 396 height 29
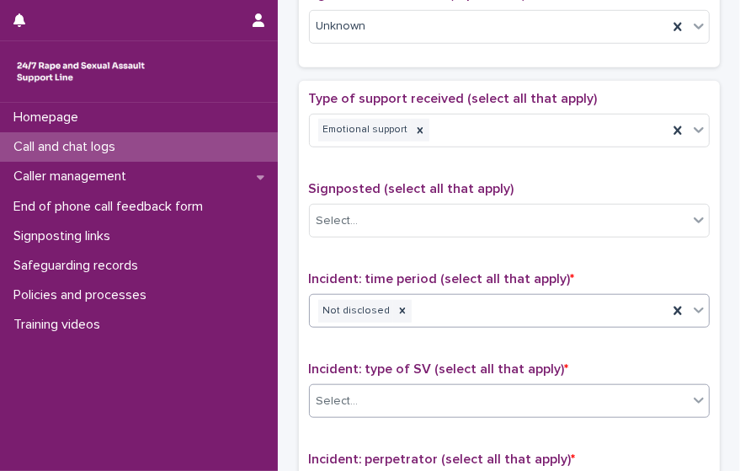
click at [553, 387] on div "Select..." at bounding box center [499, 401] width 378 height 28
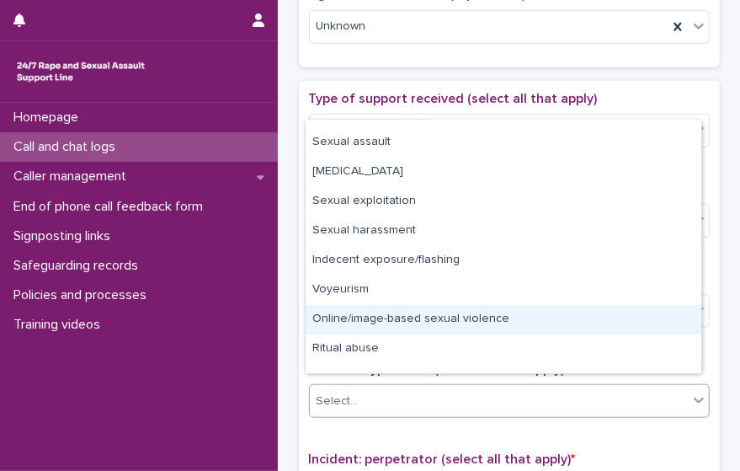
scroll to position [42, 0]
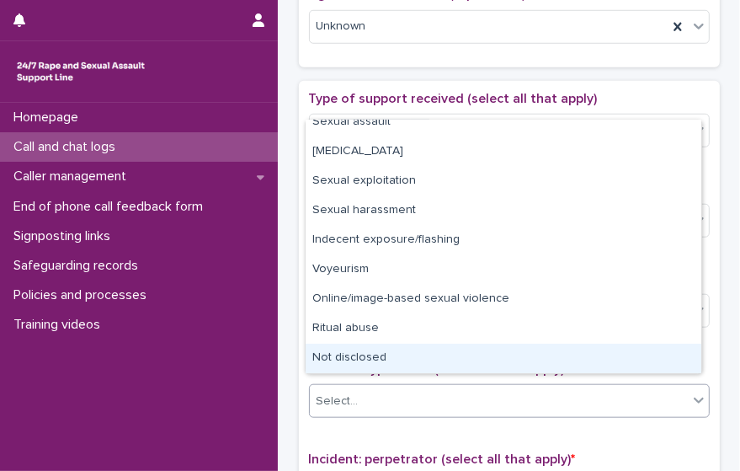
click at [663, 357] on div "Not disclosed" at bounding box center [504, 358] width 396 height 29
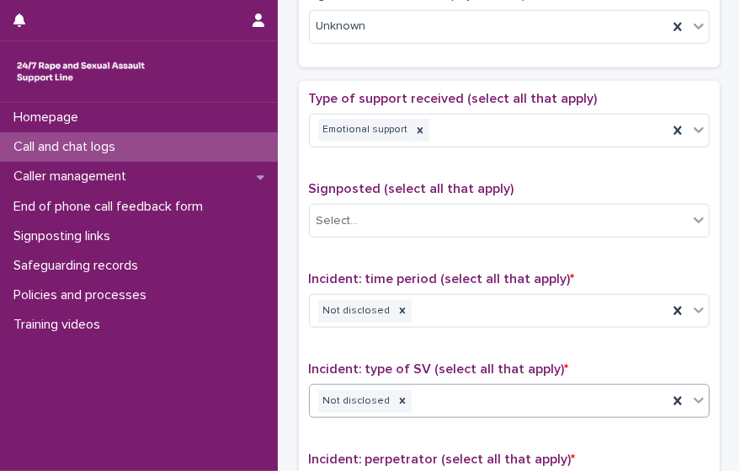
scroll to position [1220, 0]
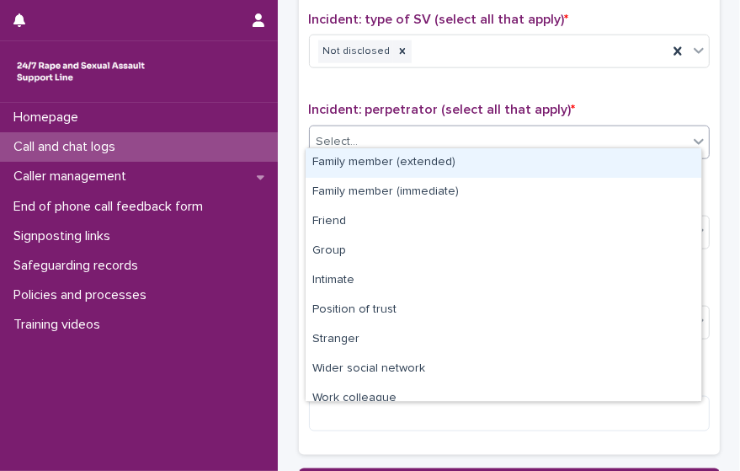
click at [628, 128] on div "Select..." at bounding box center [499, 142] width 378 height 28
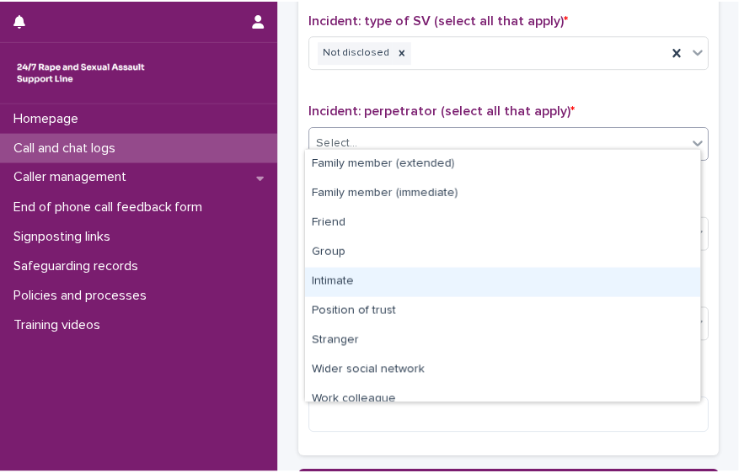
scroll to position [71, 0]
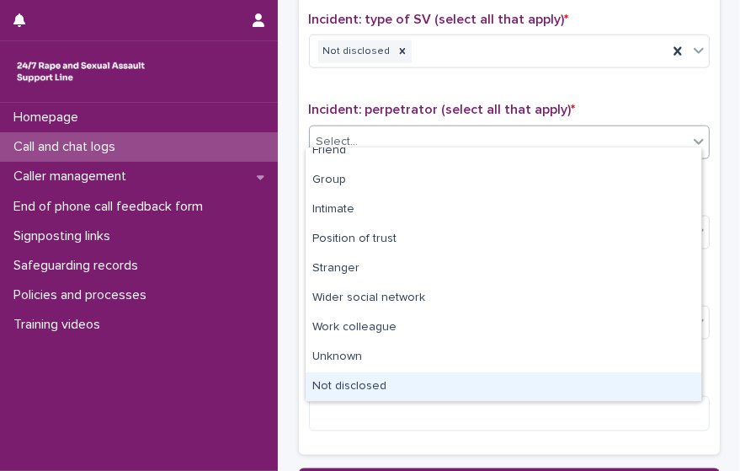
click at [656, 382] on div "Not disclosed" at bounding box center [504, 386] width 396 height 29
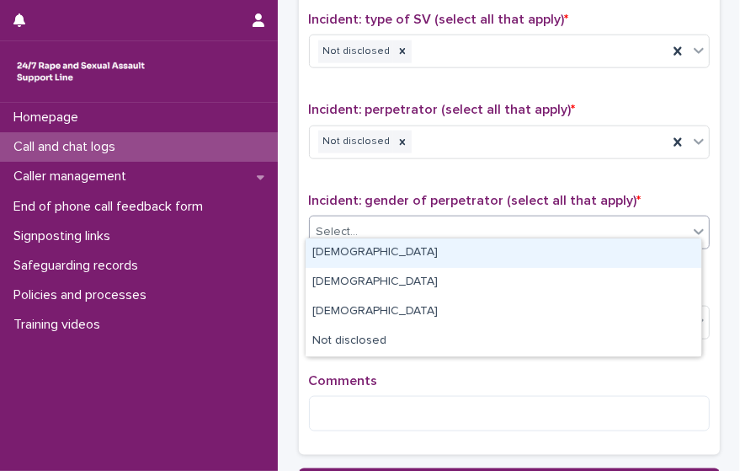
click at [645, 218] on div "Select..." at bounding box center [499, 232] width 378 height 28
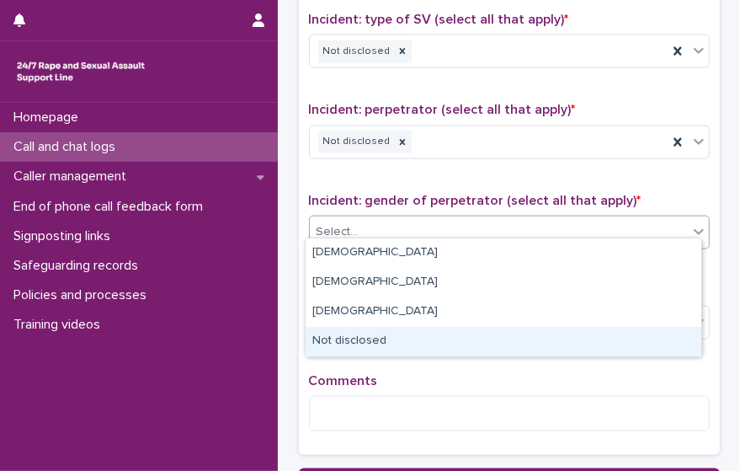
click at [589, 338] on div "Not disclosed" at bounding box center [504, 341] width 396 height 29
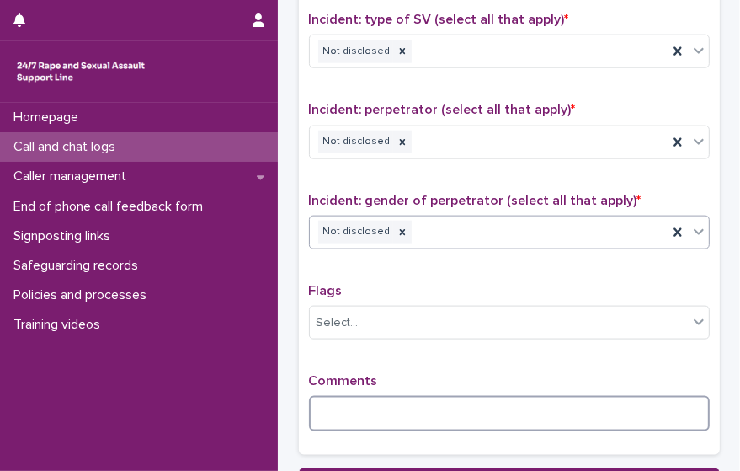
click at [520, 398] on textarea at bounding box center [509, 413] width 401 height 35
type textarea "*"
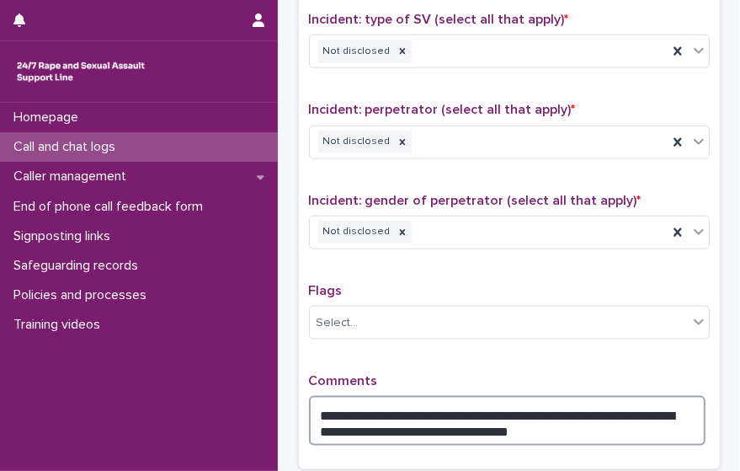
type textarea "**********"
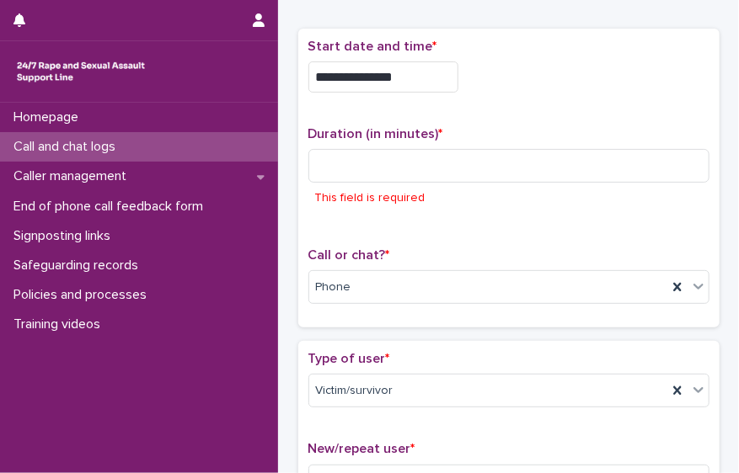
scroll to position [52, 0]
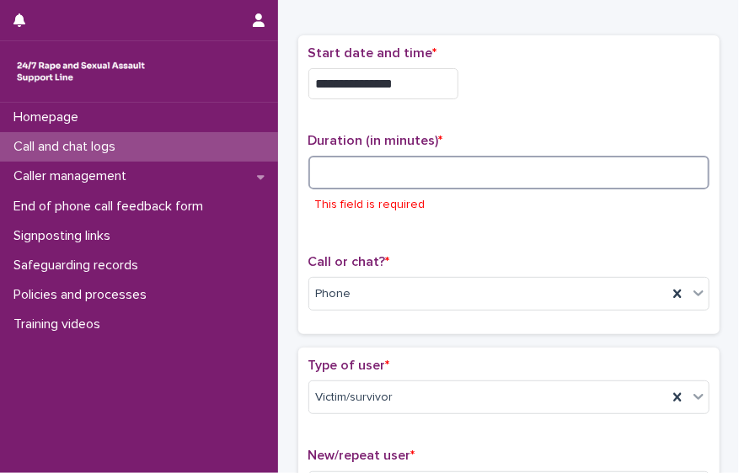
click at [507, 165] on input at bounding box center [508, 173] width 401 height 34
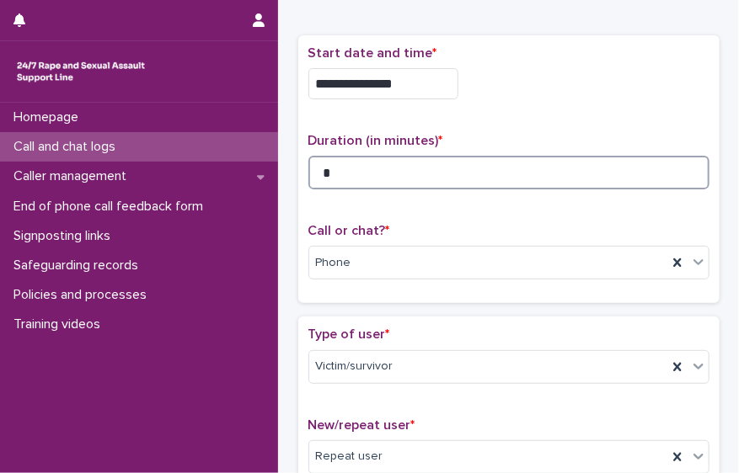
scroll to position [1375, 0]
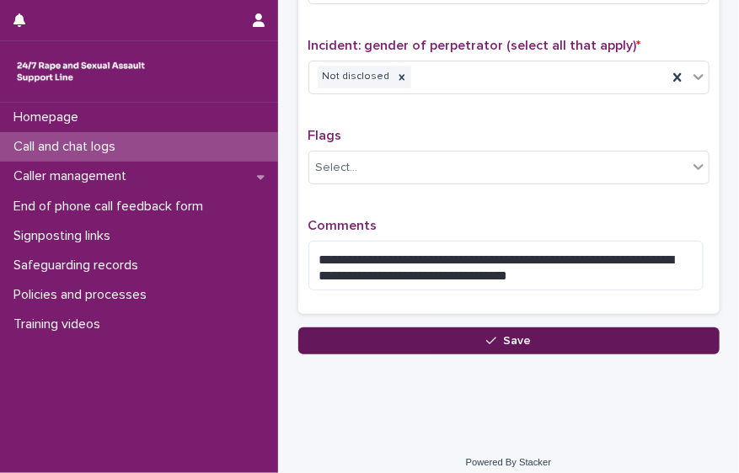
type input "*"
click at [547, 328] on button "Save" at bounding box center [508, 341] width 421 height 27
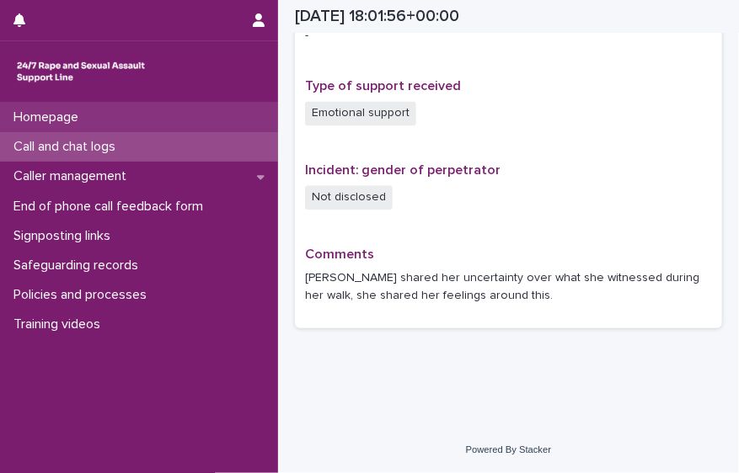
scroll to position [1109, 0]
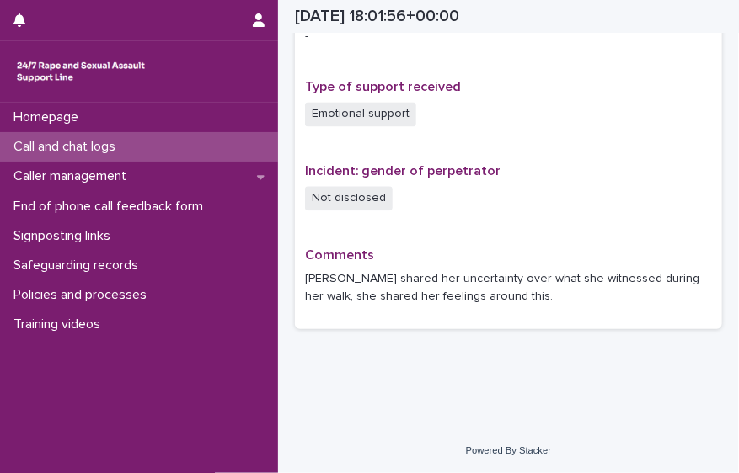
click at [171, 145] on div "Call and chat logs" at bounding box center [139, 146] width 278 height 29
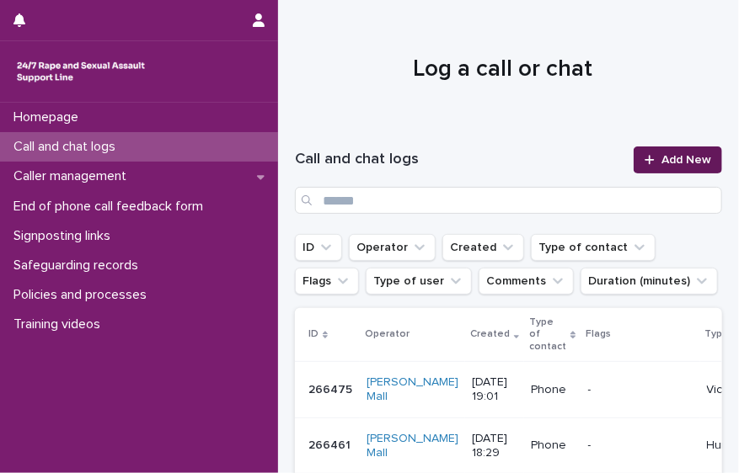
click at [666, 150] on link "Add New" at bounding box center [677, 160] width 88 height 27
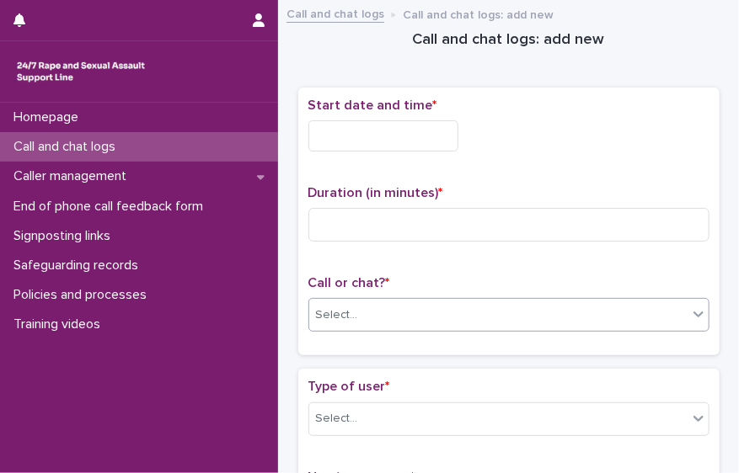
click at [408, 318] on div "Select..." at bounding box center [498, 316] width 378 height 28
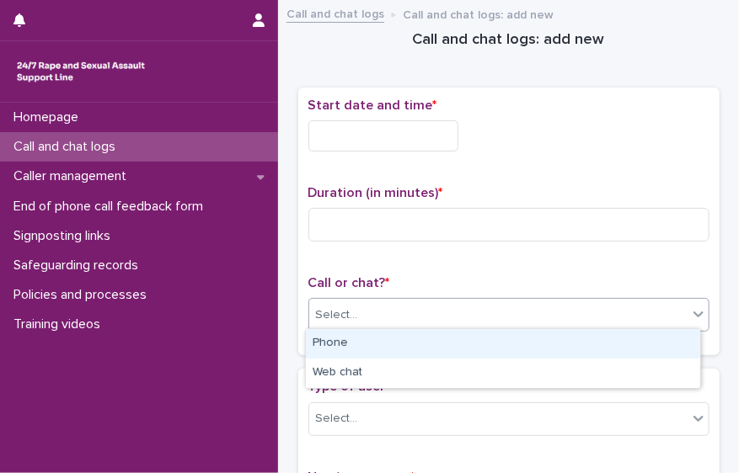
click at [396, 338] on div "Phone" at bounding box center [503, 343] width 394 height 29
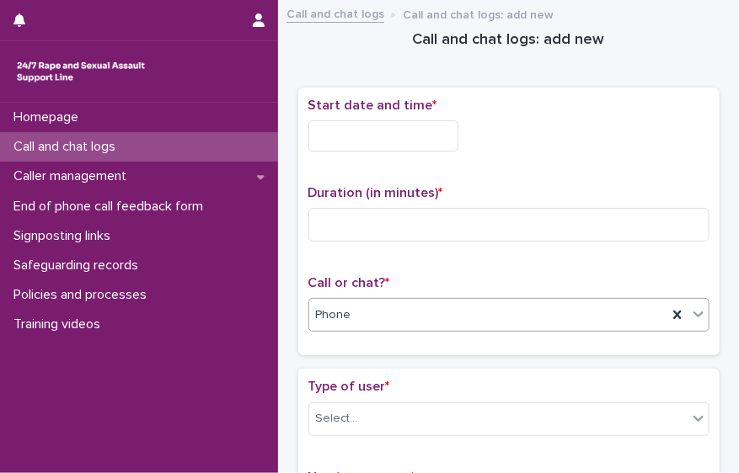
click at [371, 129] on input "text" at bounding box center [383, 135] width 150 height 31
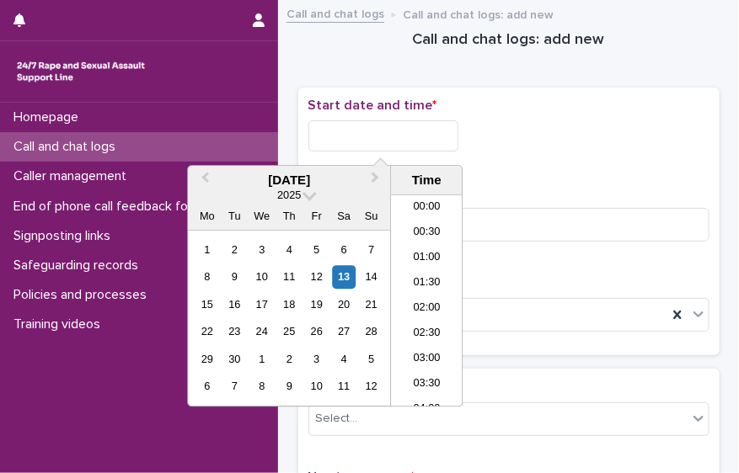
scroll to position [867, 0]
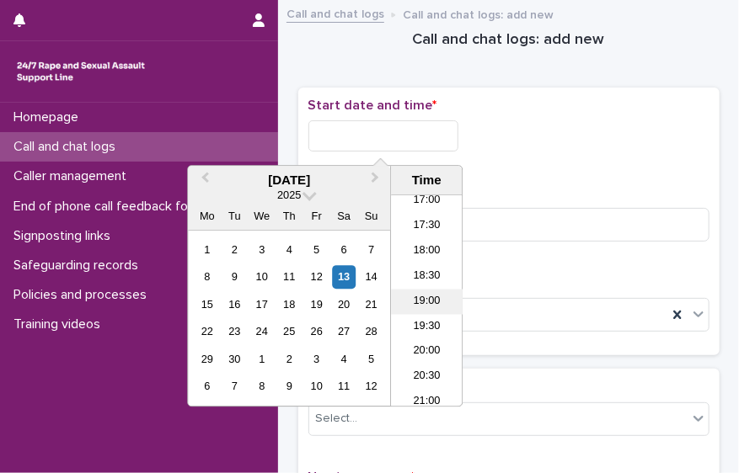
click at [430, 304] on li "19:00" at bounding box center [427, 301] width 72 height 25
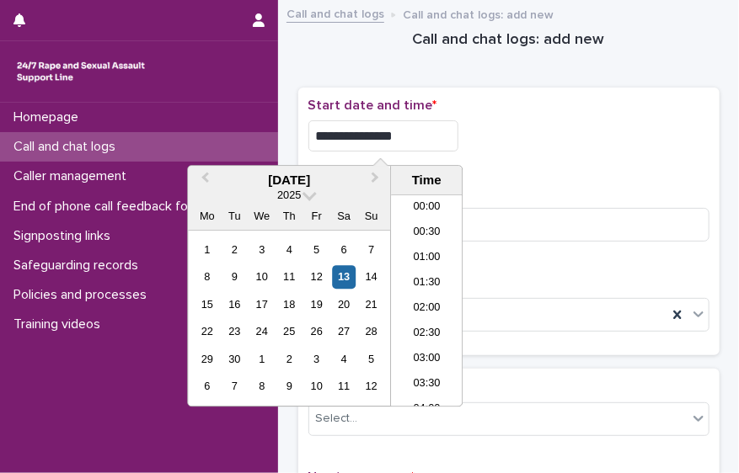
click at [430, 133] on input "**********" at bounding box center [383, 135] width 150 height 31
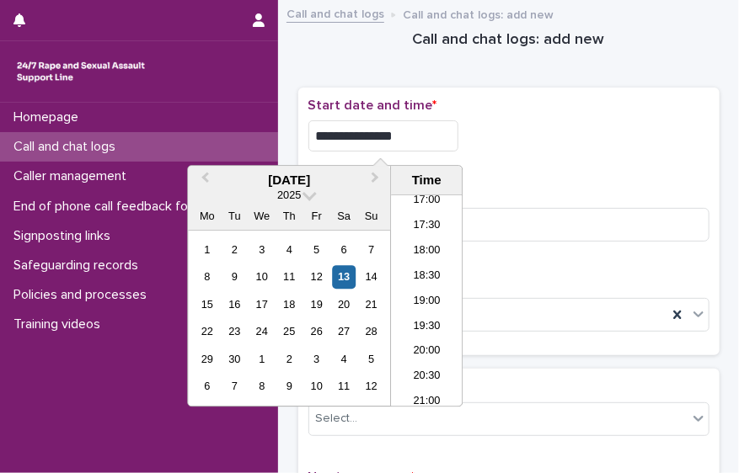
type input "**********"
click at [554, 219] on input at bounding box center [508, 225] width 401 height 34
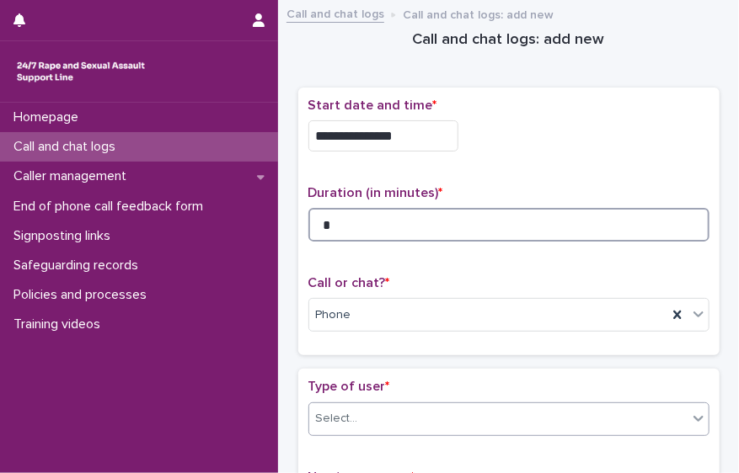
type input "*"
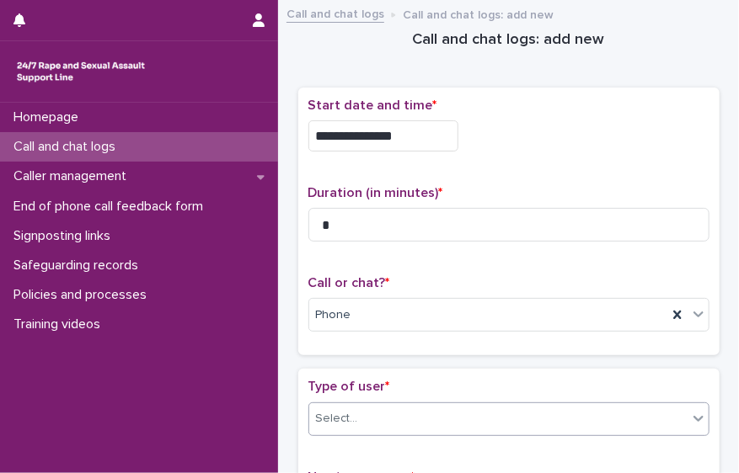
click at [621, 413] on div "Select..." at bounding box center [498, 419] width 378 height 28
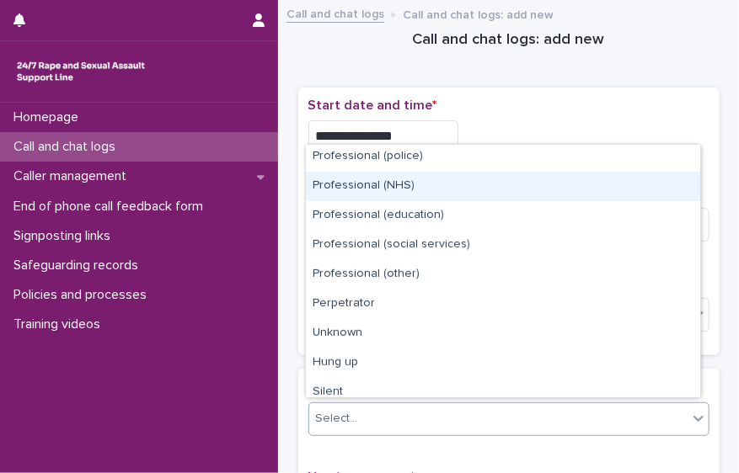
scroll to position [189, 0]
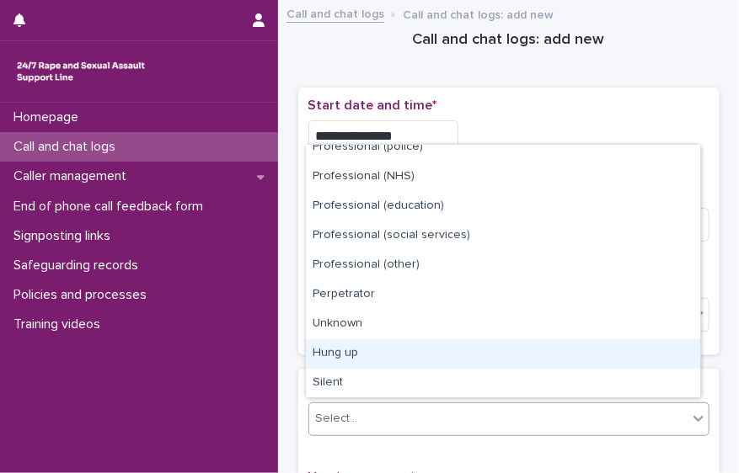
click at [663, 355] on div "Hung up" at bounding box center [503, 353] width 394 height 29
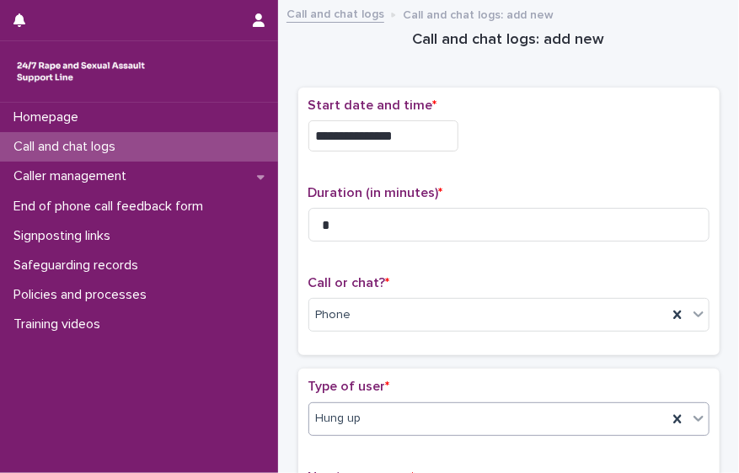
scroll to position [349, 0]
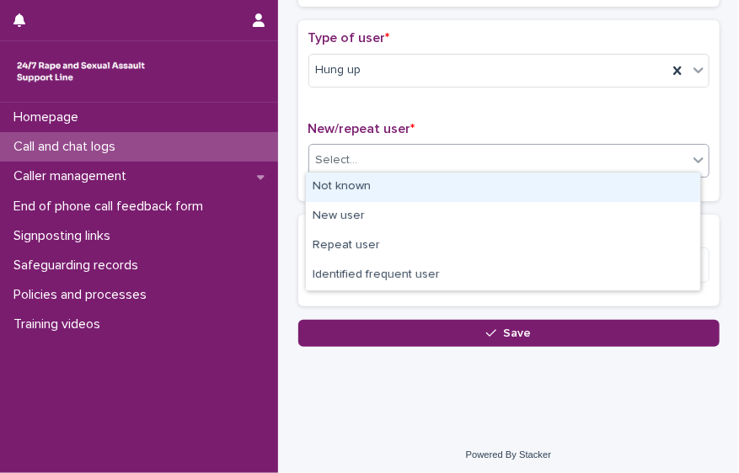
click at [650, 159] on div "Select..." at bounding box center [498, 161] width 378 height 28
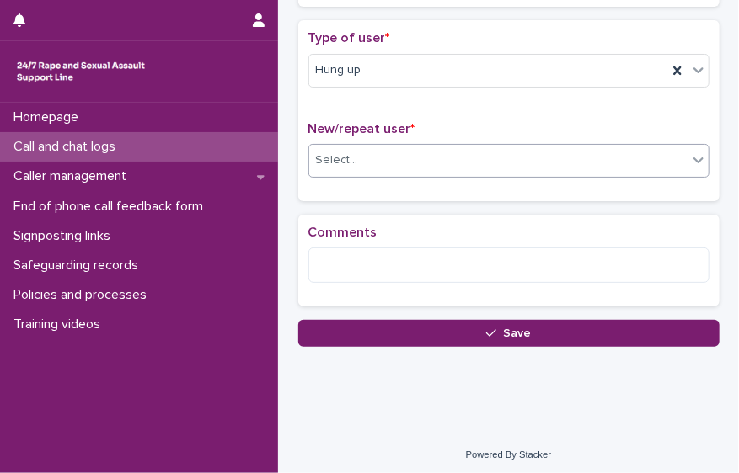
click at [585, 168] on div "Select..." at bounding box center [498, 161] width 378 height 28
drag, startPoint x: 585, startPoint y: 168, endPoint x: 355, endPoint y: 43, distance: 261.6
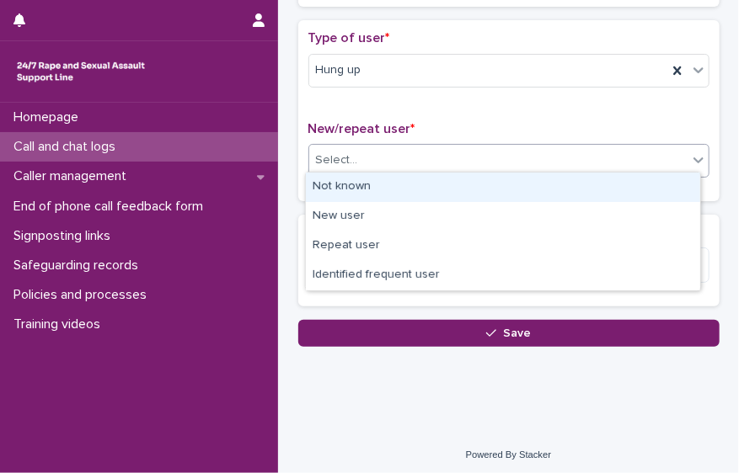
drag, startPoint x: 355, startPoint y: 43, endPoint x: 336, endPoint y: 197, distance: 155.2
click at [336, 197] on div "Not known" at bounding box center [503, 187] width 394 height 29
click at [336, 197] on div "Loading... Saving… Type of user * Hung up New/repeat user * option Not known fo…" at bounding box center [508, 117] width 421 height 194
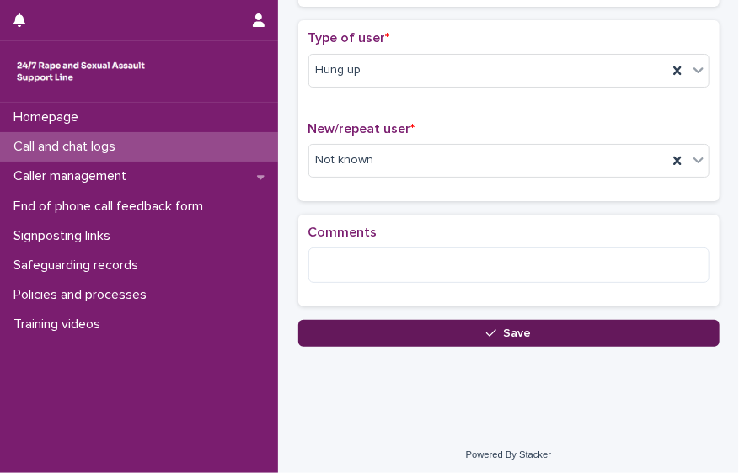
click at [503, 332] on span "Save" at bounding box center [517, 334] width 28 height 12
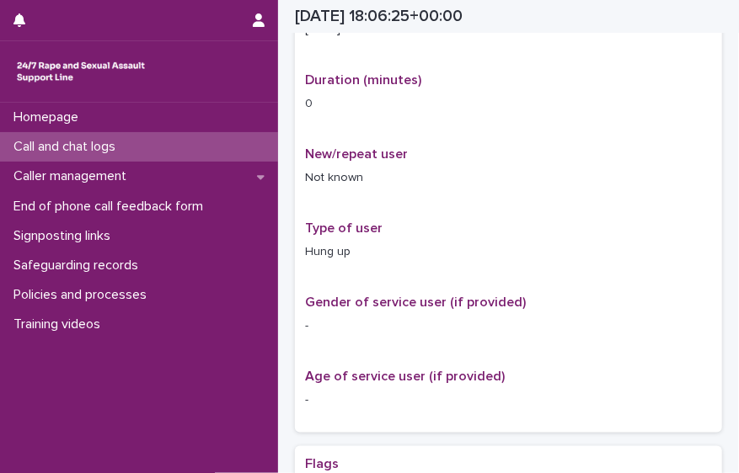
scroll to position [359, 0]
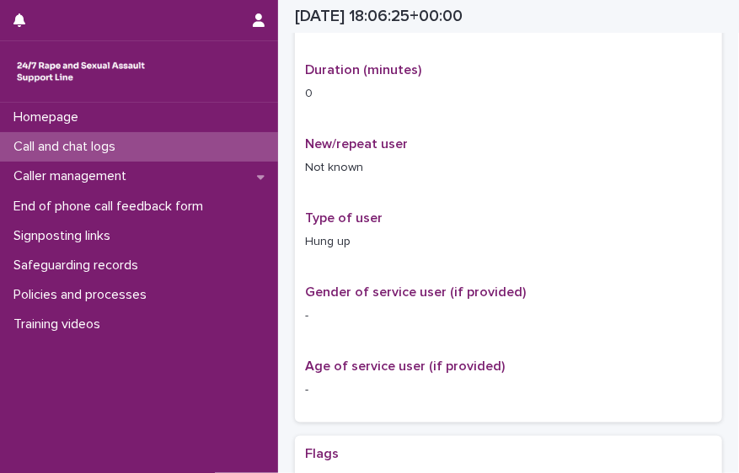
click at [129, 149] on p "Call and chat logs" at bounding box center [68, 147] width 122 height 16
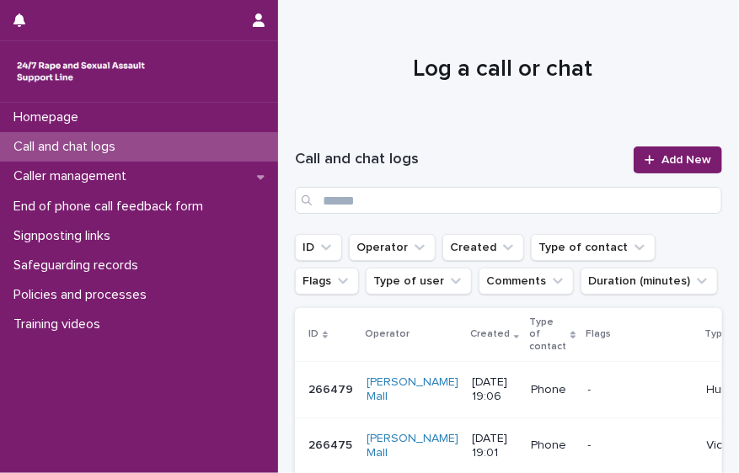
drag, startPoint x: 644, startPoint y: 156, endPoint x: 601, endPoint y: 123, distance: 54.7
click at [601, 123] on div at bounding box center [503, 62] width 450 height 126
click at [644, 162] on icon at bounding box center [648, 159] width 9 height 9
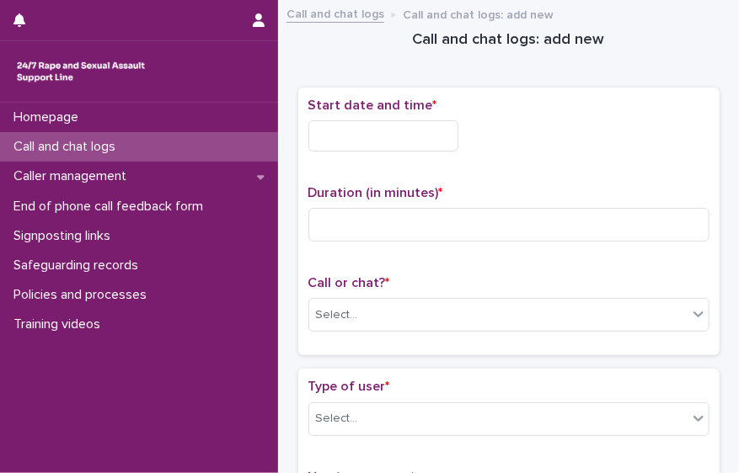
click at [403, 329] on div "Call or chat? * Select..." at bounding box center [508, 310] width 401 height 70
click at [398, 324] on div "Select..." at bounding box center [498, 316] width 378 height 28
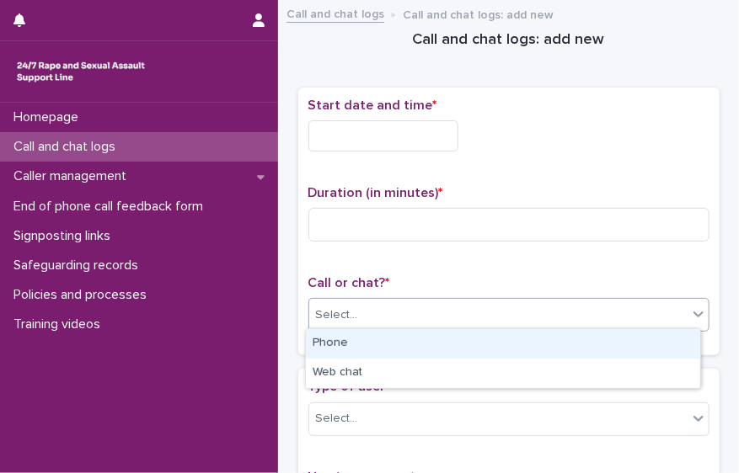
click at [363, 336] on div "Phone" at bounding box center [503, 343] width 394 height 29
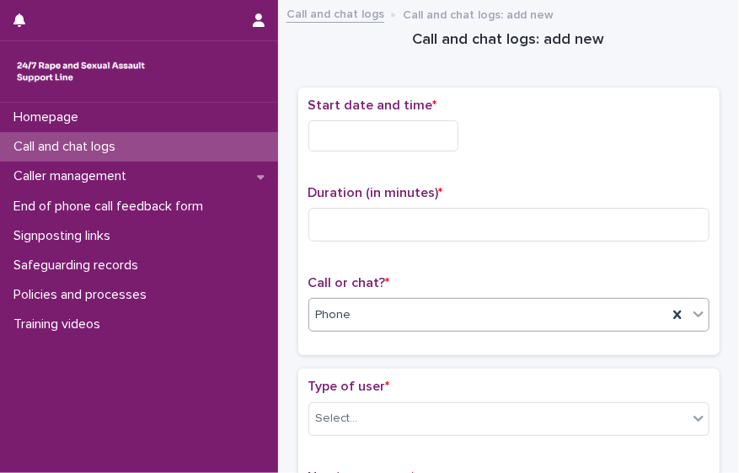
click at [379, 126] on input "text" at bounding box center [383, 135] width 150 height 31
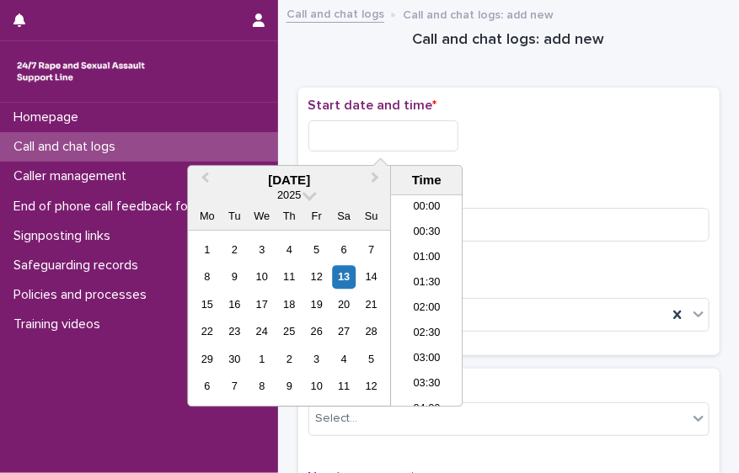
scroll to position [867, 0]
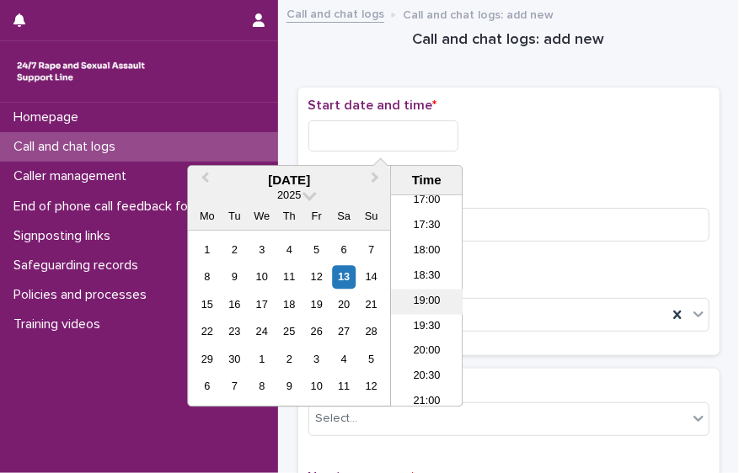
click at [430, 302] on li "19:00" at bounding box center [427, 301] width 72 height 25
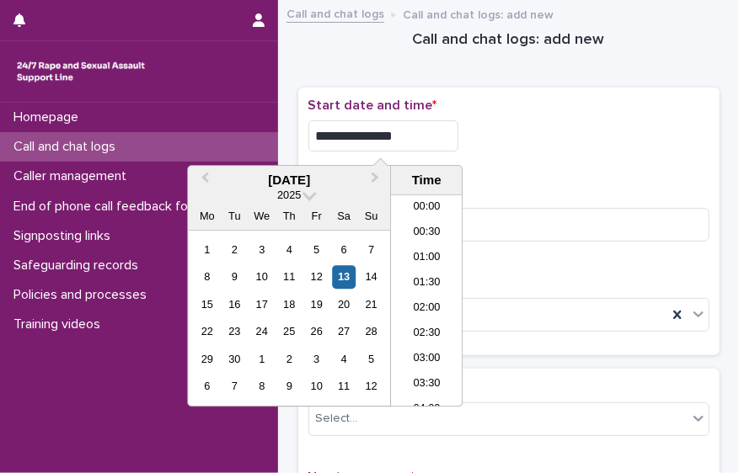
click at [412, 124] on input "**********" at bounding box center [383, 135] width 150 height 31
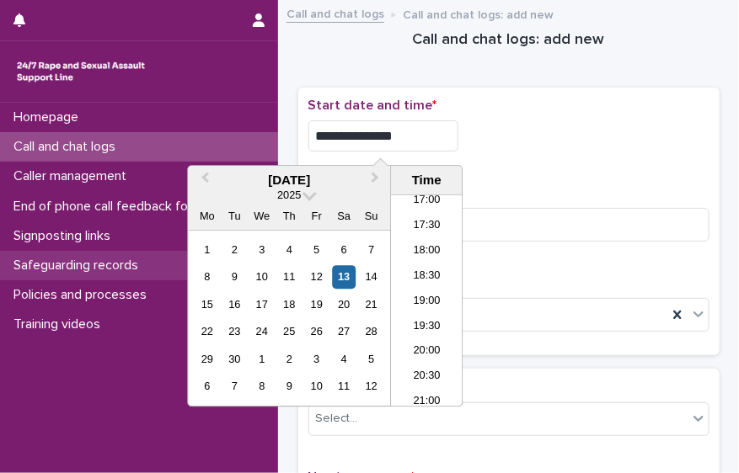
type input "**********"
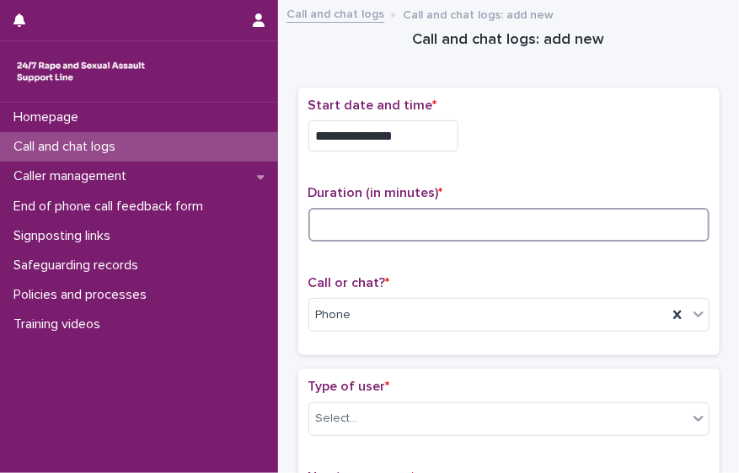
drag, startPoint x: 527, startPoint y: 212, endPoint x: 483, endPoint y: 216, distance: 44.0
click at [483, 216] on input at bounding box center [508, 225] width 401 height 34
type input "*"
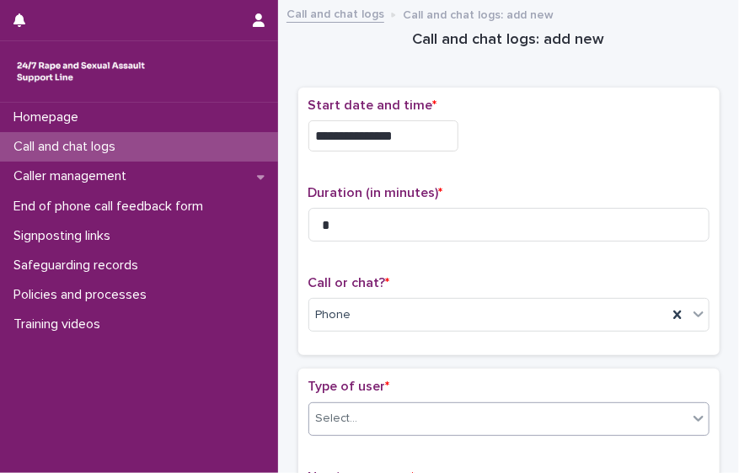
click at [503, 412] on div "Select..." at bounding box center [498, 419] width 378 height 28
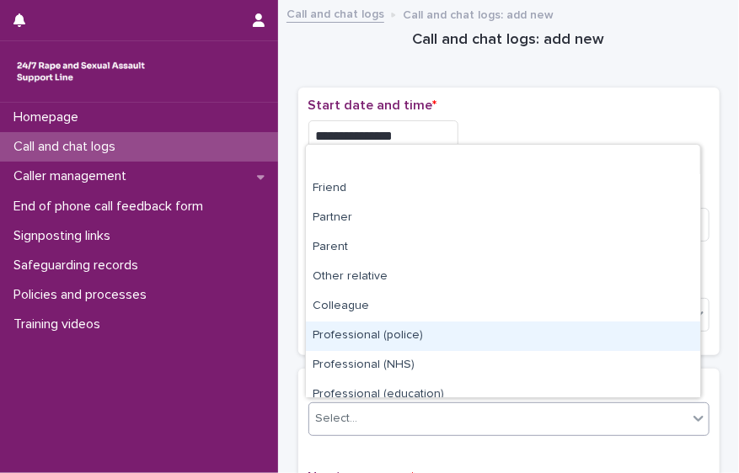
scroll to position [189, 0]
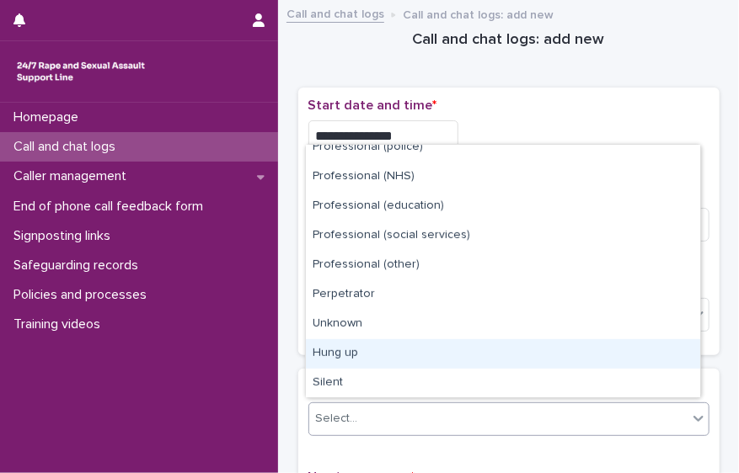
click at [649, 360] on div "Hung up" at bounding box center [503, 353] width 394 height 29
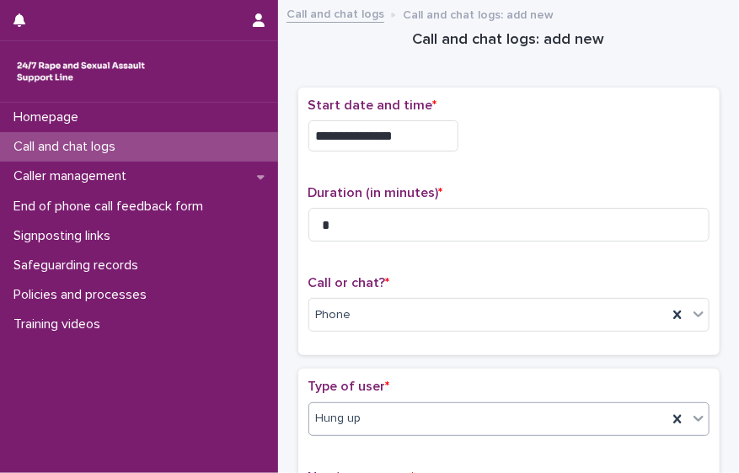
scroll to position [349, 0]
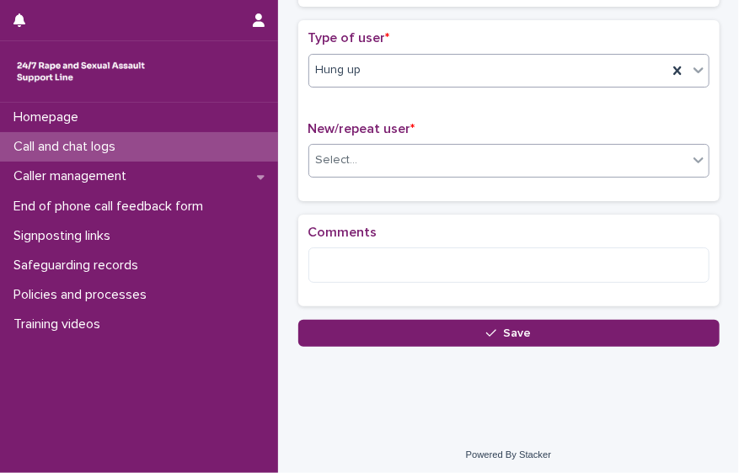
click at [576, 158] on div "Select..." at bounding box center [498, 161] width 378 height 28
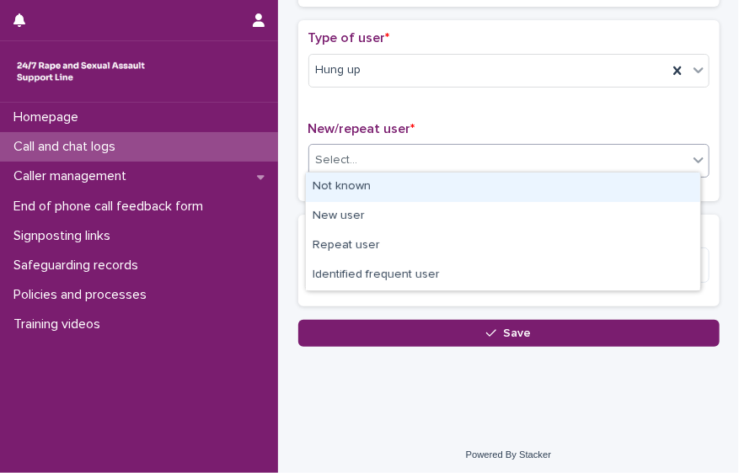
click at [545, 186] on div "Not known" at bounding box center [503, 187] width 394 height 29
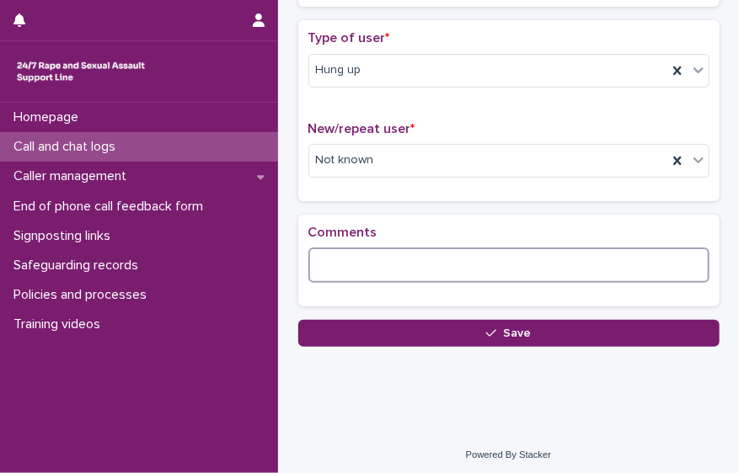
click at [376, 266] on textarea at bounding box center [508, 265] width 401 height 35
type textarea "**********"
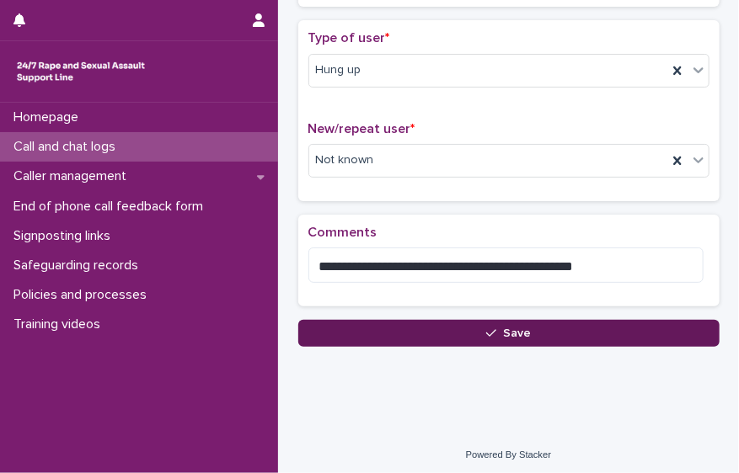
click at [512, 328] on span "Save" at bounding box center [517, 334] width 28 height 12
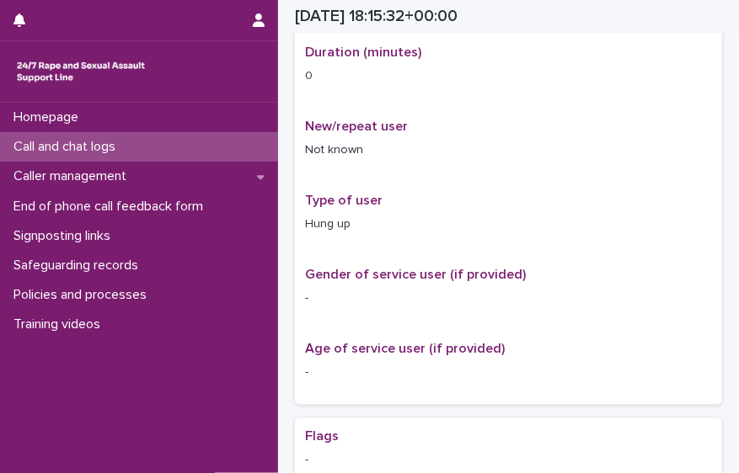
scroll to position [367, 0]
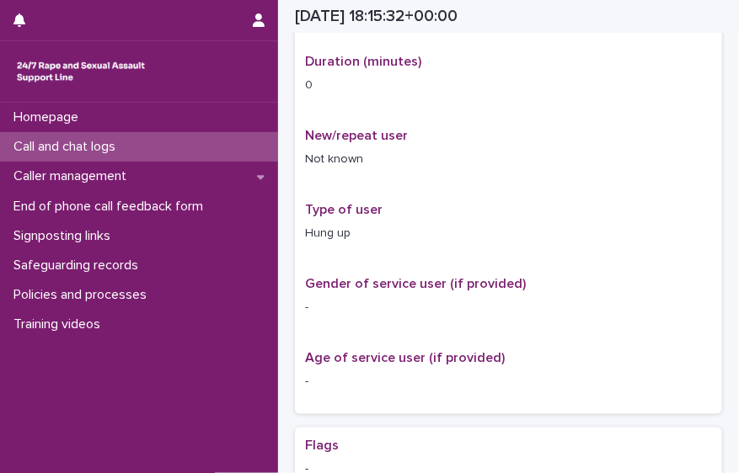
click at [128, 150] on p "Call and chat logs" at bounding box center [68, 147] width 122 height 16
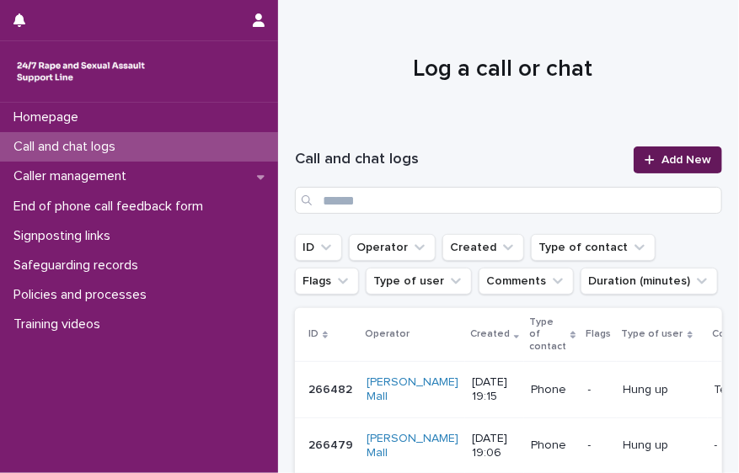
click at [665, 163] on span "Add New" at bounding box center [686, 160] width 50 height 12
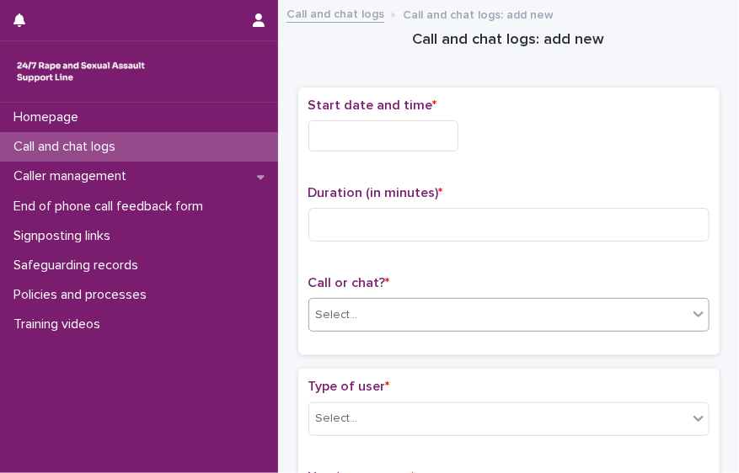
click at [404, 319] on div "Select..." at bounding box center [498, 316] width 378 height 28
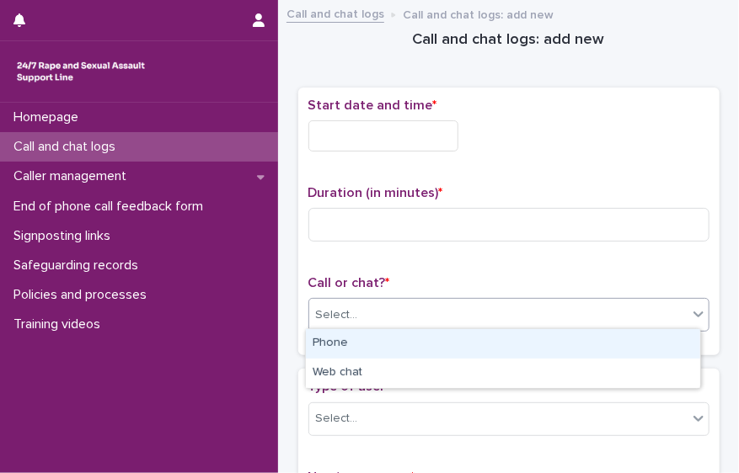
click at [380, 345] on div "Phone" at bounding box center [503, 343] width 394 height 29
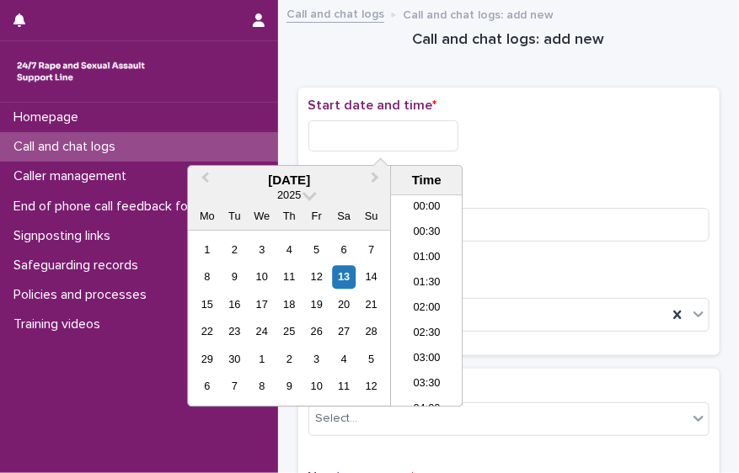
scroll to position [867, 0]
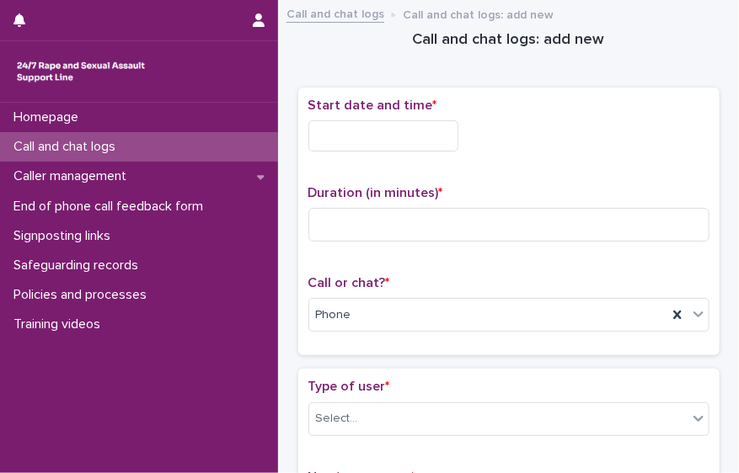
drag, startPoint x: 388, startPoint y: 141, endPoint x: 688, endPoint y: 67, distance: 308.7
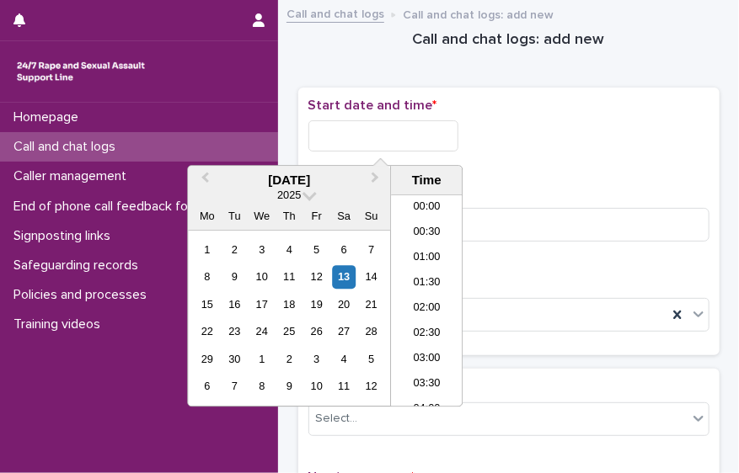
click at [390, 124] on input "text" at bounding box center [383, 135] width 150 height 31
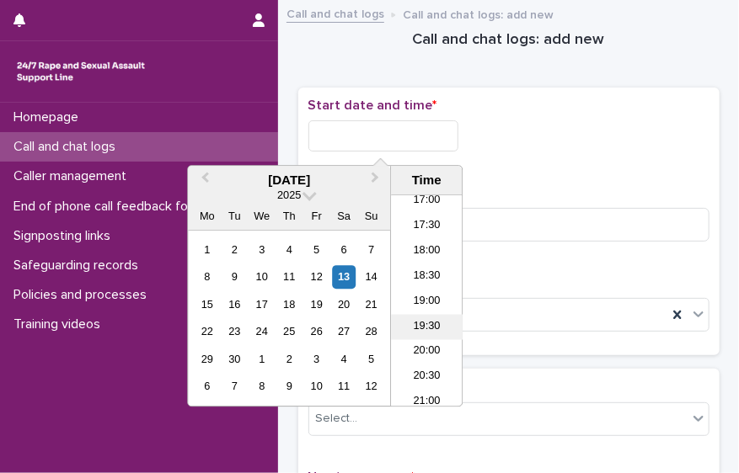
click at [422, 320] on li "19:30" at bounding box center [427, 326] width 72 height 25
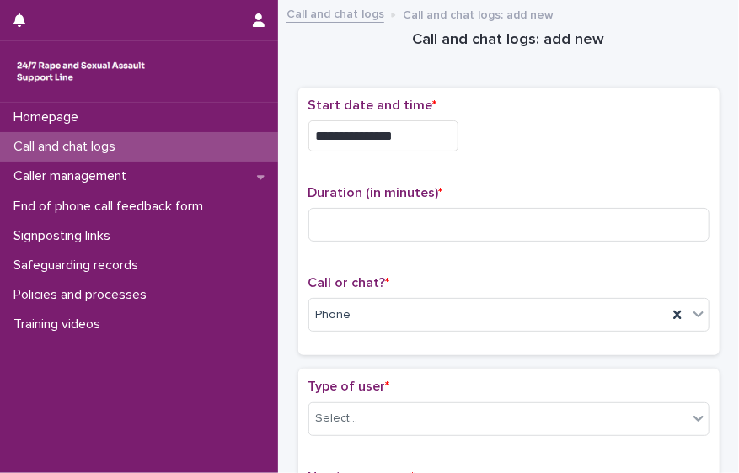
click at [412, 136] on input "**********" at bounding box center [383, 135] width 150 height 31
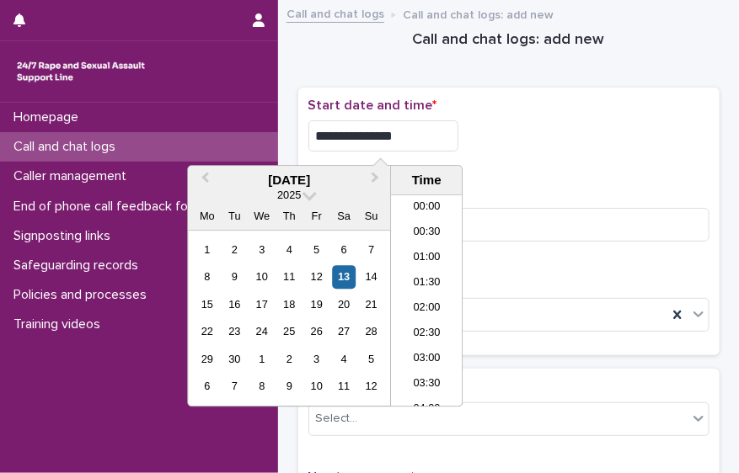
scroll to position [892, 0]
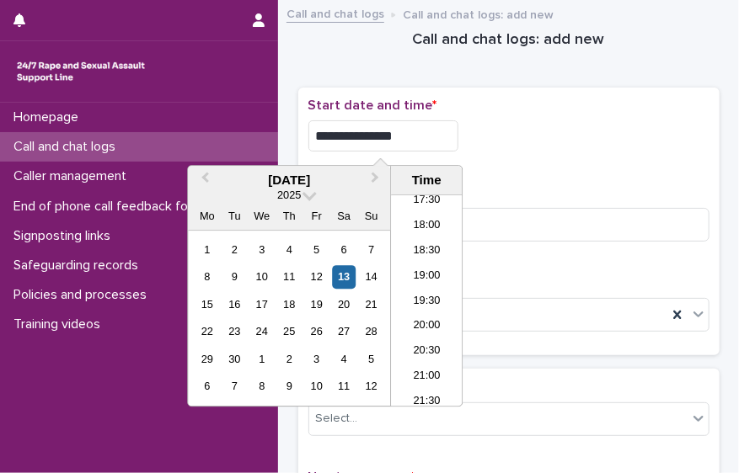
type input "**********"
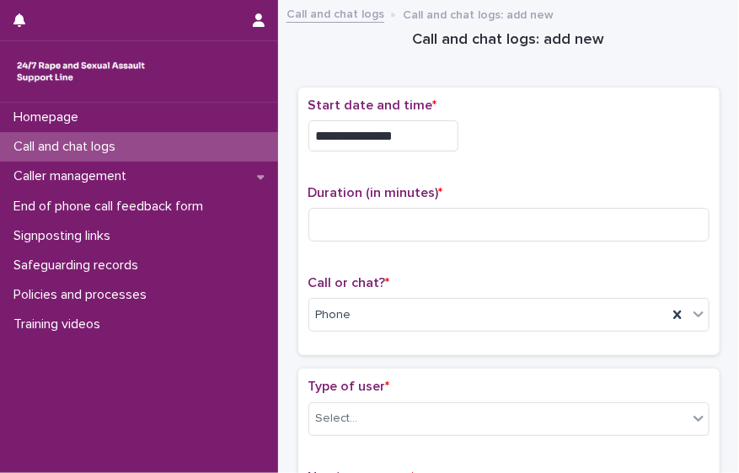
click at [502, 164] on div "**********" at bounding box center [508, 222] width 401 height 248
click at [435, 408] on div "Select..." at bounding box center [498, 419] width 378 height 28
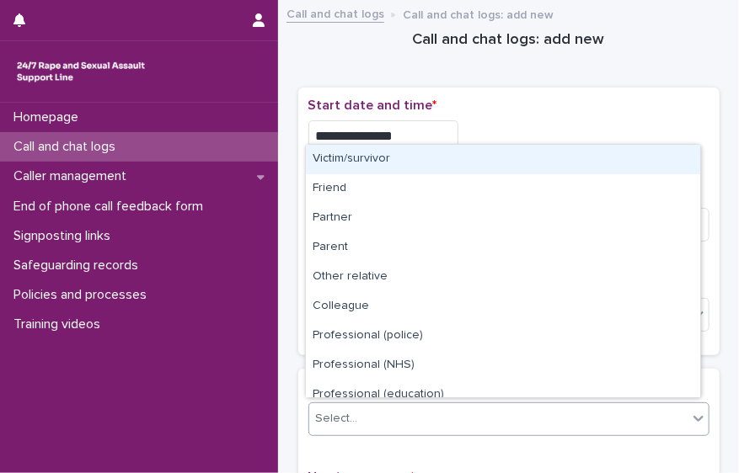
click at [399, 156] on div "Victim/survivor" at bounding box center [503, 159] width 394 height 29
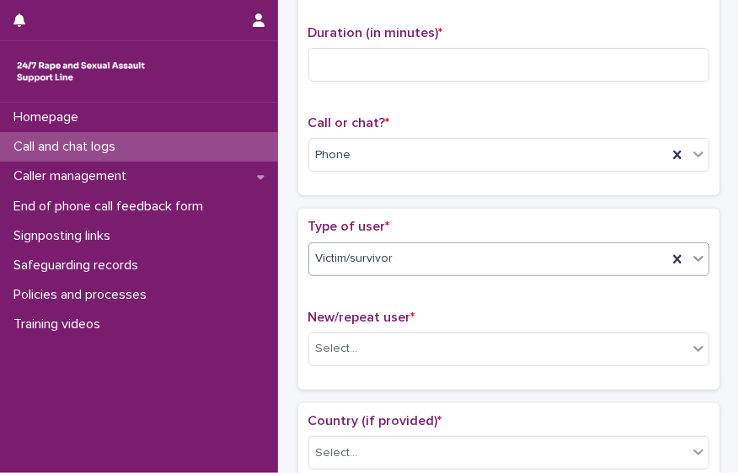
scroll to position [169, 0]
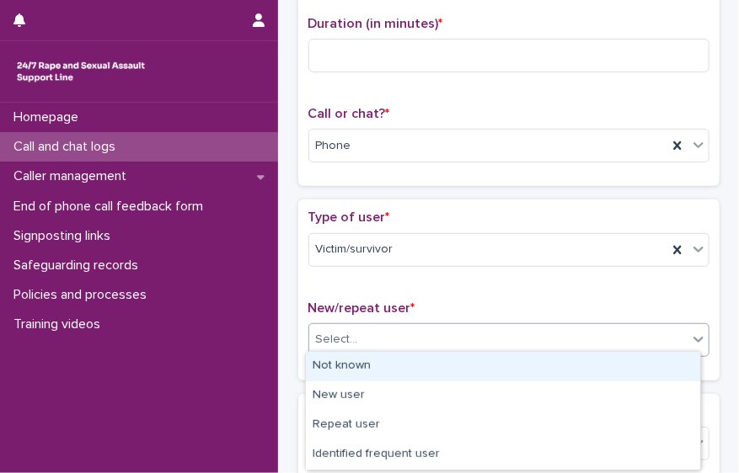
click at [563, 328] on div "Select..." at bounding box center [498, 340] width 378 height 28
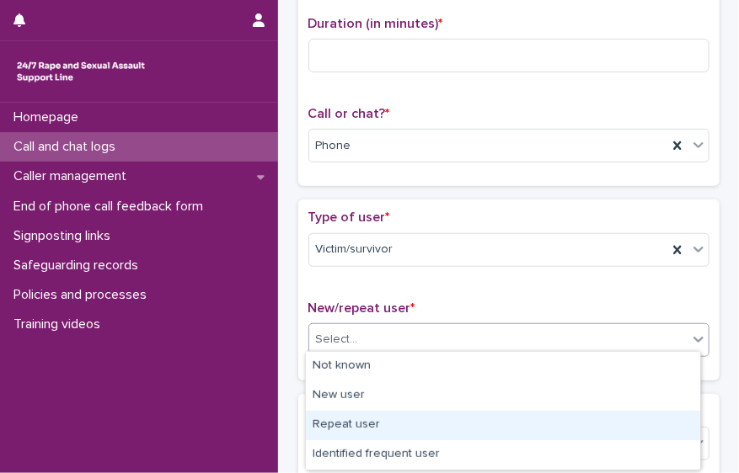
click at [526, 428] on div "Repeat user" at bounding box center [503, 425] width 394 height 29
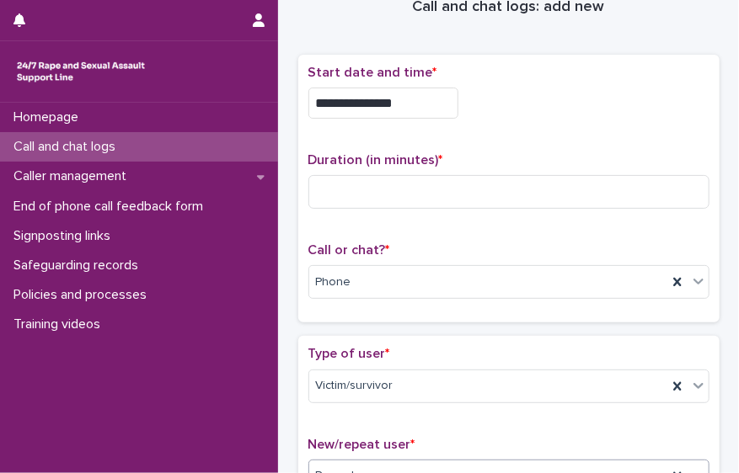
scroll to position [0, 0]
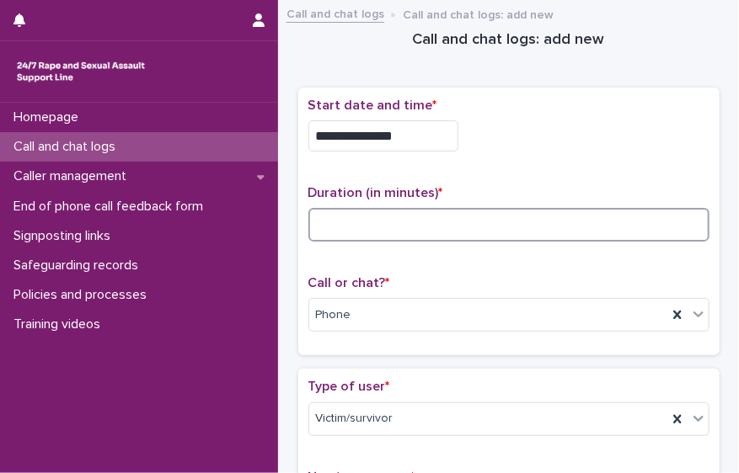
click at [494, 212] on input at bounding box center [508, 225] width 401 height 34
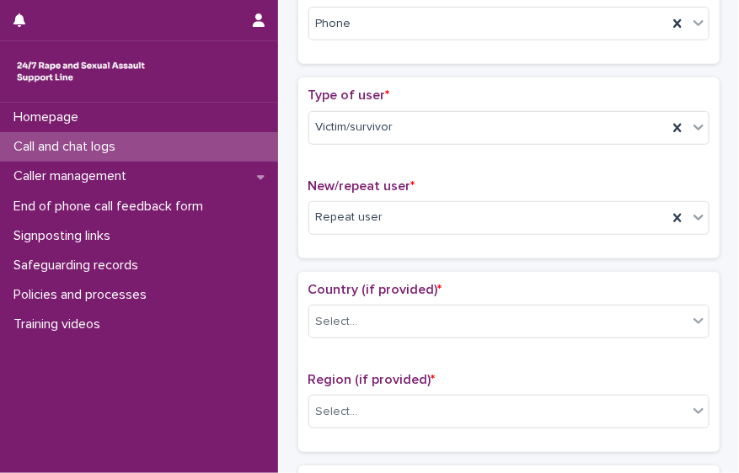
scroll to position [328, 0]
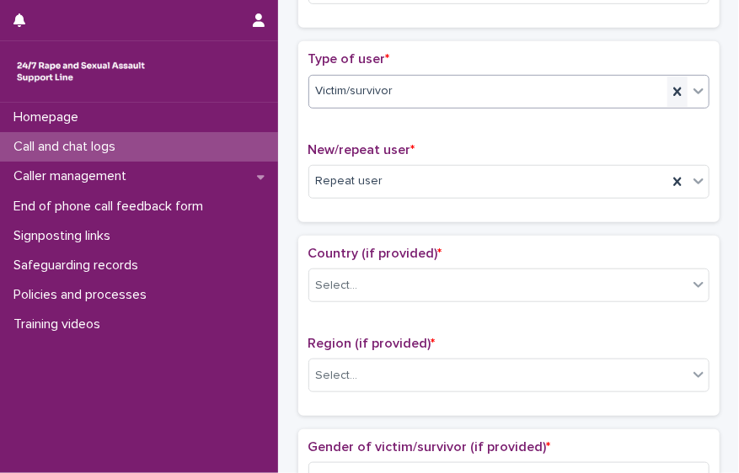
type input "*"
click at [667, 88] on div at bounding box center [677, 92] width 20 height 30
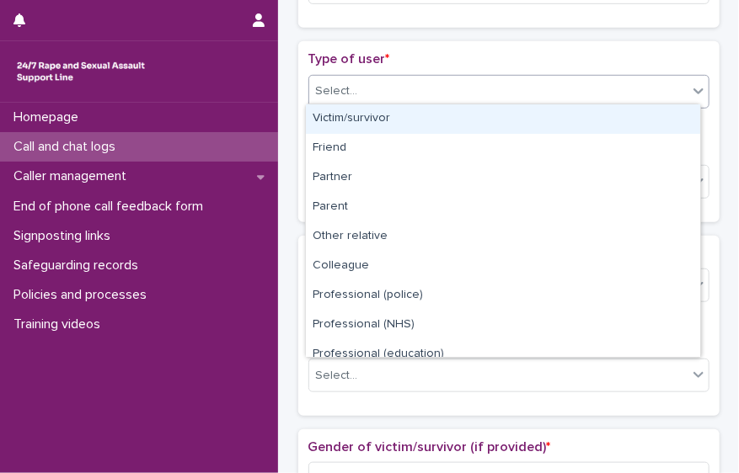
click at [676, 93] on div "Select..." at bounding box center [498, 91] width 378 height 28
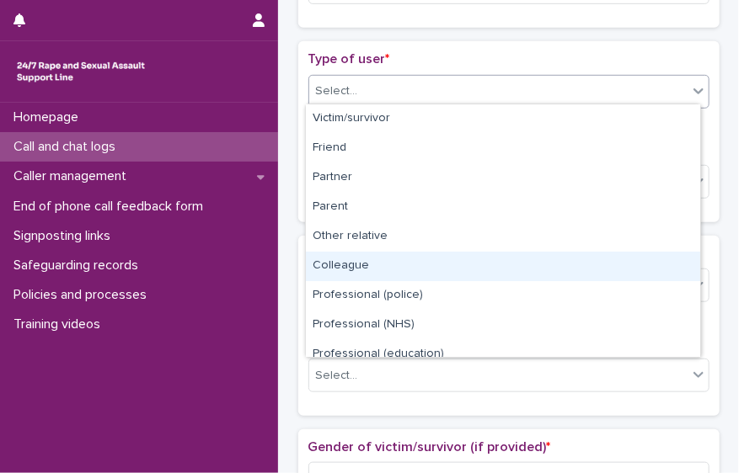
scroll to position [189, 0]
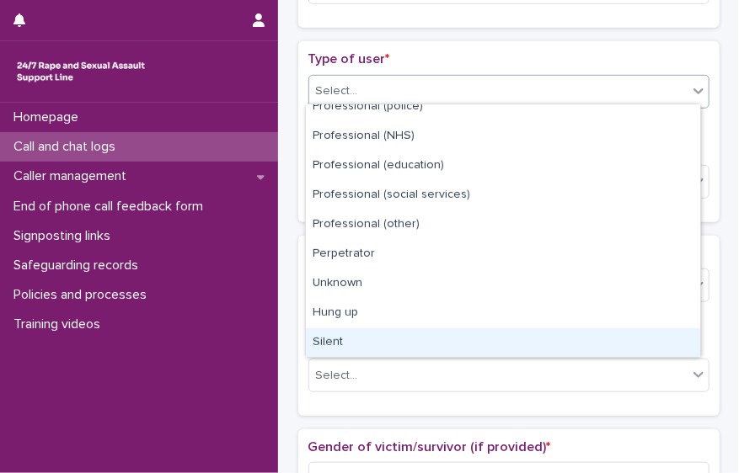
click at [641, 338] on div "Silent" at bounding box center [503, 342] width 394 height 29
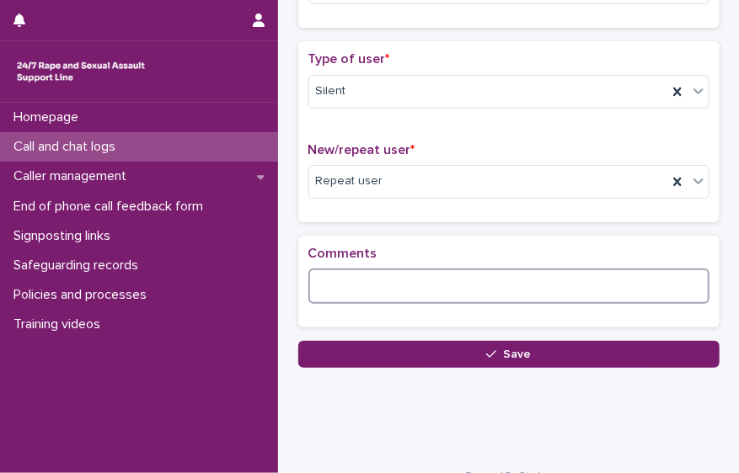
click at [353, 269] on textarea at bounding box center [508, 286] width 401 height 35
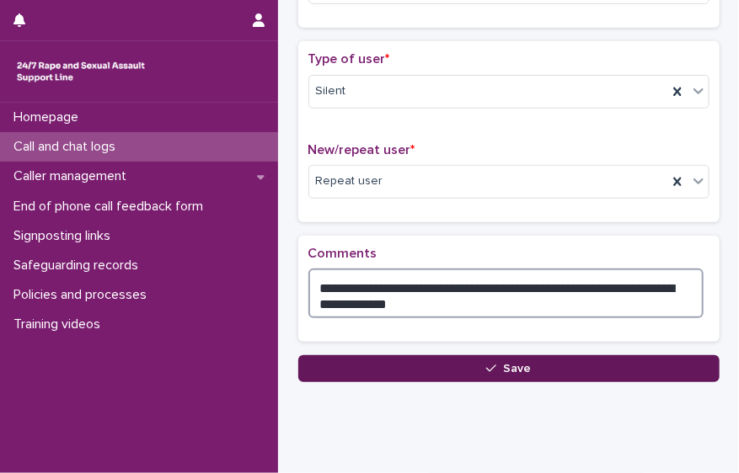
type textarea "**********"
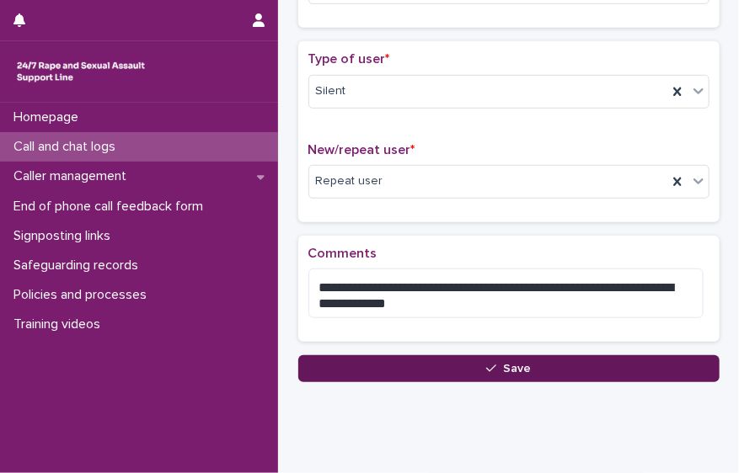
click at [463, 367] on button "Save" at bounding box center [508, 368] width 421 height 27
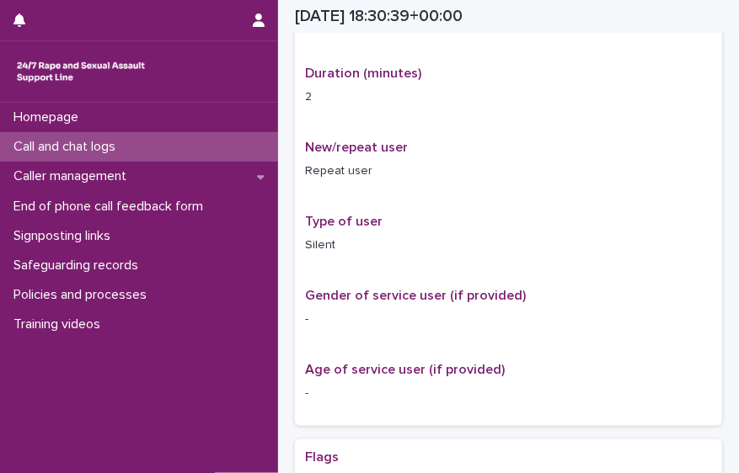
scroll to position [346, 0]
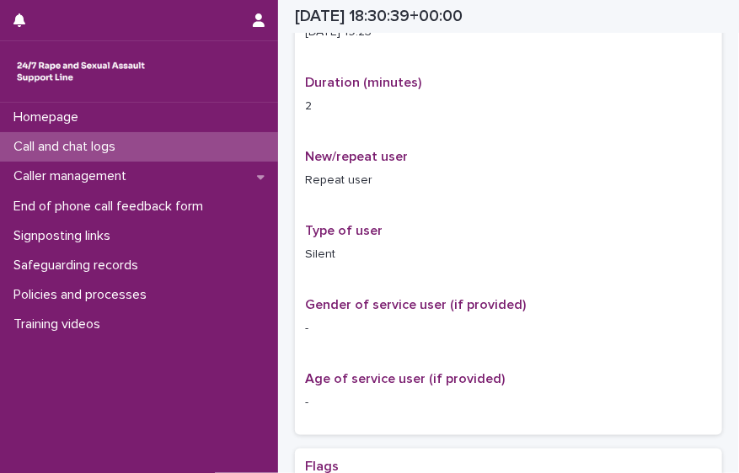
click at [223, 139] on div "Call and chat logs" at bounding box center [139, 146] width 278 height 29
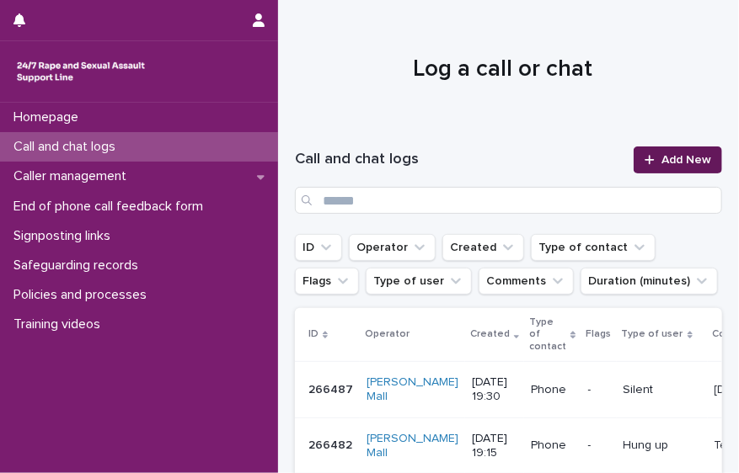
click at [670, 163] on span "Add New" at bounding box center [686, 160] width 50 height 12
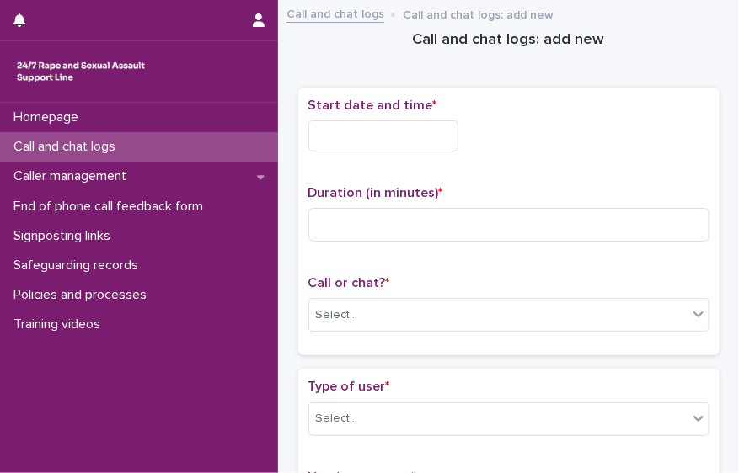
click at [351, 143] on input "text" at bounding box center [383, 135] width 150 height 31
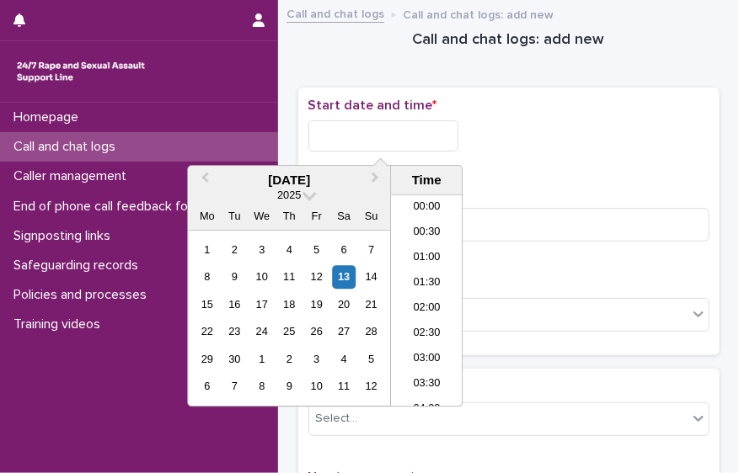
scroll to position [892, 0]
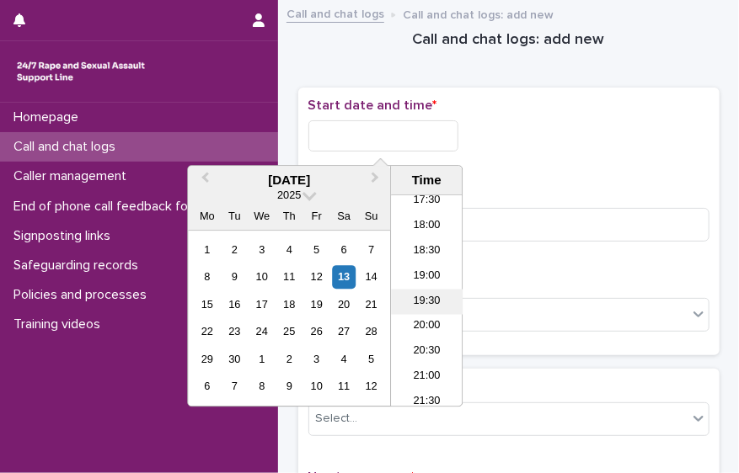
click at [427, 312] on li "19:30" at bounding box center [427, 301] width 72 height 25
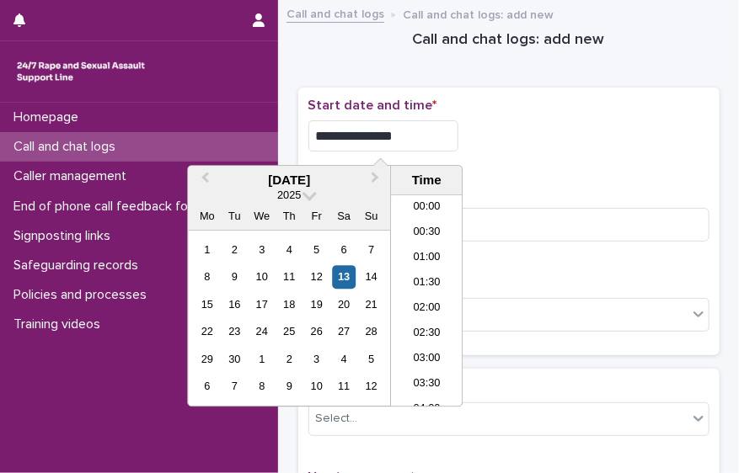
click at [411, 141] on input "**********" at bounding box center [383, 135] width 150 height 31
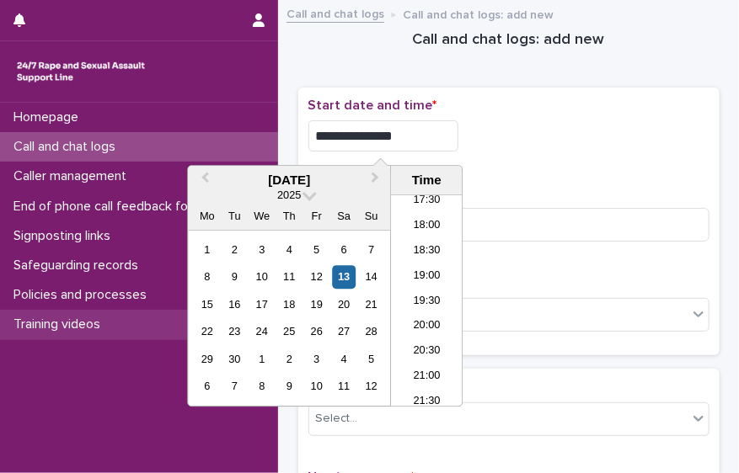
type input "**********"
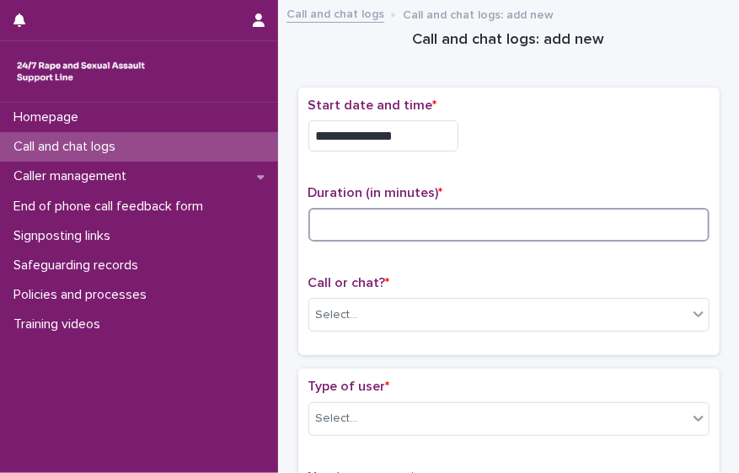
click at [542, 216] on input at bounding box center [508, 225] width 401 height 34
type input "*"
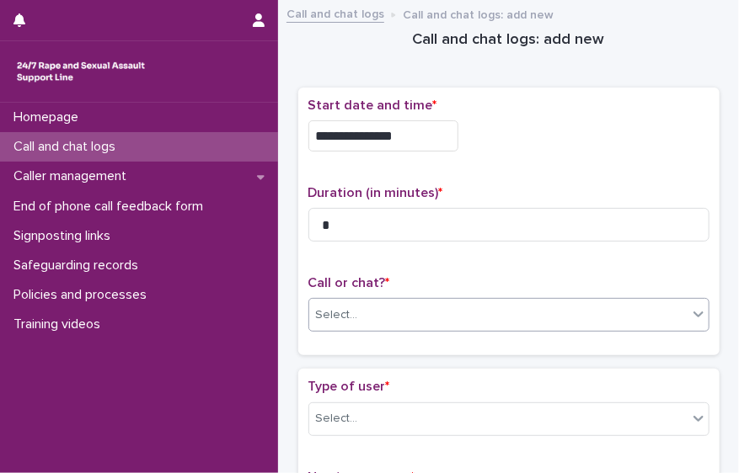
click at [548, 315] on div "Select..." at bounding box center [498, 316] width 378 height 28
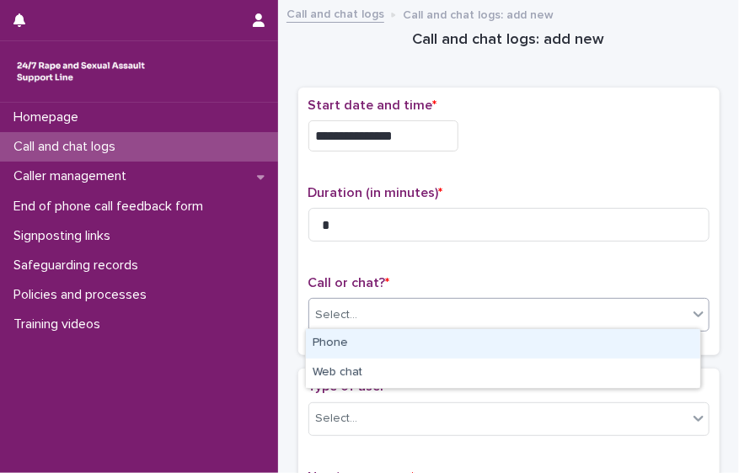
click at [521, 349] on div "Phone" at bounding box center [503, 343] width 394 height 29
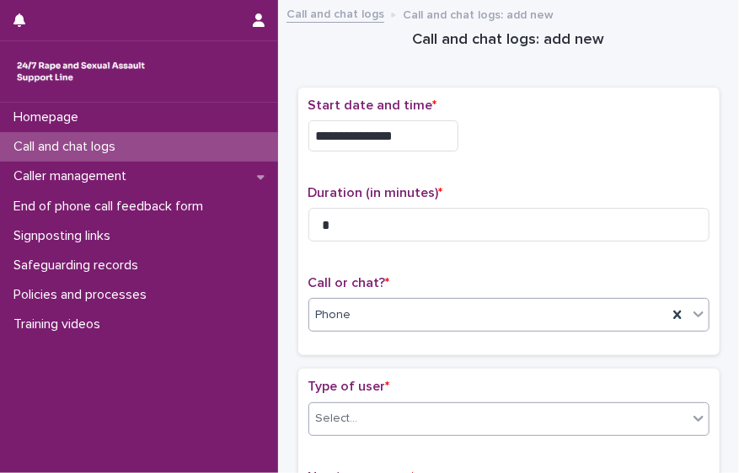
click at [535, 425] on div "Select..." at bounding box center [498, 419] width 378 height 28
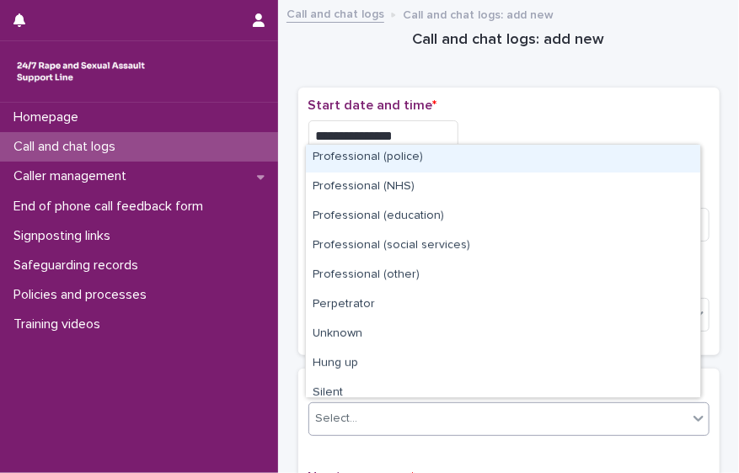
scroll to position [189, 0]
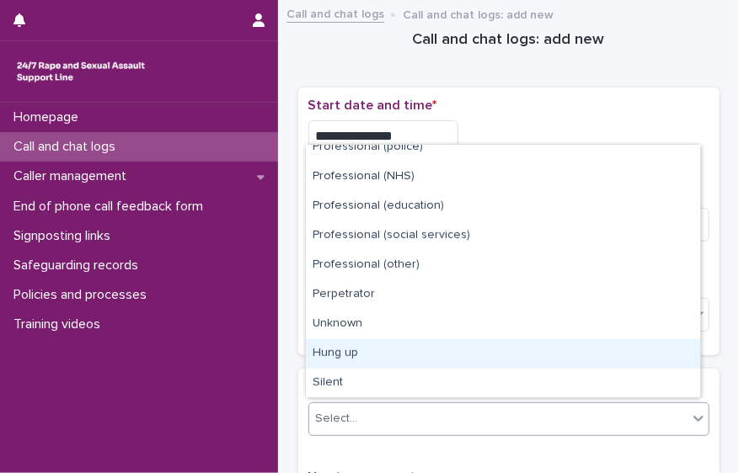
click at [670, 355] on div "Hung up" at bounding box center [503, 353] width 394 height 29
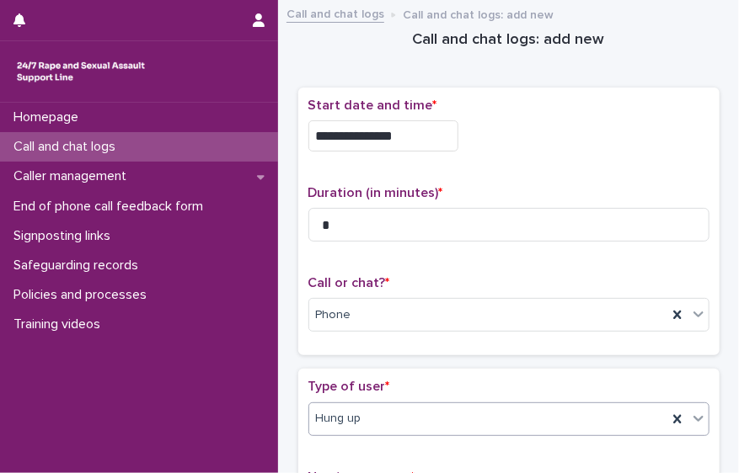
scroll to position [349, 0]
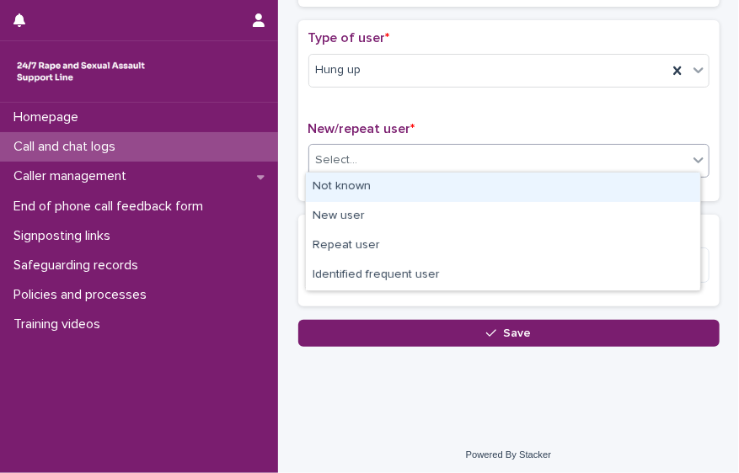
click at [687, 154] on span at bounding box center [687, 161] width 1 height 19
click at [666, 174] on div "Not known" at bounding box center [503, 187] width 394 height 29
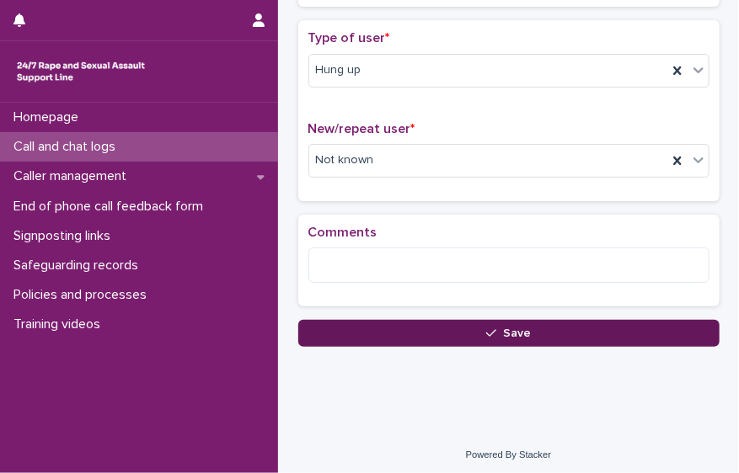
click at [395, 321] on button "Save" at bounding box center [508, 333] width 421 height 27
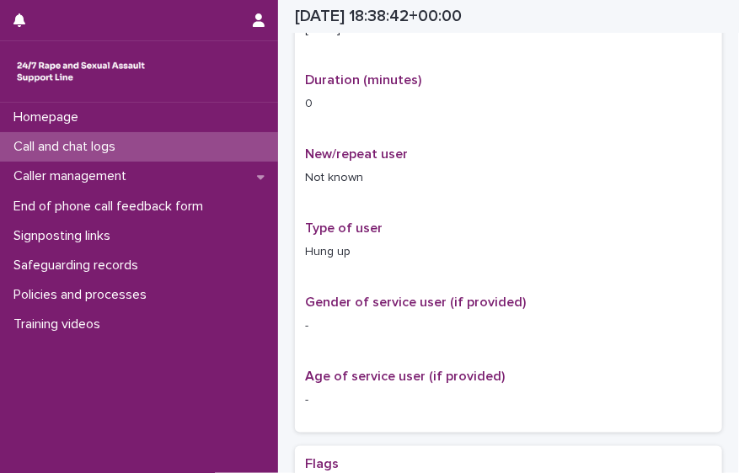
scroll to position [367, 0]
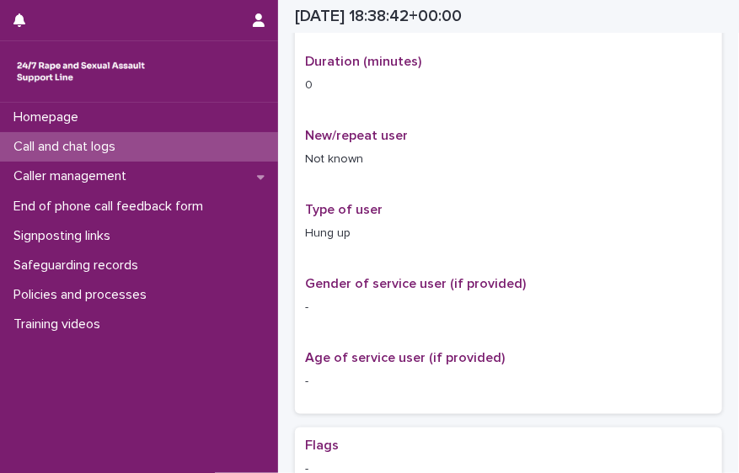
click at [120, 154] on p "Call and chat logs" at bounding box center [68, 147] width 122 height 16
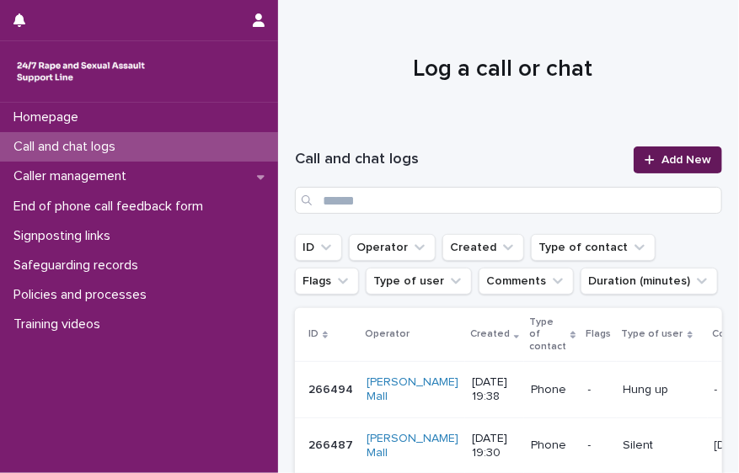
click at [664, 163] on span "Add New" at bounding box center [686, 160] width 50 height 12
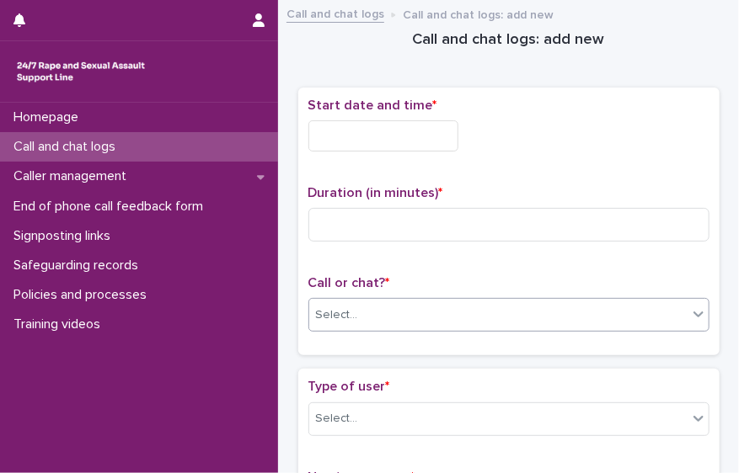
click at [473, 318] on div "Select..." at bounding box center [498, 316] width 378 height 28
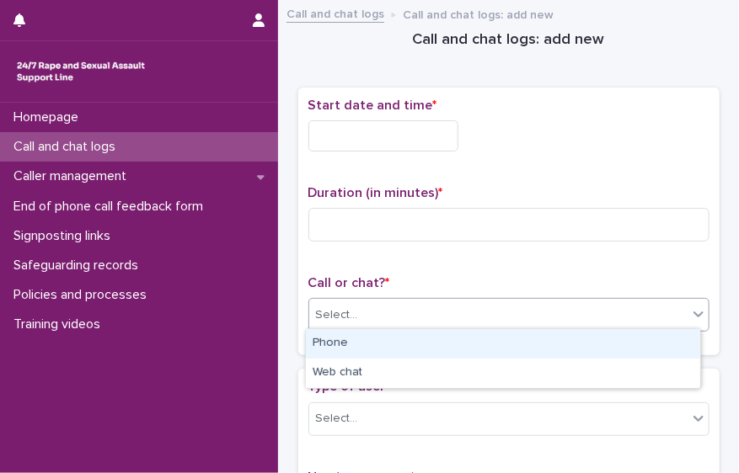
click at [437, 348] on div "Phone" at bounding box center [503, 343] width 394 height 29
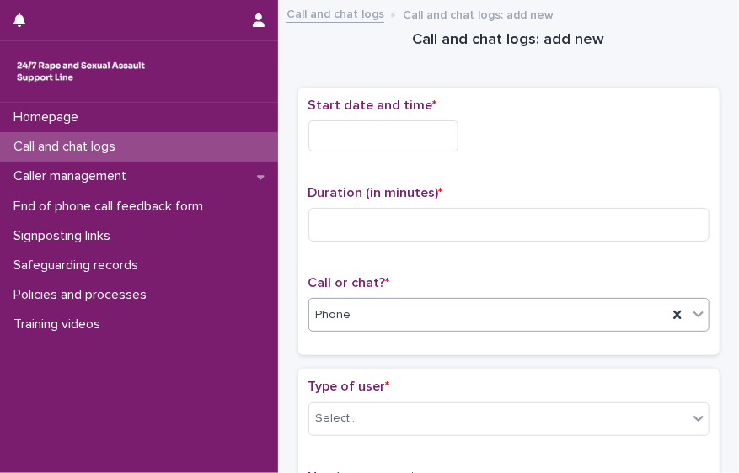
click at [351, 129] on input "text" at bounding box center [383, 135] width 150 height 31
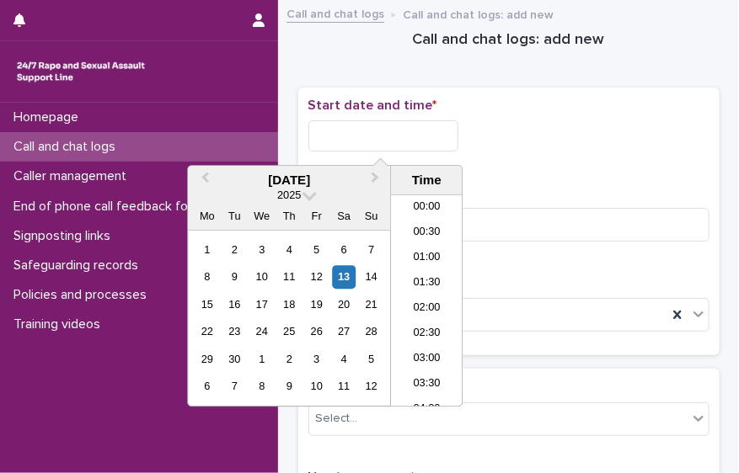
scroll to position [892, 0]
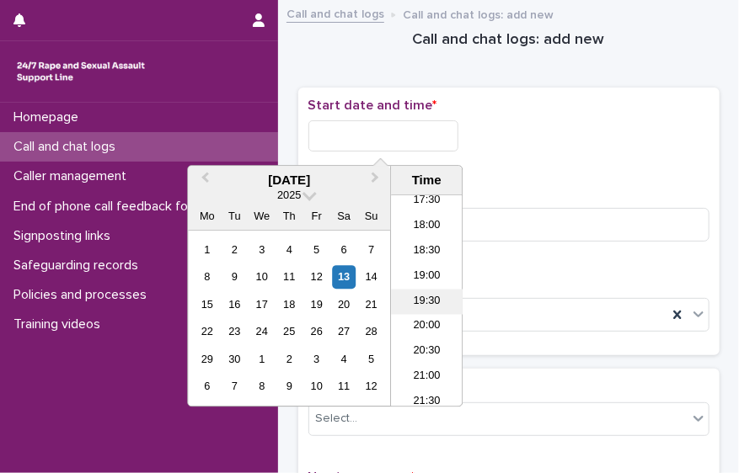
click at [427, 308] on li "19:30" at bounding box center [427, 301] width 72 height 25
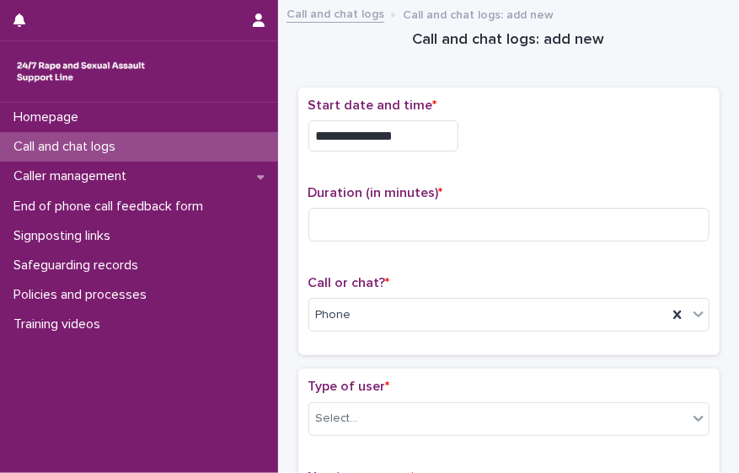
click at [414, 144] on input "**********" at bounding box center [383, 135] width 150 height 31
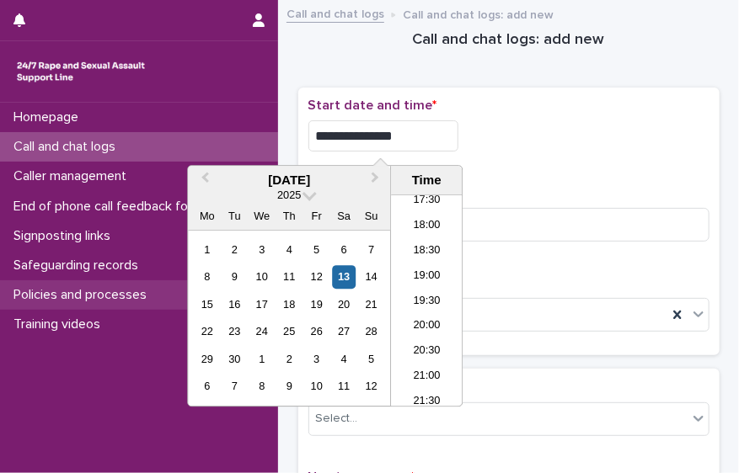
type input "**********"
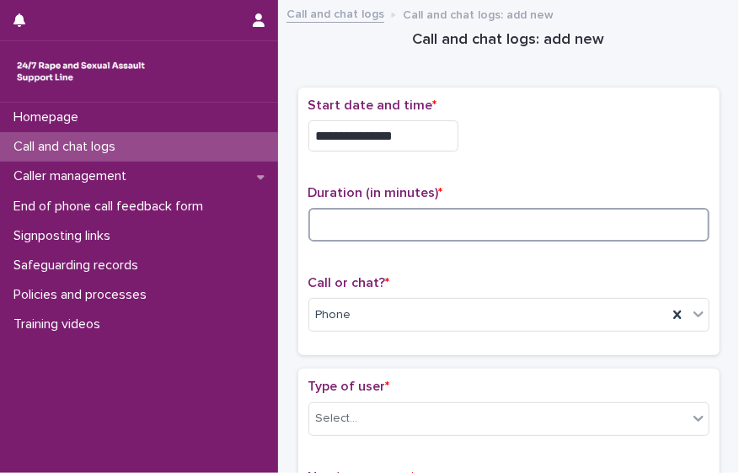
click at [518, 228] on input at bounding box center [508, 225] width 401 height 34
type input "*"
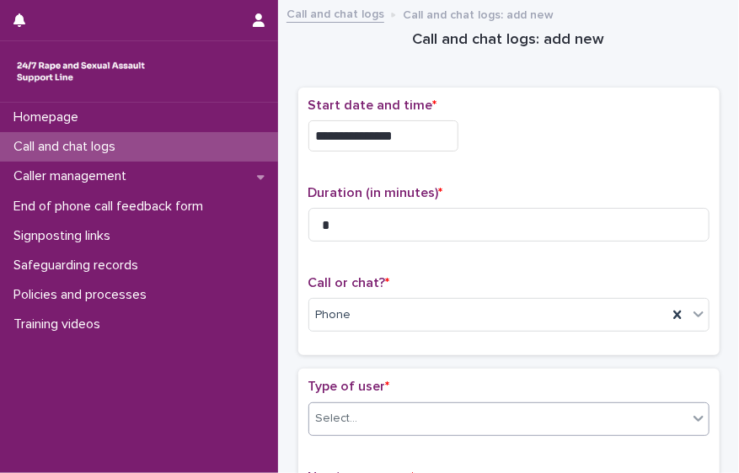
click at [529, 398] on body "**********" at bounding box center [369, 236] width 739 height 473
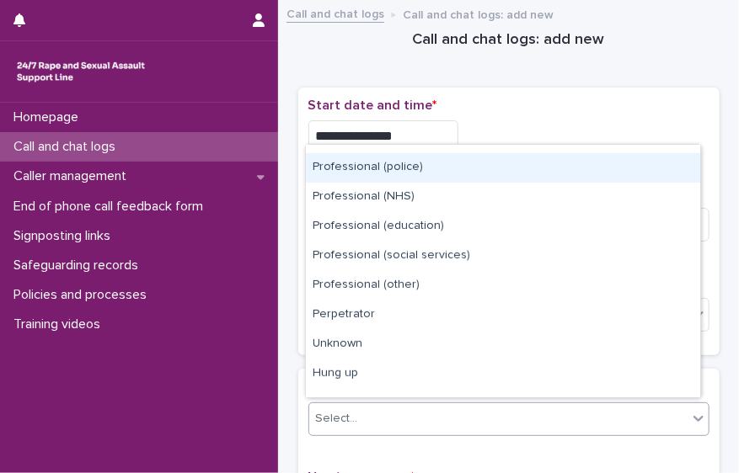
scroll to position [189, 0]
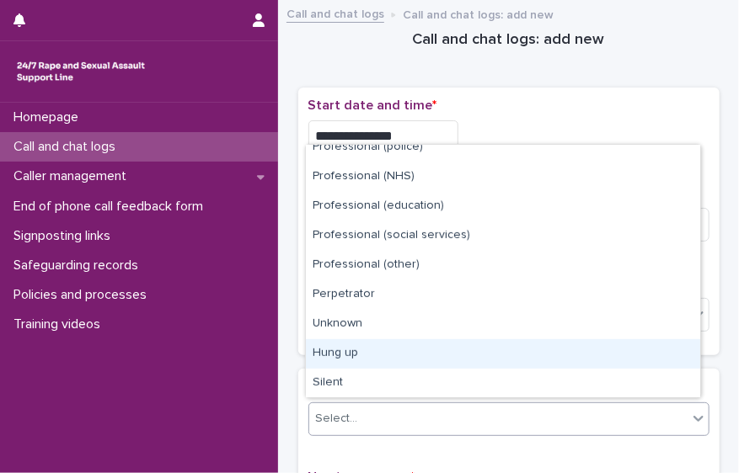
click at [654, 356] on div "Hung up" at bounding box center [503, 353] width 394 height 29
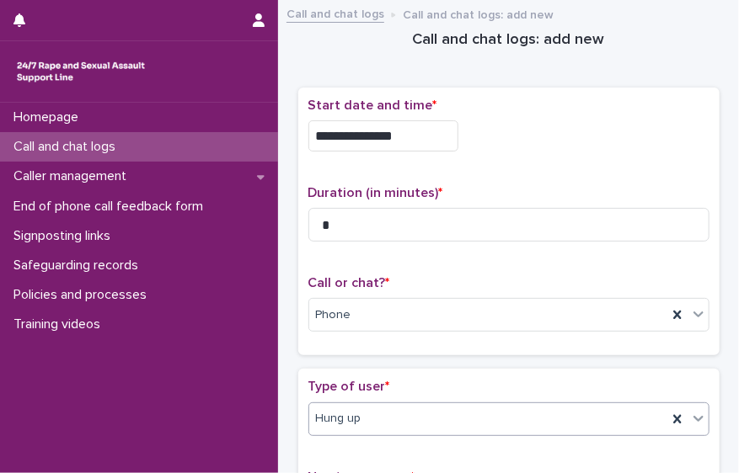
scroll to position [349, 0]
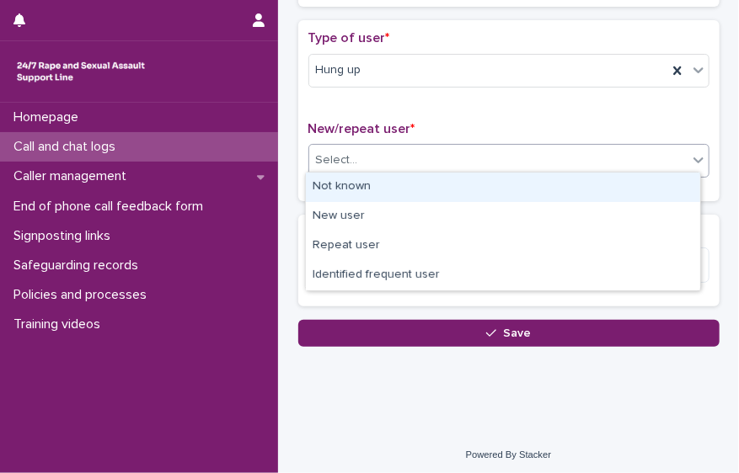
click at [627, 160] on div "Select..." at bounding box center [498, 161] width 378 height 28
click at [621, 173] on div "Not known" at bounding box center [503, 187] width 394 height 29
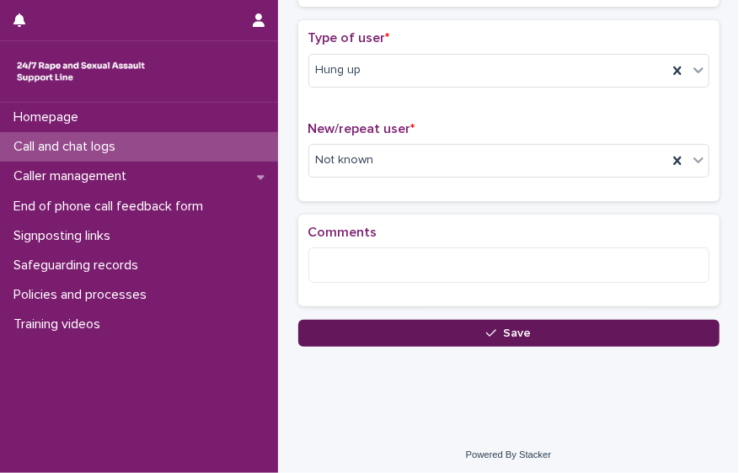
click at [558, 331] on button "Save" at bounding box center [508, 333] width 421 height 27
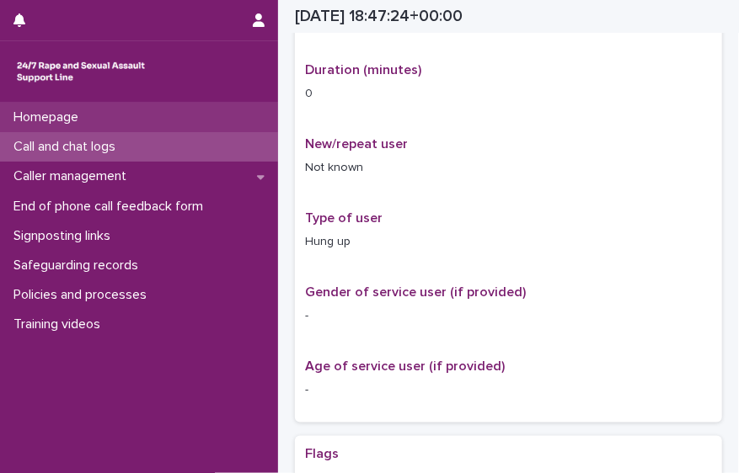
scroll to position [367, 0]
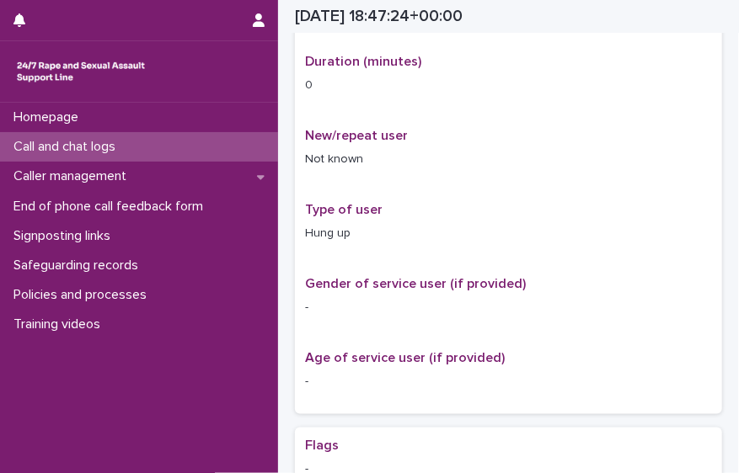
click at [155, 147] on div "Call and chat logs" at bounding box center [139, 146] width 278 height 29
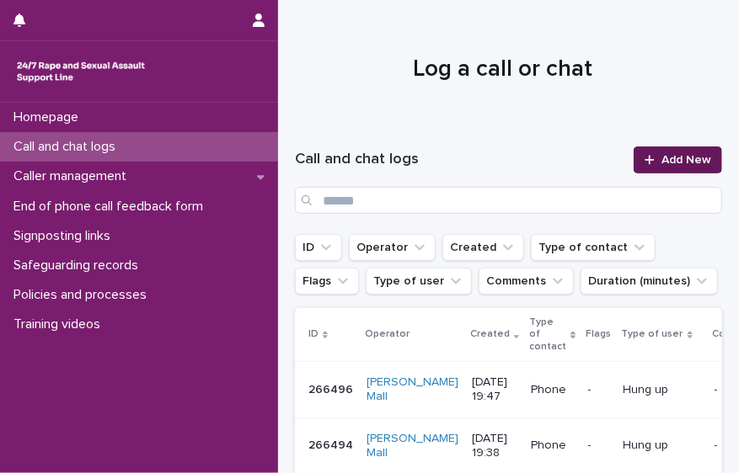
click at [677, 159] on span "Add New" at bounding box center [686, 160] width 50 height 12
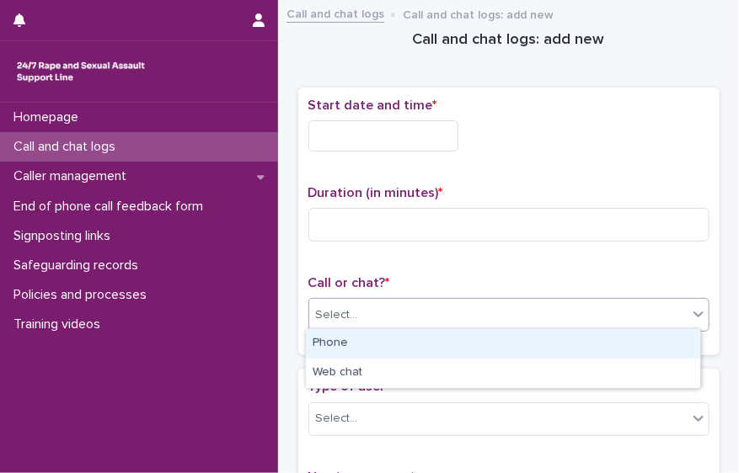
click at [427, 313] on div "Select..." at bounding box center [498, 316] width 378 height 28
click at [392, 348] on div "Phone" at bounding box center [503, 343] width 394 height 29
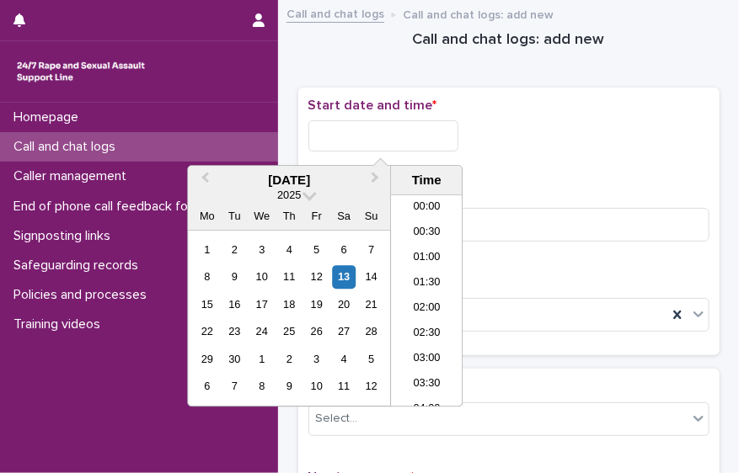
click at [433, 130] on input "text" at bounding box center [383, 135] width 150 height 31
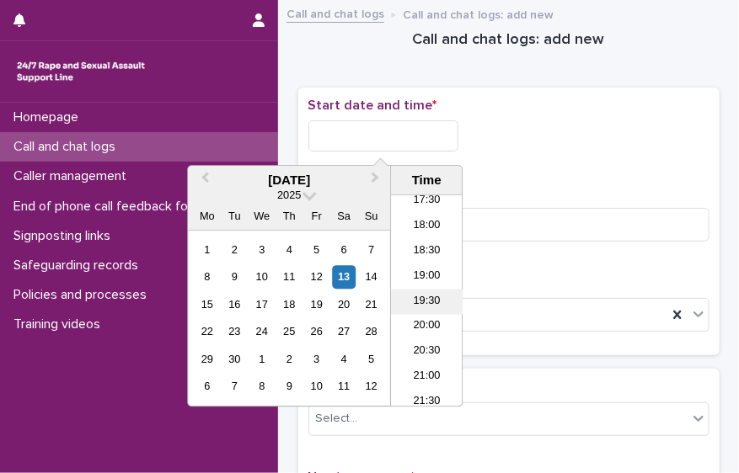
click at [441, 291] on li "19:30" at bounding box center [427, 301] width 72 height 25
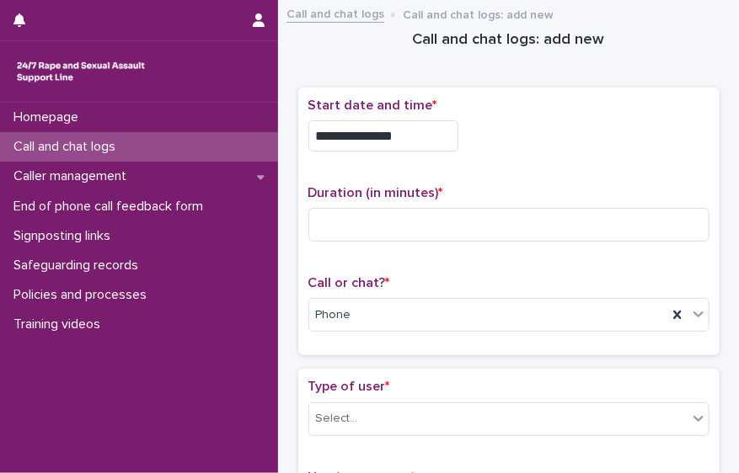
click at [411, 137] on input "**********" at bounding box center [383, 135] width 150 height 31
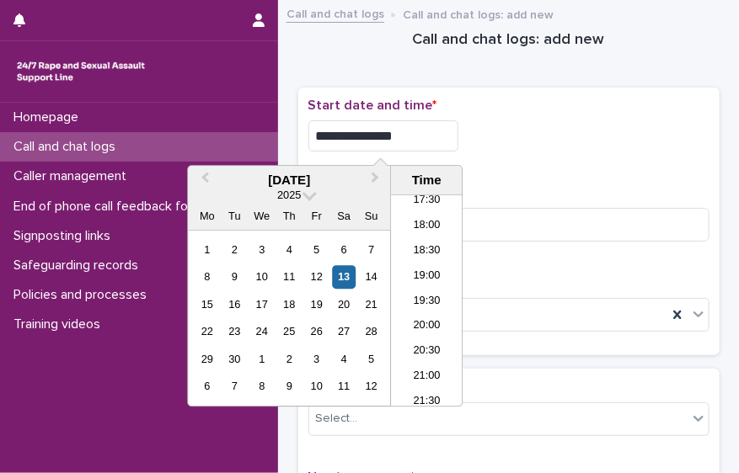
type input "**********"
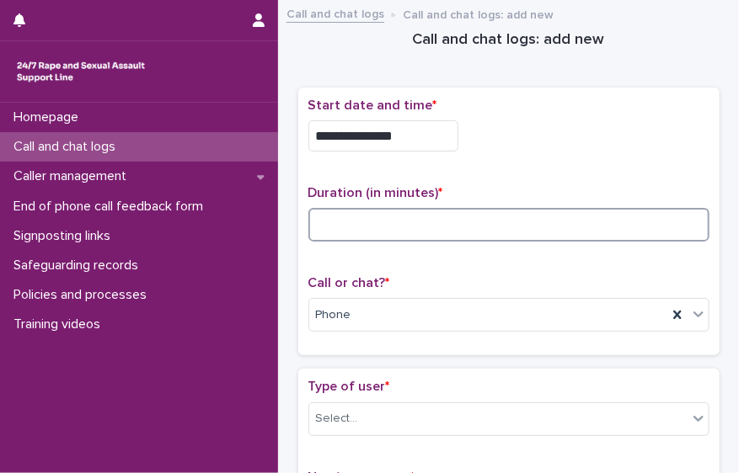
click at [536, 224] on input at bounding box center [508, 225] width 401 height 34
type input "*"
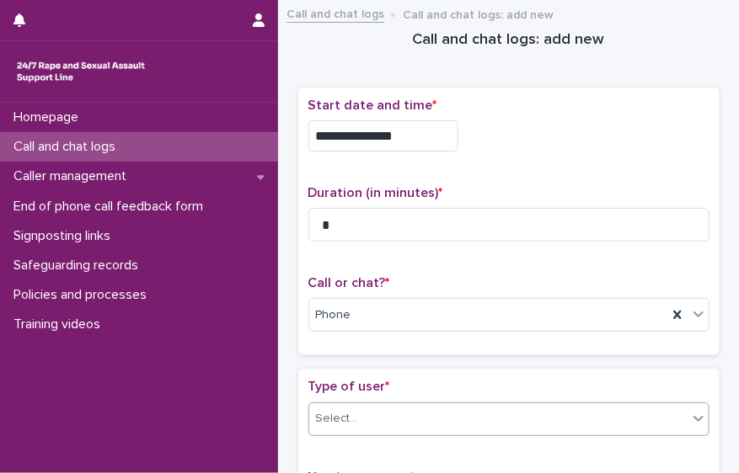
click at [601, 405] on div "Select..." at bounding box center [498, 419] width 378 height 28
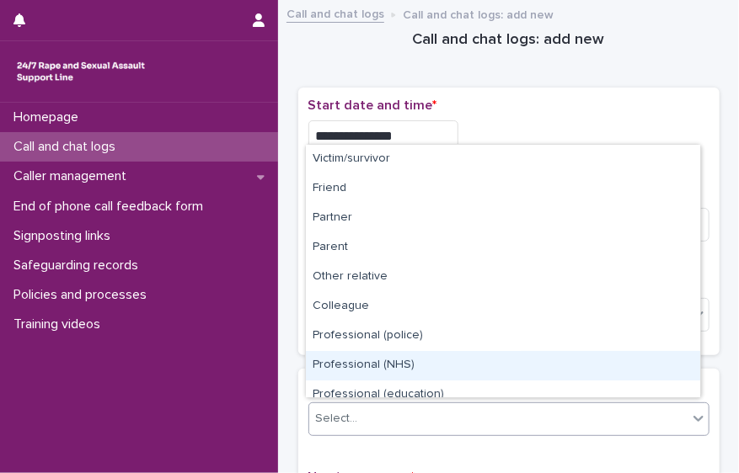
scroll to position [189, 0]
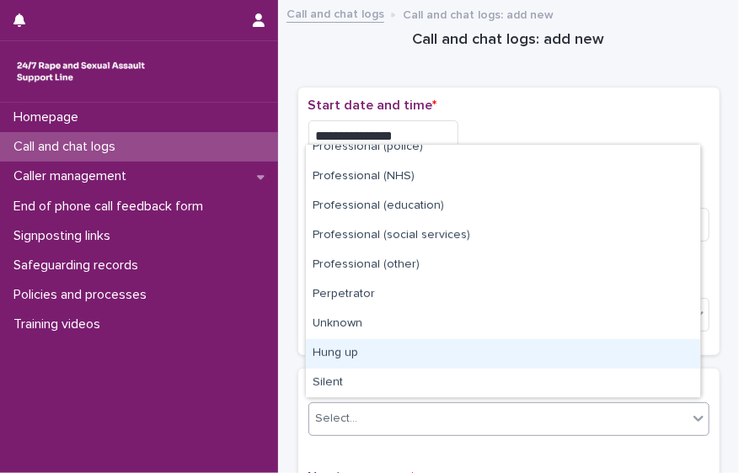
click at [653, 350] on div "Hung up" at bounding box center [503, 353] width 394 height 29
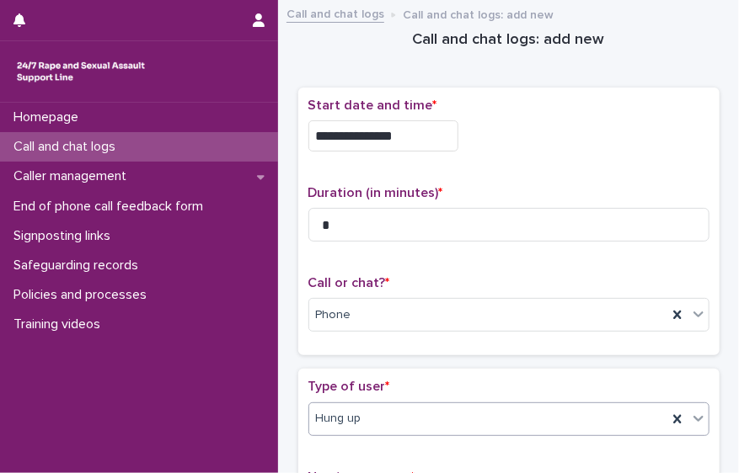
scroll to position [349, 0]
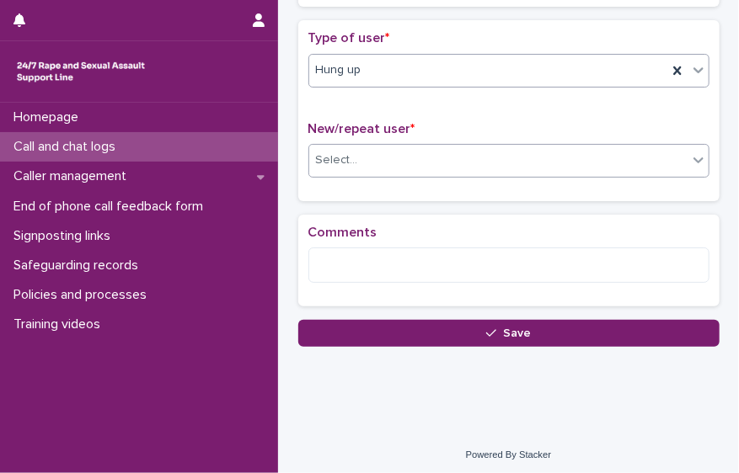
click at [670, 149] on div "Select..." at bounding box center [498, 161] width 378 height 28
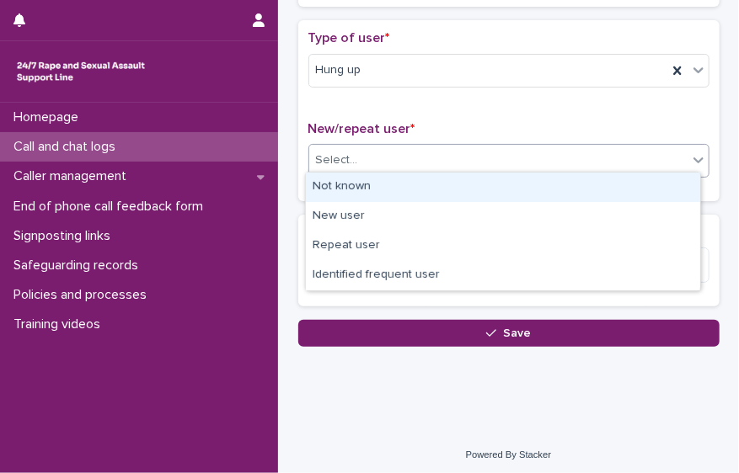
click at [641, 173] on div "Not known" at bounding box center [503, 187] width 394 height 29
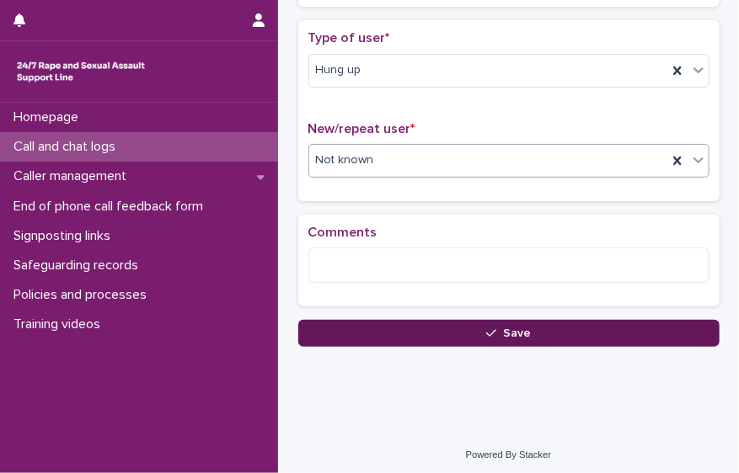
click at [479, 336] on button "Save" at bounding box center [508, 333] width 421 height 27
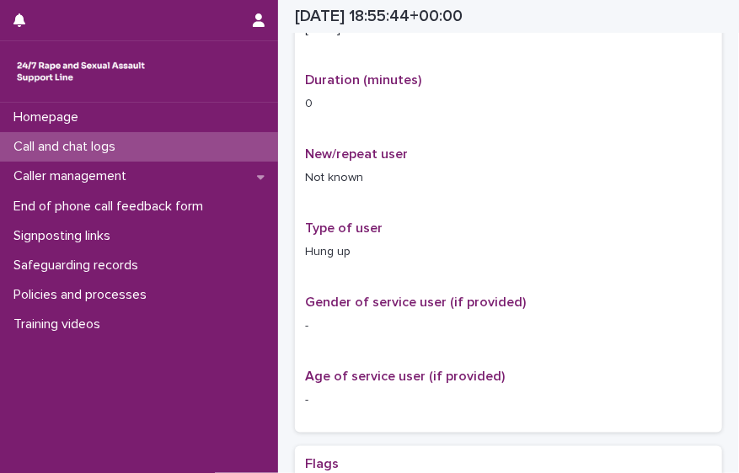
scroll to position [367, 0]
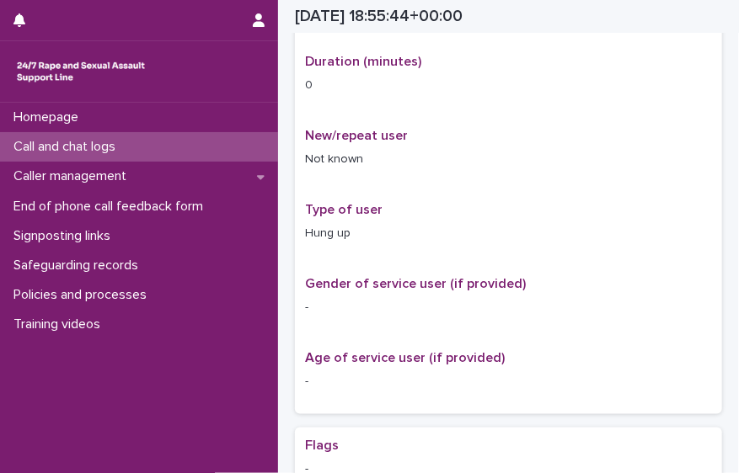
click at [182, 149] on div "Call and chat logs" at bounding box center [139, 146] width 278 height 29
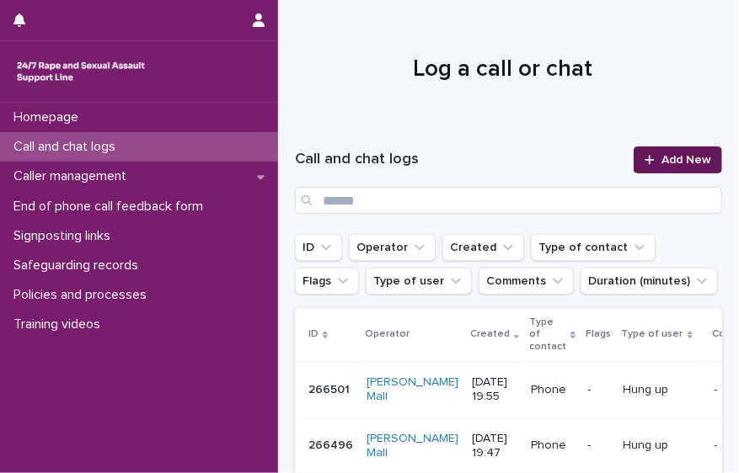
click at [671, 168] on link "Add New" at bounding box center [677, 160] width 88 height 27
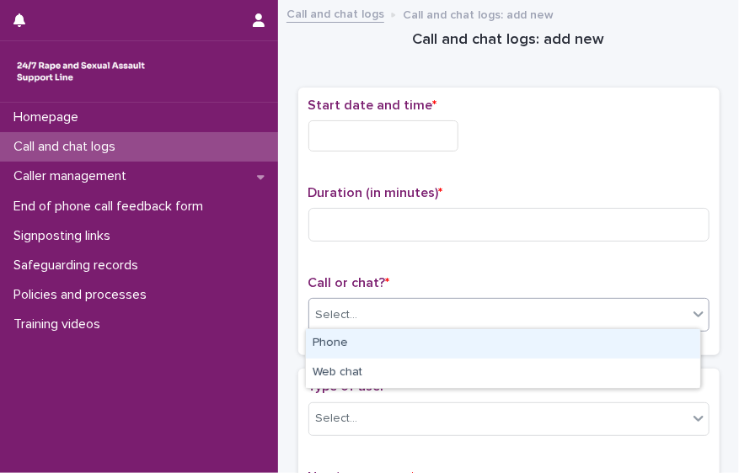
click at [456, 320] on div "Select..." at bounding box center [498, 316] width 378 height 28
click at [417, 334] on div "Phone" at bounding box center [503, 343] width 394 height 29
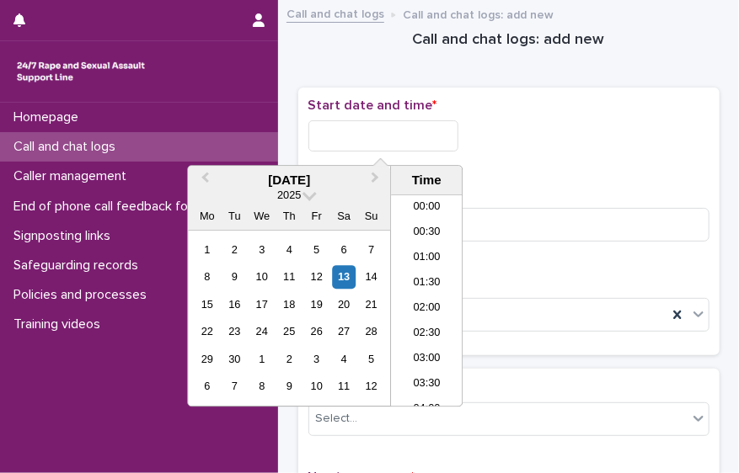
click at [364, 135] on input "text" at bounding box center [383, 135] width 150 height 31
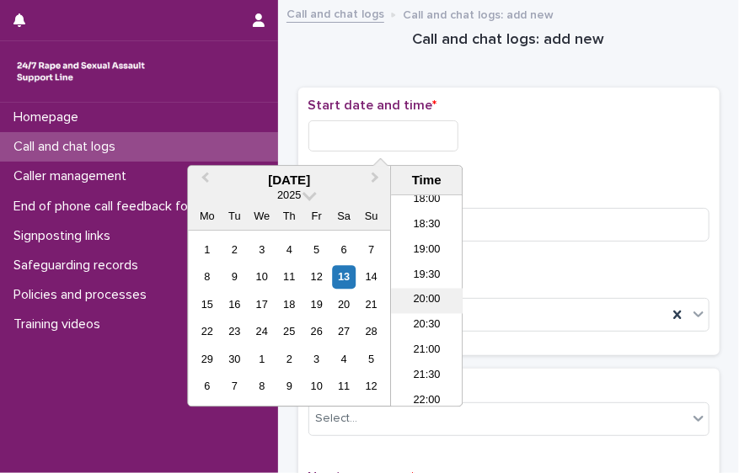
click at [430, 298] on li "20:00" at bounding box center [427, 300] width 72 height 25
type input "**********"
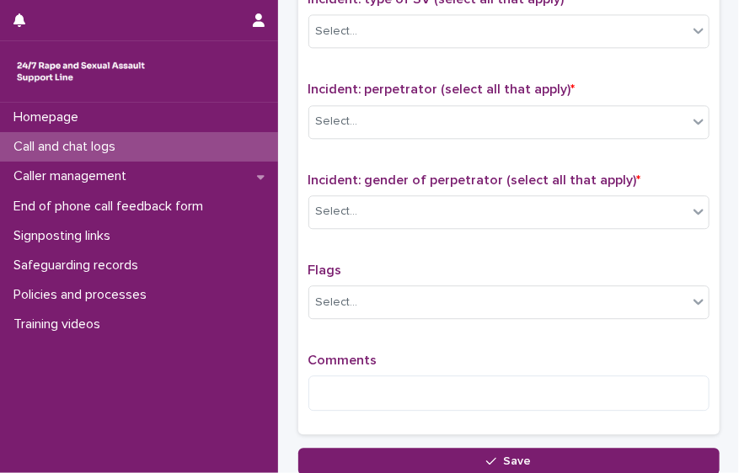
scroll to position [1362, 0]
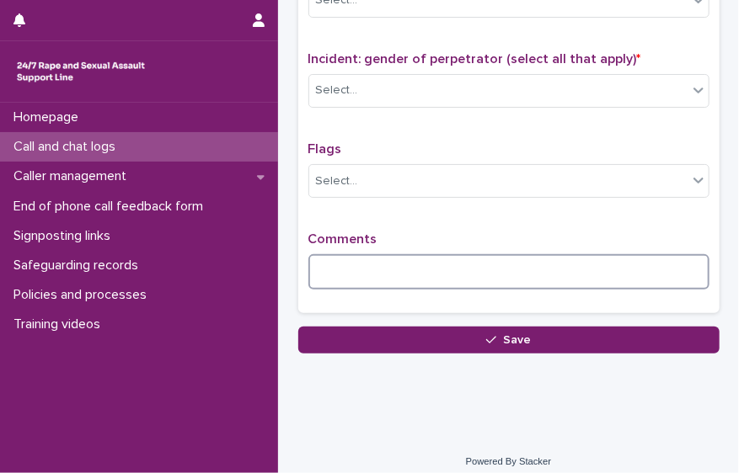
click at [497, 269] on textarea at bounding box center [508, 271] width 401 height 35
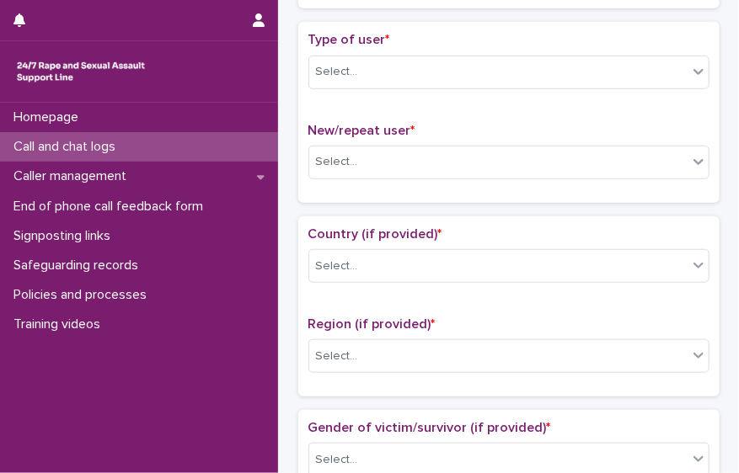
scroll to position [365, 0]
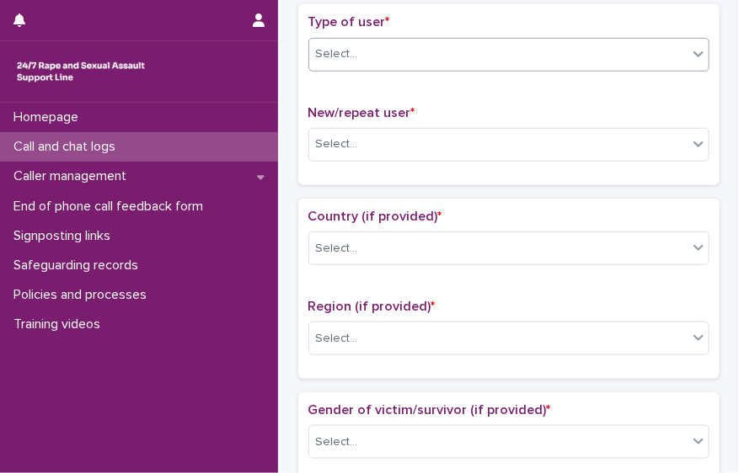
click at [595, 45] on div "Select..." at bounding box center [498, 54] width 378 height 28
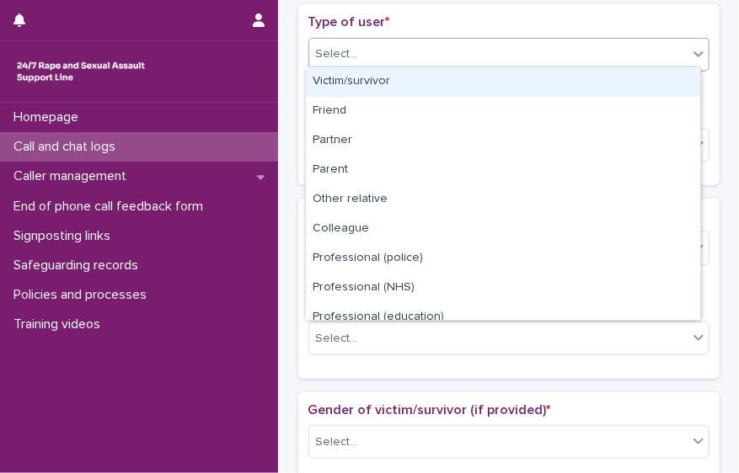
click at [505, 87] on div "Victim/survivor" at bounding box center [503, 81] width 394 height 29
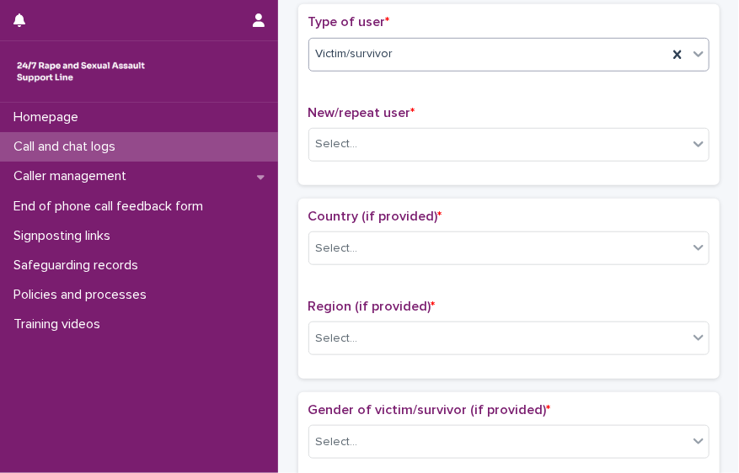
click at [478, 157] on div "New/repeat user * Select..." at bounding box center [508, 140] width 401 height 70
click at [474, 145] on div "Select..." at bounding box center [498, 145] width 378 height 28
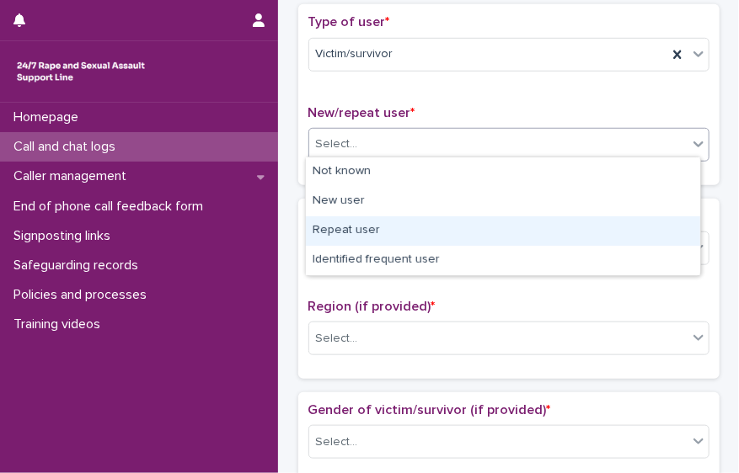
click at [446, 232] on div "Repeat user" at bounding box center [503, 230] width 394 height 29
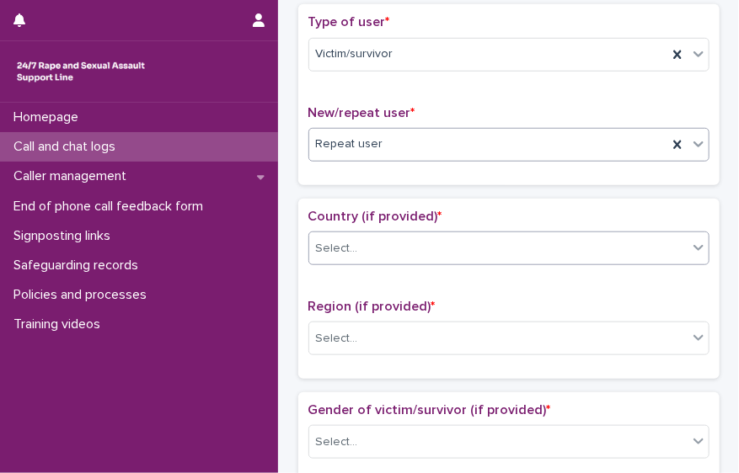
click at [442, 238] on div "Select..." at bounding box center [498, 249] width 378 height 28
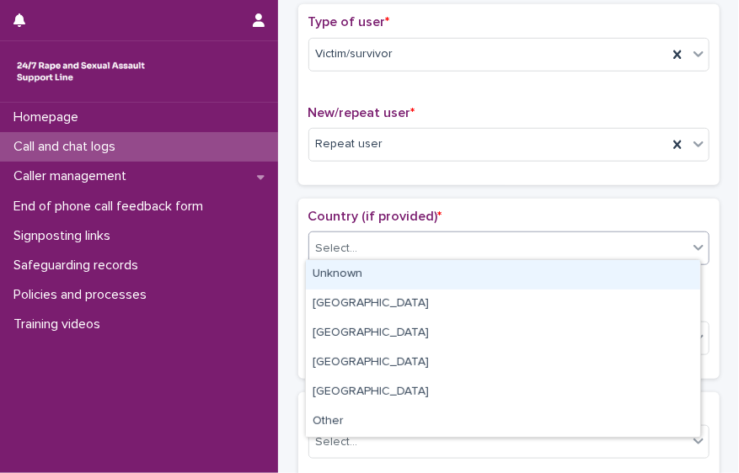
click at [425, 266] on div "Unknown" at bounding box center [503, 274] width 394 height 29
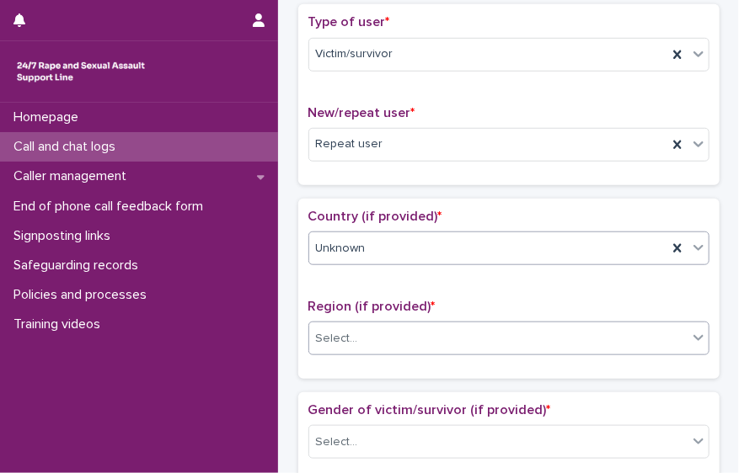
click at [402, 328] on div "Select..." at bounding box center [498, 339] width 378 height 28
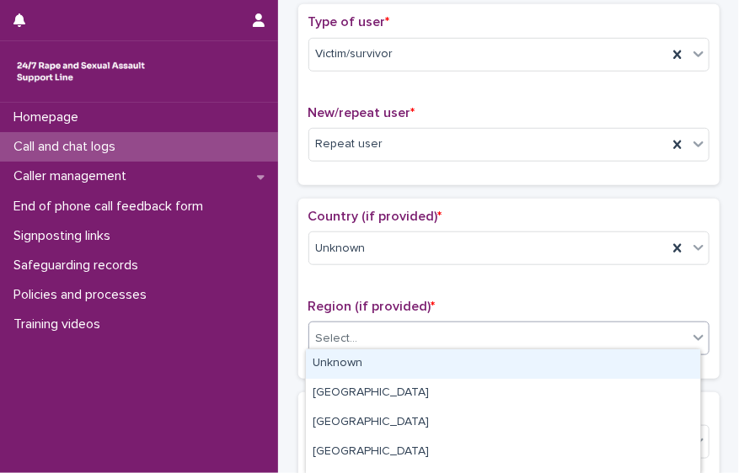
click at [391, 366] on div "Unknown" at bounding box center [503, 364] width 394 height 29
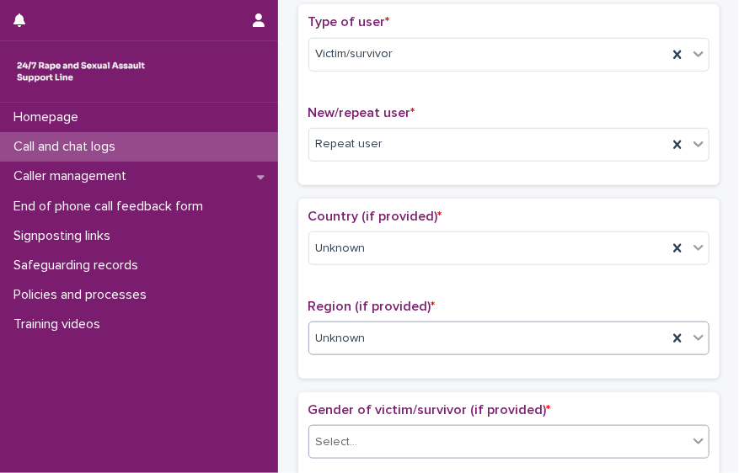
click at [396, 440] on div "Select..." at bounding box center [498, 443] width 378 height 28
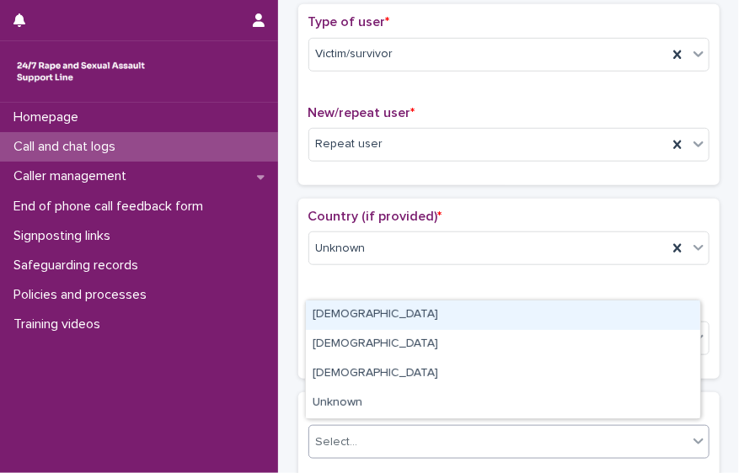
click at [383, 319] on div "[DEMOGRAPHIC_DATA]" at bounding box center [503, 315] width 394 height 29
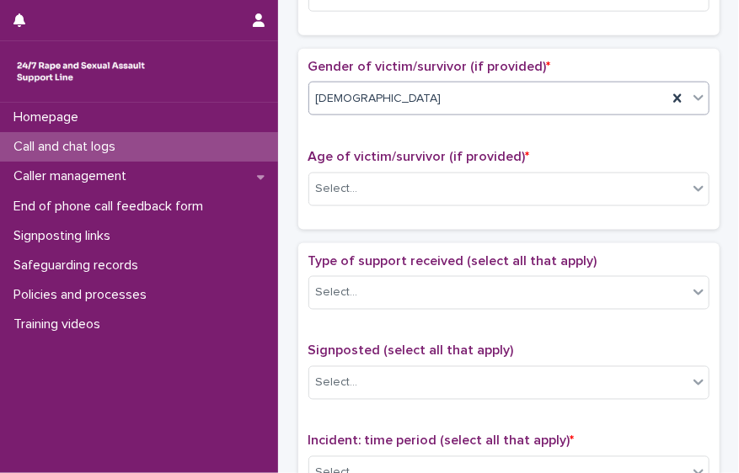
scroll to position [710, 0]
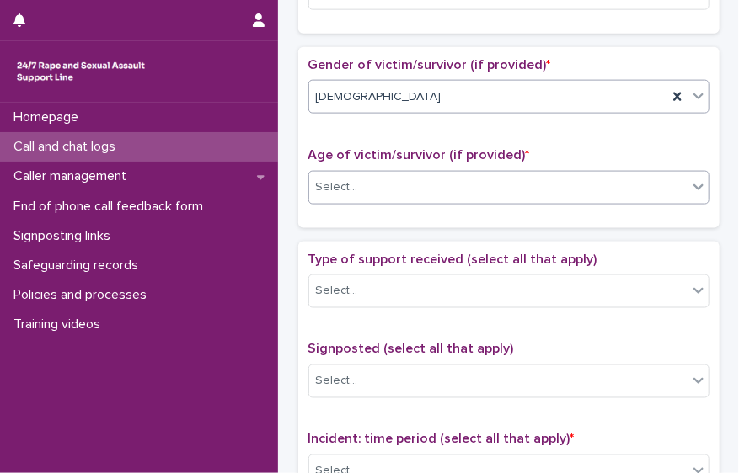
click at [558, 182] on div "Select..." at bounding box center [498, 188] width 378 height 28
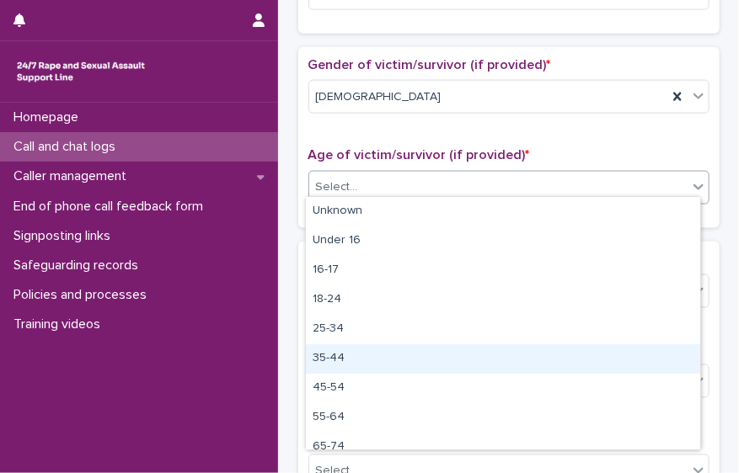
click at [465, 368] on div "35-44" at bounding box center [503, 358] width 394 height 29
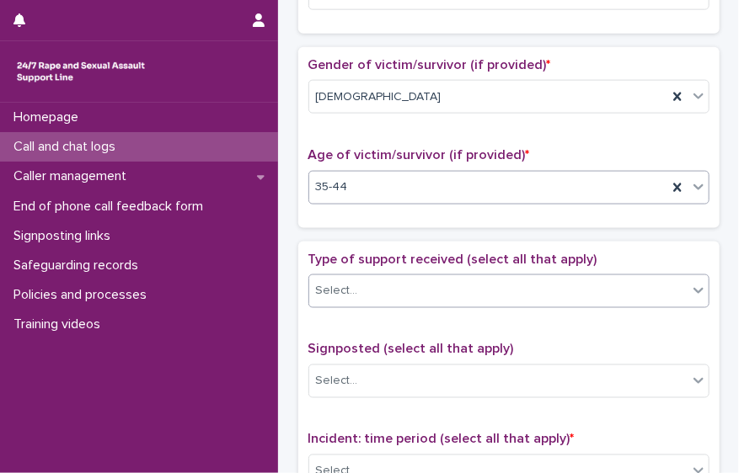
click at [449, 291] on div "Select..." at bounding box center [498, 291] width 378 height 28
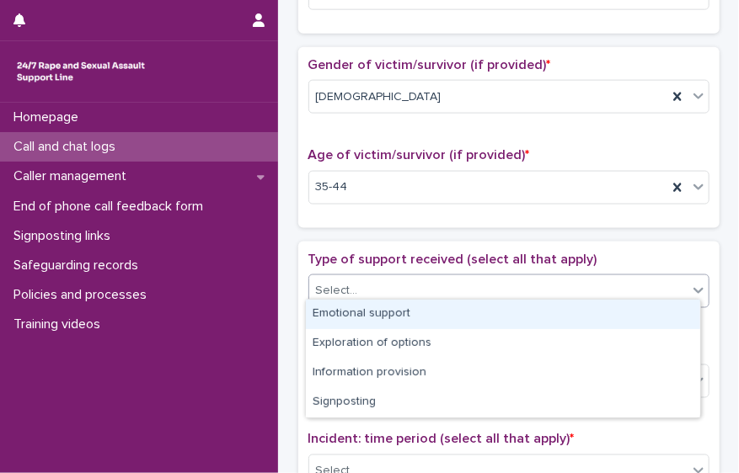
click at [425, 327] on div "Emotional support" at bounding box center [503, 314] width 394 height 29
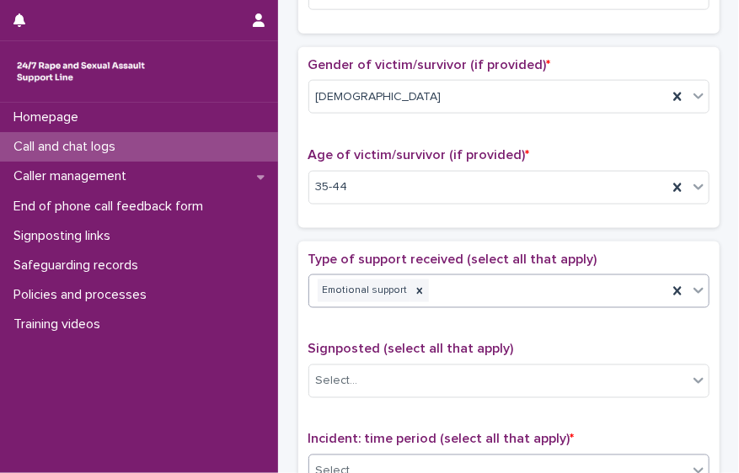
click at [467, 465] on div "Select..." at bounding box center [498, 472] width 378 height 28
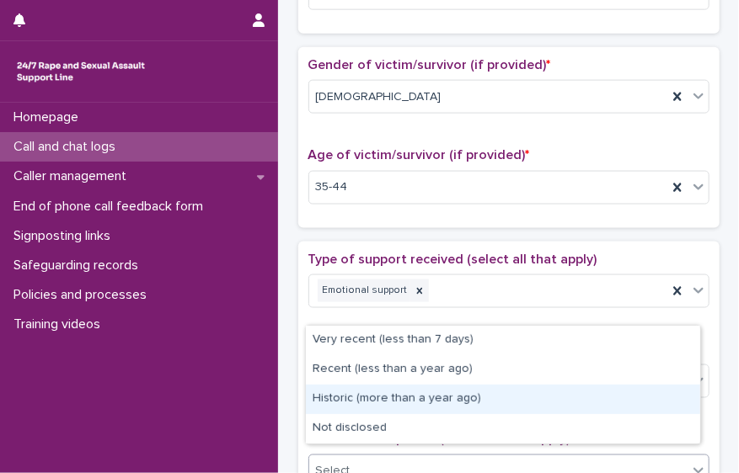
click at [457, 398] on div "Historic (more than a year ago)" at bounding box center [503, 399] width 394 height 29
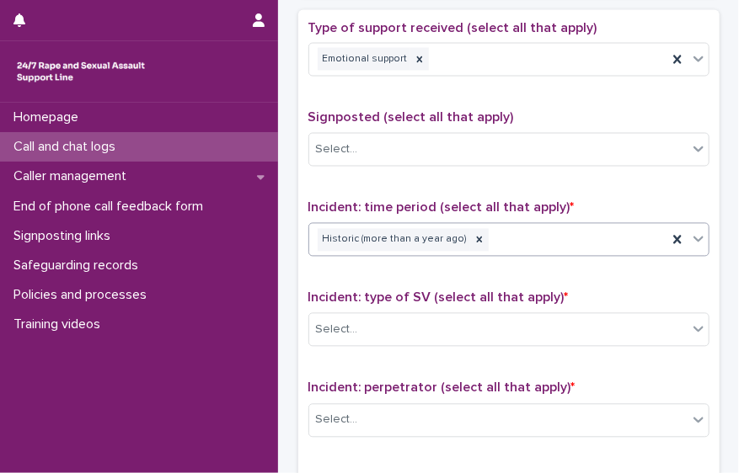
scroll to position [957, 0]
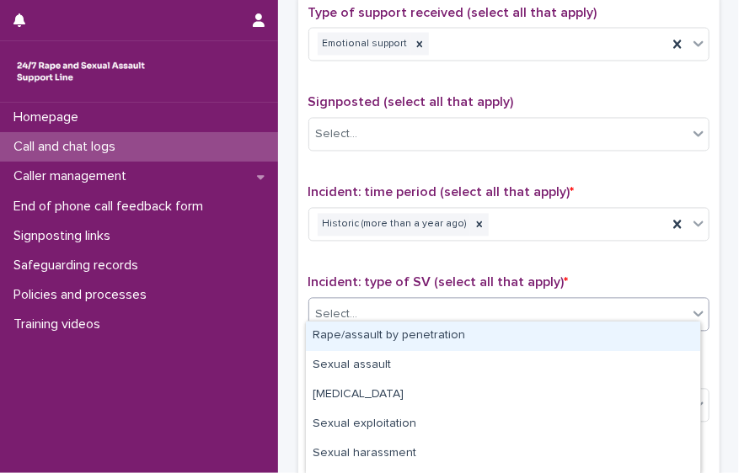
click at [654, 307] on div "Select..." at bounding box center [498, 316] width 378 height 28
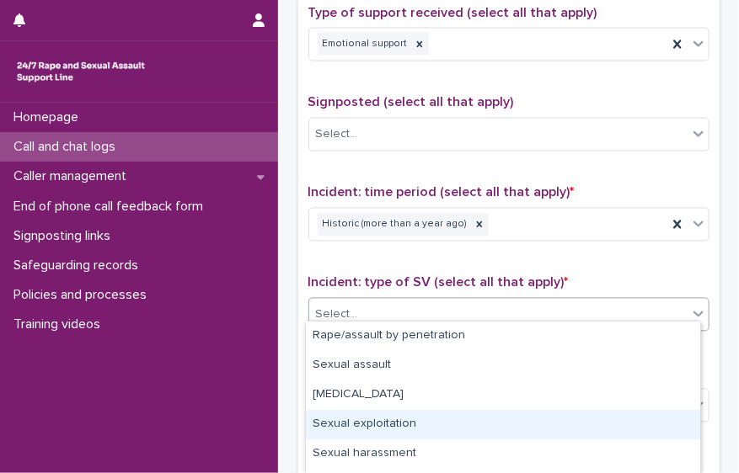
scroll to position [133, 0]
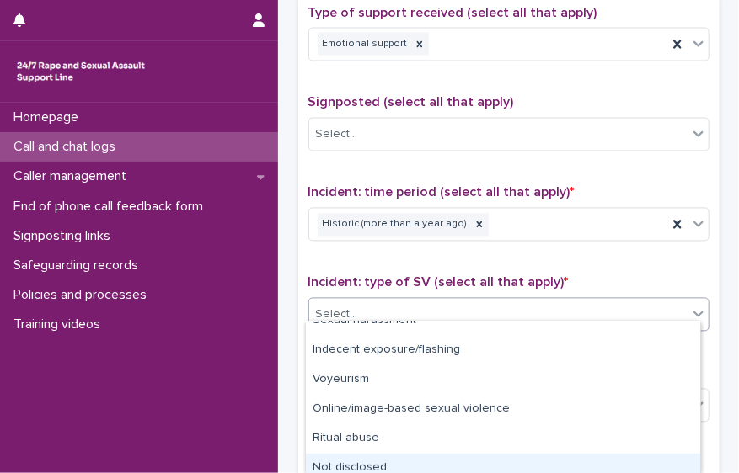
click at [605, 465] on div "Not disclosed" at bounding box center [503, 468] width 394 height 29
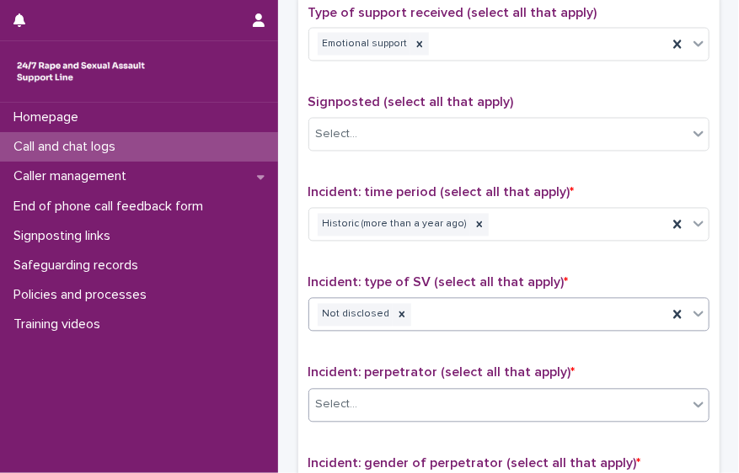
click at [465, 392] on div "Select..." at bounding box center [498, 406] width 378 height 28
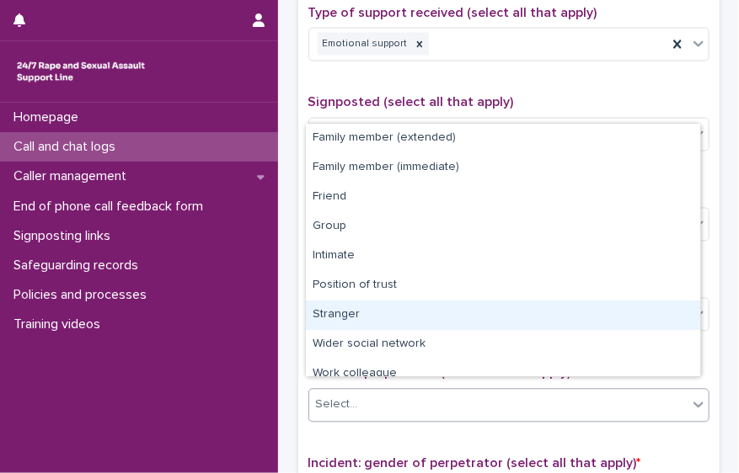
scroll to position [71, 0]
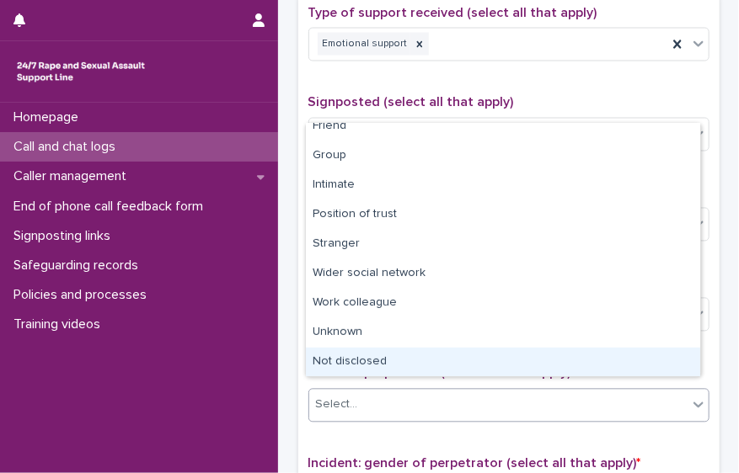
click at [654, 364] on div "Not disclosed" at bounding box center [503, 362] width 394 height 29
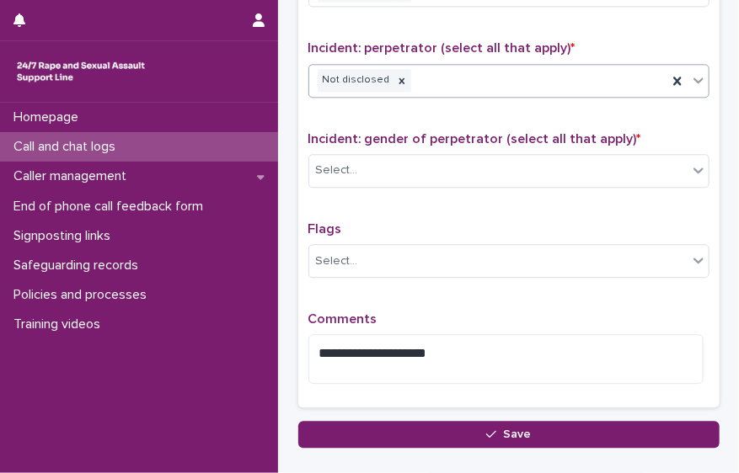
scroll to position [1300, 0]
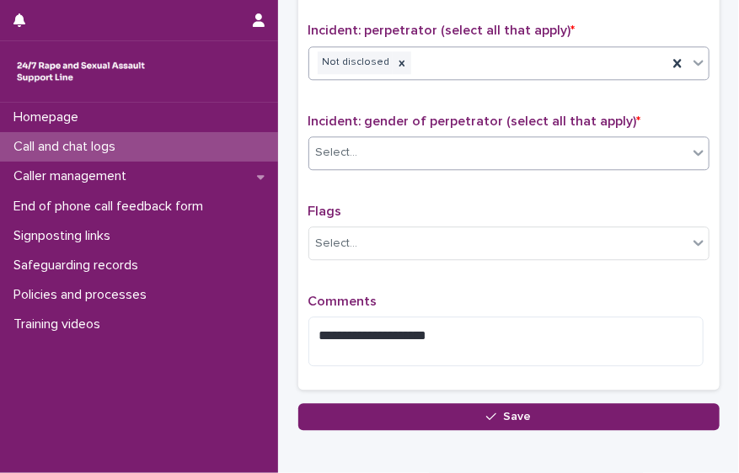
click at [642, 151] on div "Select..." at bounding box center [498, 153] width 378 height 28
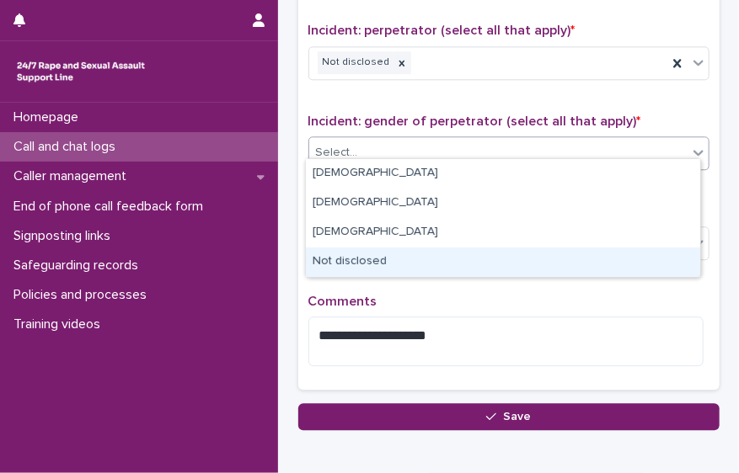
click at [594, 248] on div "Not disclosed" at bounding box center [503, 262] width 394 height 29
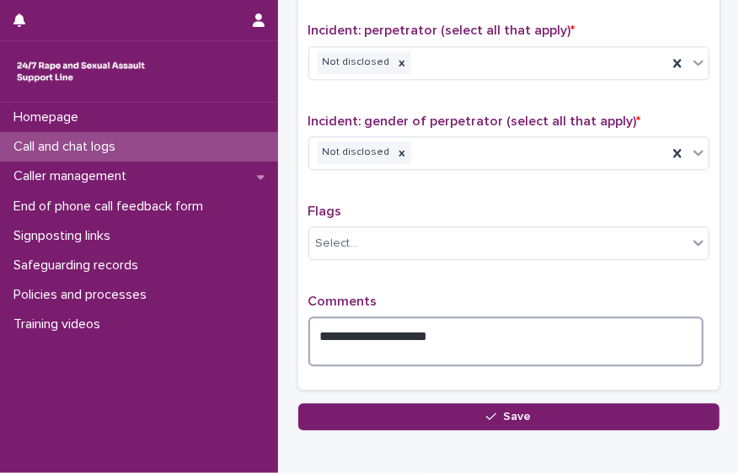
drag, startPoint x: 449, startPoint y: 321, endPoint x: 311, endPoint y: 292, distance: 141.1
click at [311, 294] on div "**********" at bounding box center [508, 337] width 401 height 86
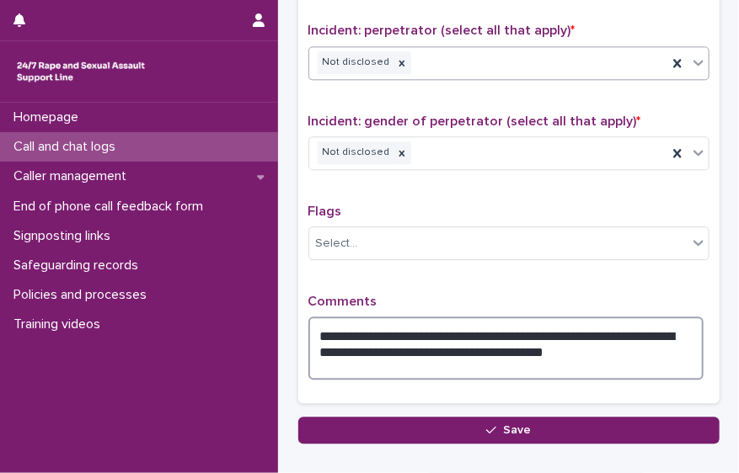
type textarea "**********"
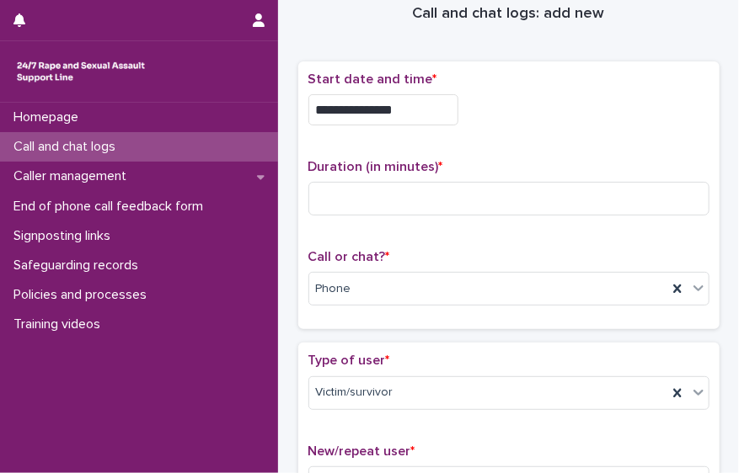
scroll to position [0, 0]
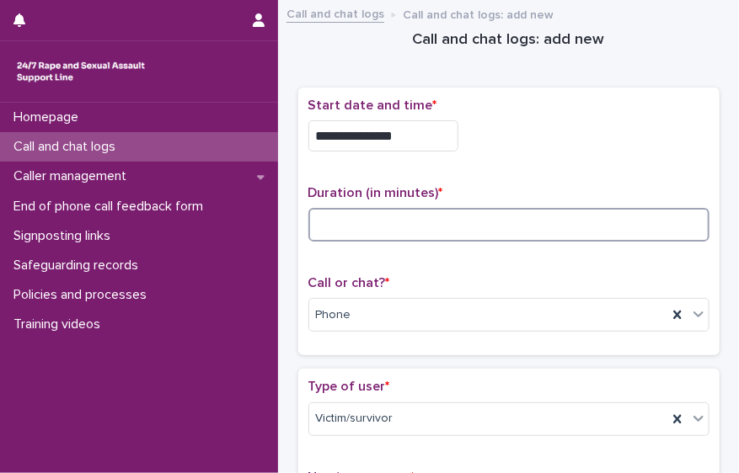
click at [448, 222] on input at bounding box center [508, 225] width 401 height 34
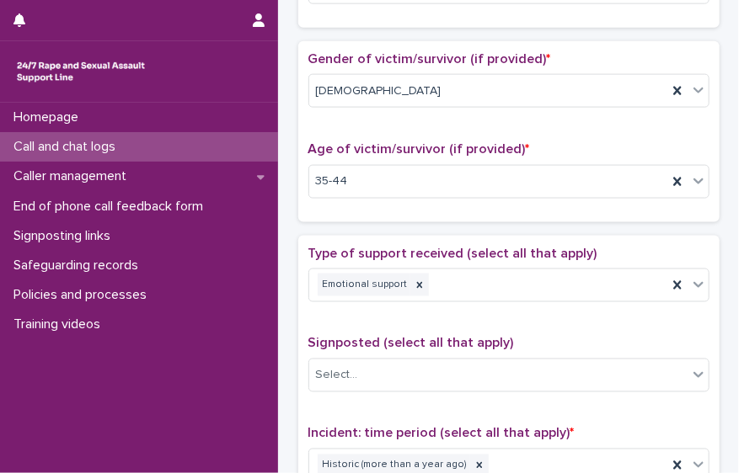
scroll to position [1390, 0]
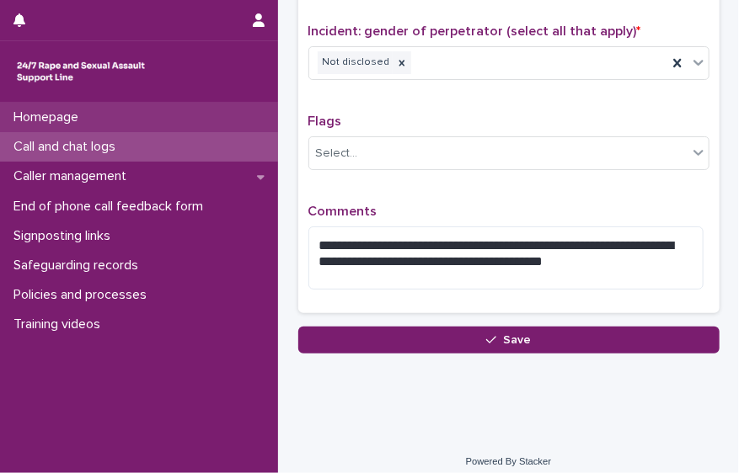
type input "**"
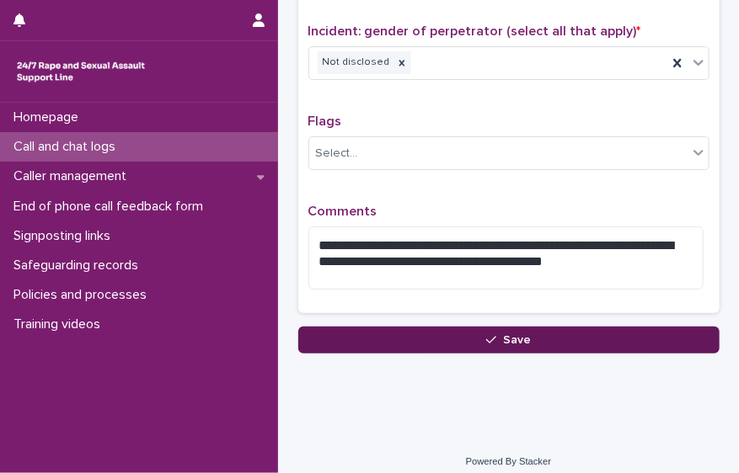
click at [569, 327] on button "Save" at bounding box center [508, 340] width 421 height 27
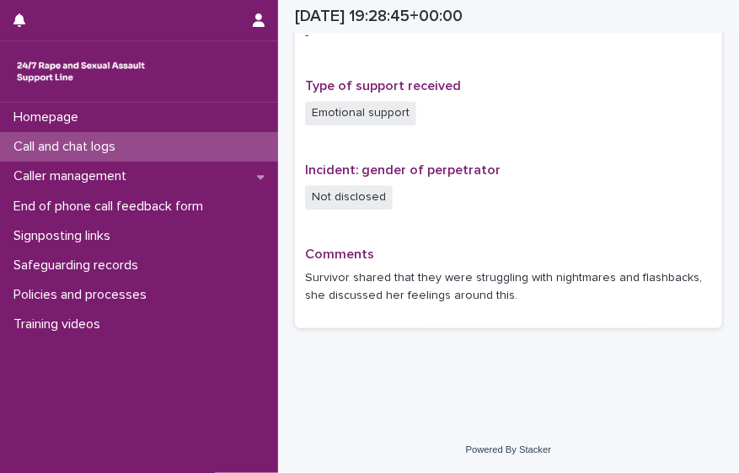
scroll to position [1109, 0]
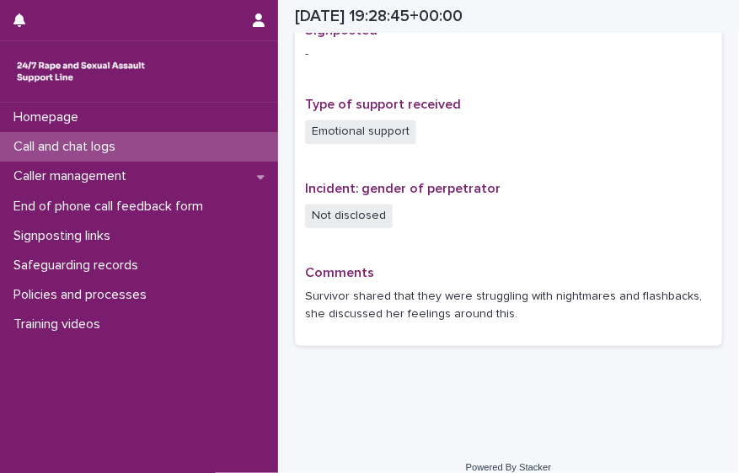
click at [94, 144] on p "Call and chat logs" at bounding box center [68, 147] width 122 height 16
